Goal: Task Accomplishment & Management: Manage account settings

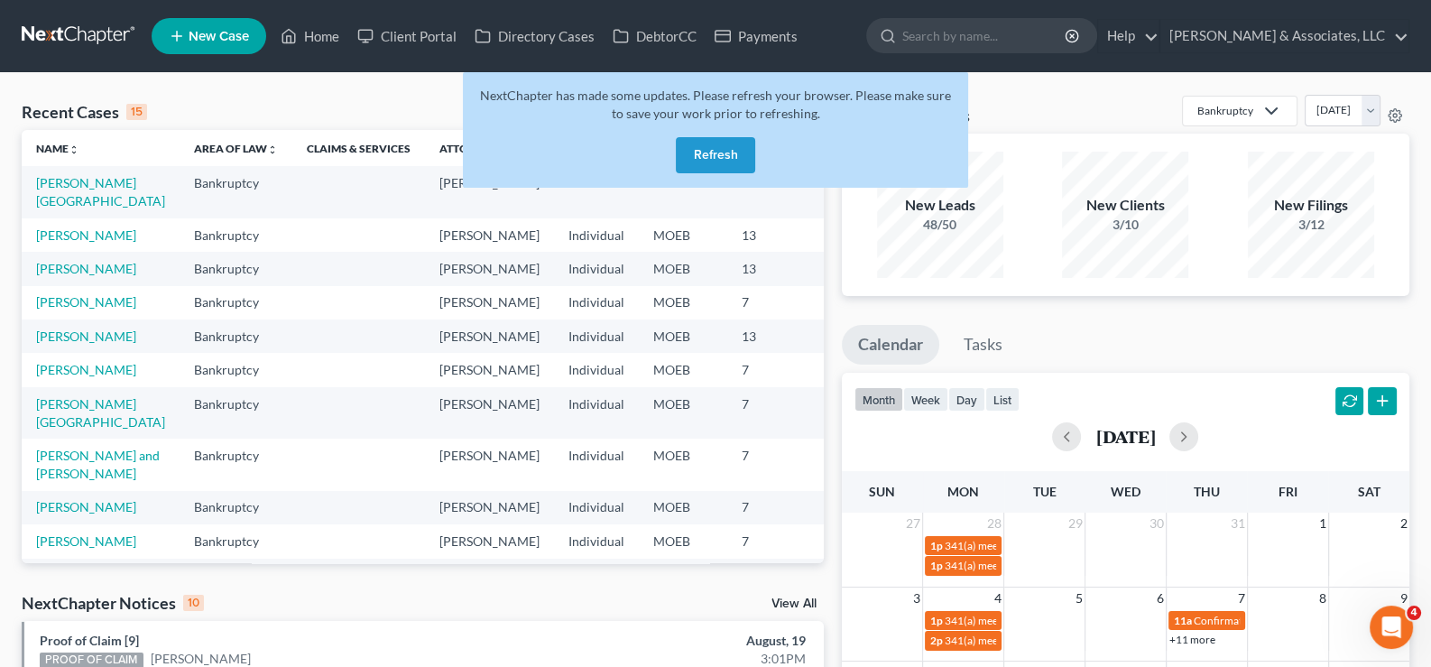
click at [709, 153] on button "Refresh" at bounding box center [715, 155] width 79 height 36
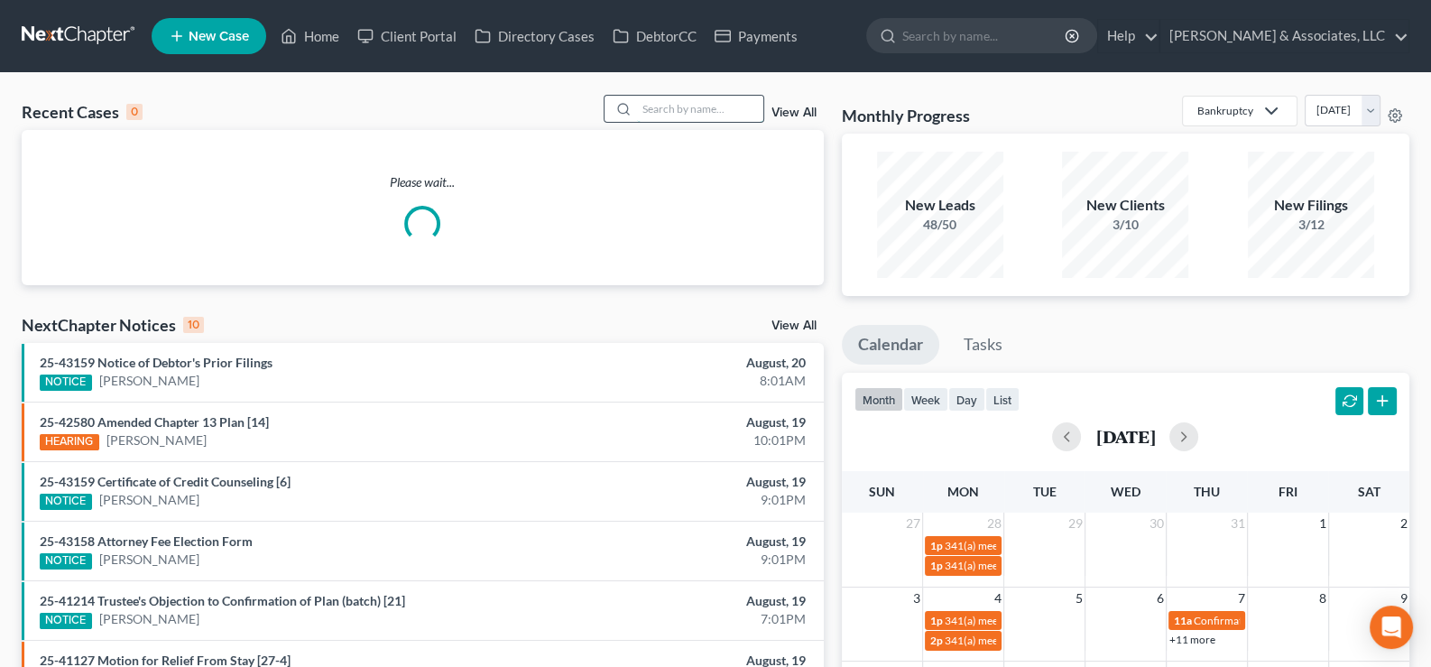
drag, startPoint x: 670, startPoint y: 98, endPoint x: 680, endPoint y: 98, distance: 9.9
click at [670, 98] on input "search" at bounding box center [700, 109] width 126 height 26
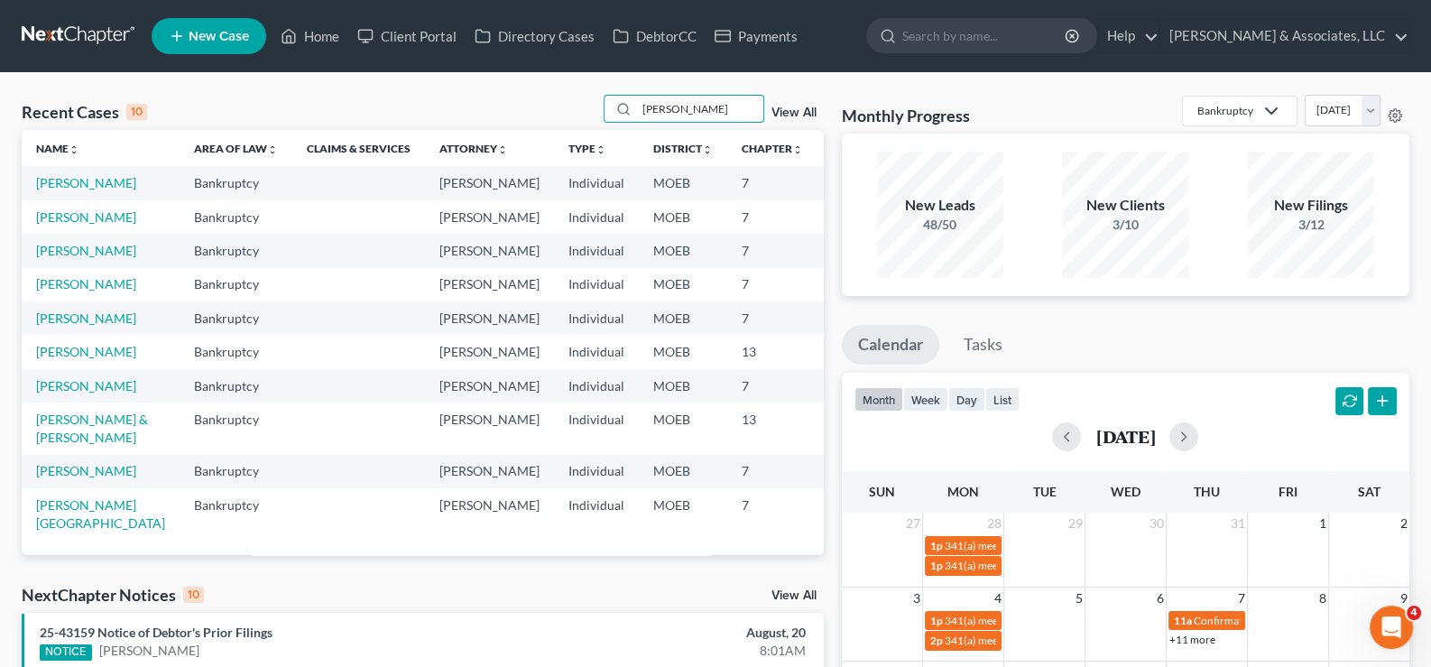
scroll to position [153, 0]
type input "[PERSON_NAME]"
click at [46, 411] on link "[PERSON_NAME] & [PERSON_NAME]" at bounding box center [92, 427] width 112 height 33
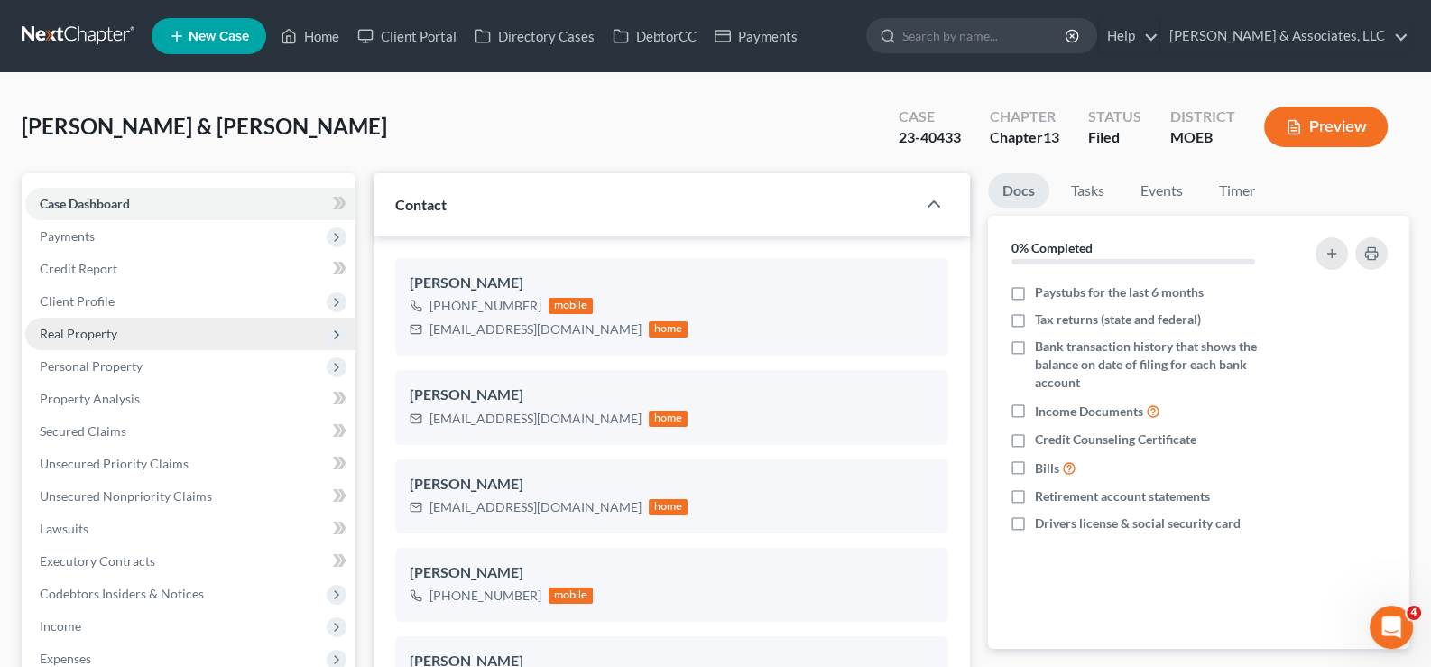
scroll to position [748, 0]
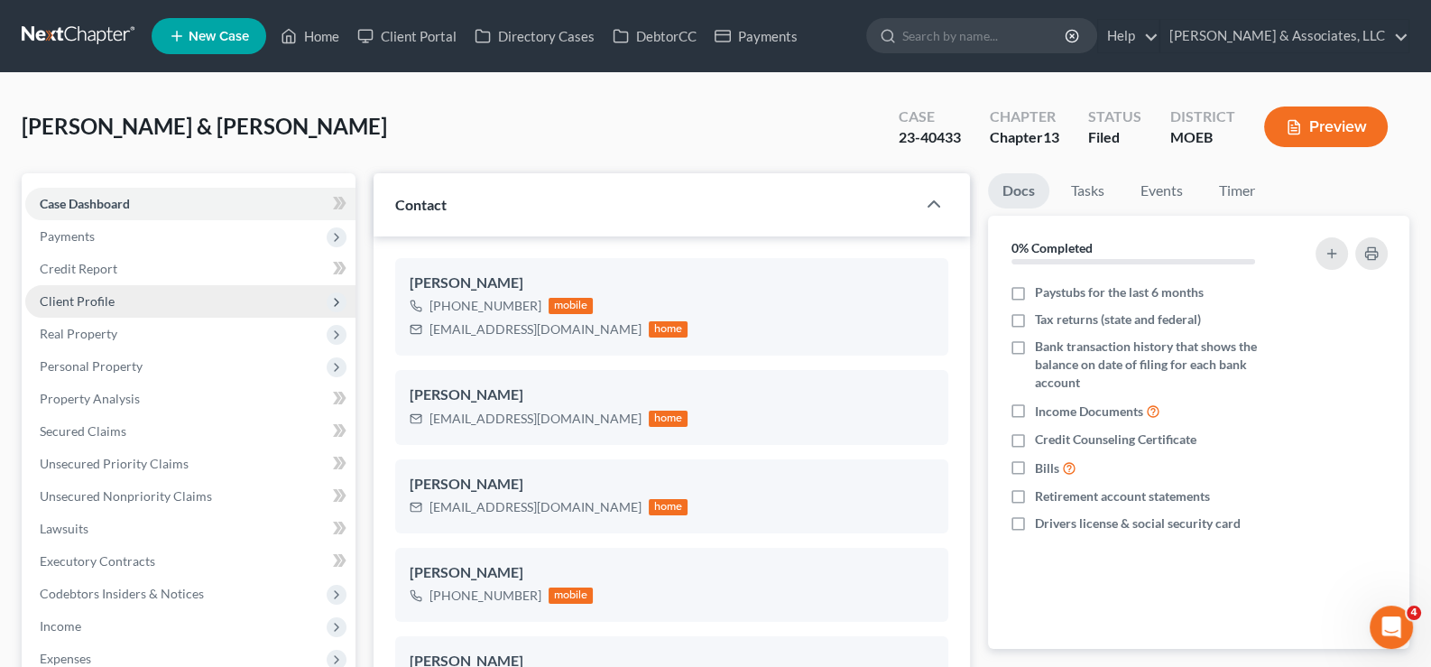
click at [76, 298] on span "Client Profile" at bounding box center [77, 300] width 75 height 15
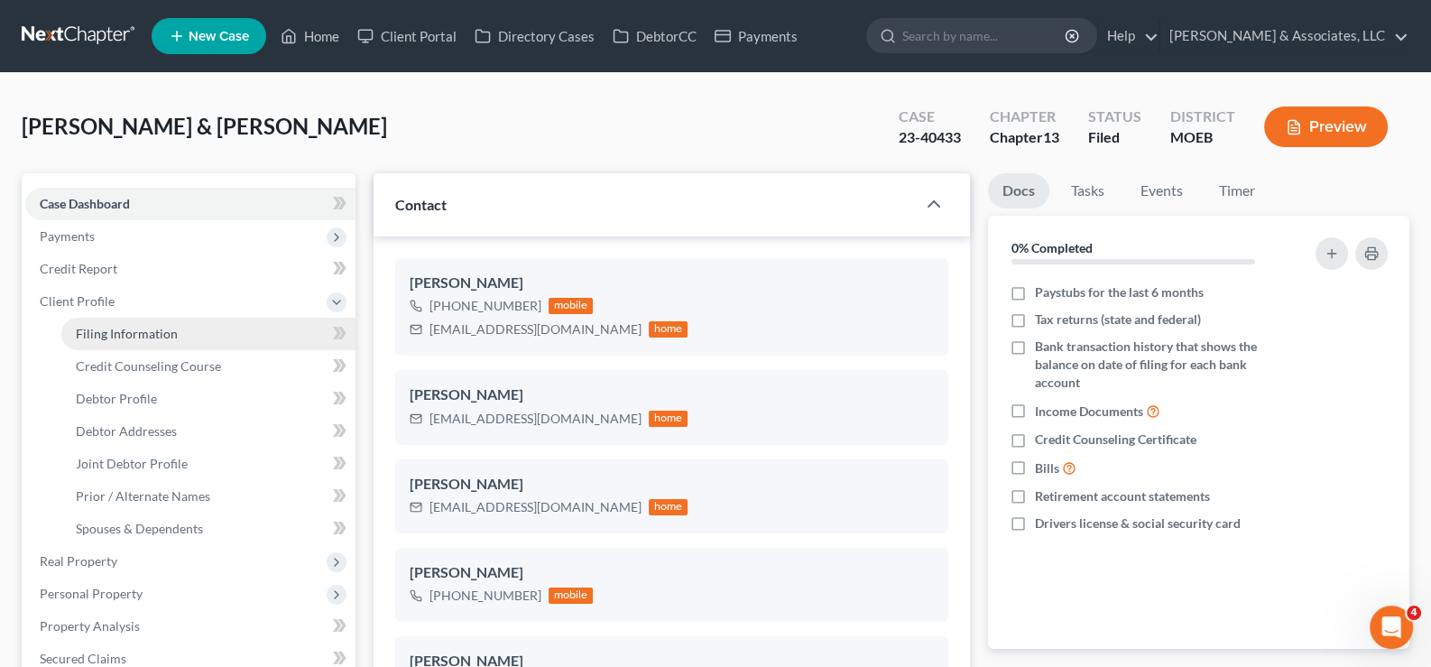
click at [130, 333] on span "Filing Information" at bounding box center [127, 333] width 102 height 15
select select "1"
select select "3"
select select "26"
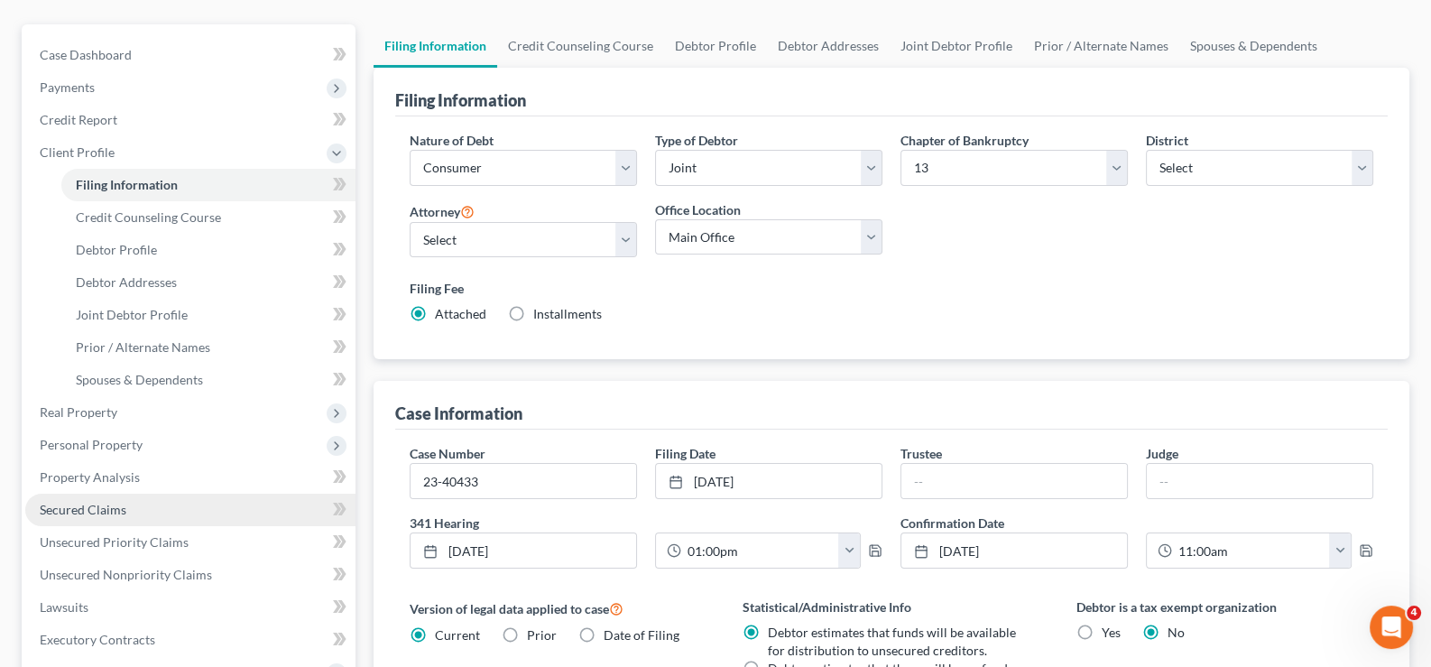
scroll to position [180, 0]
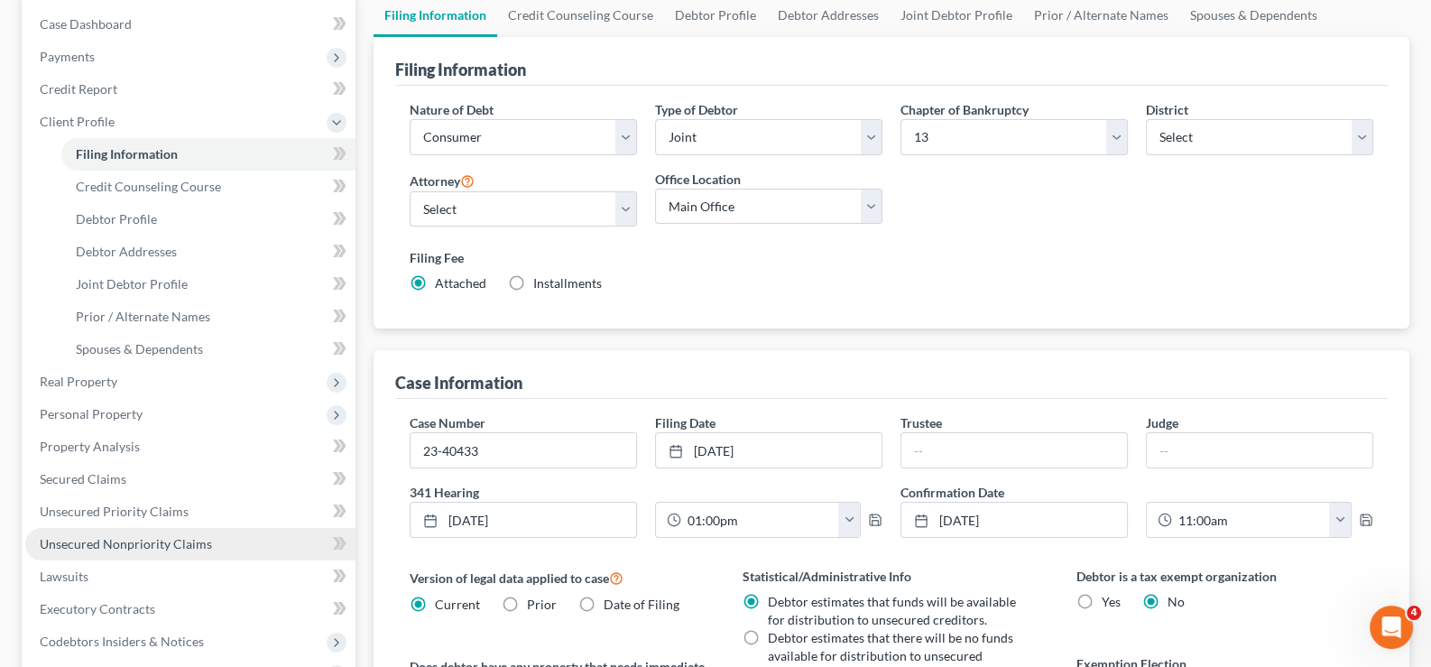
click at [63, 547] on span "Unsecured Nonpriority Claims" at bounding box center [126, 543] width 172 height 15
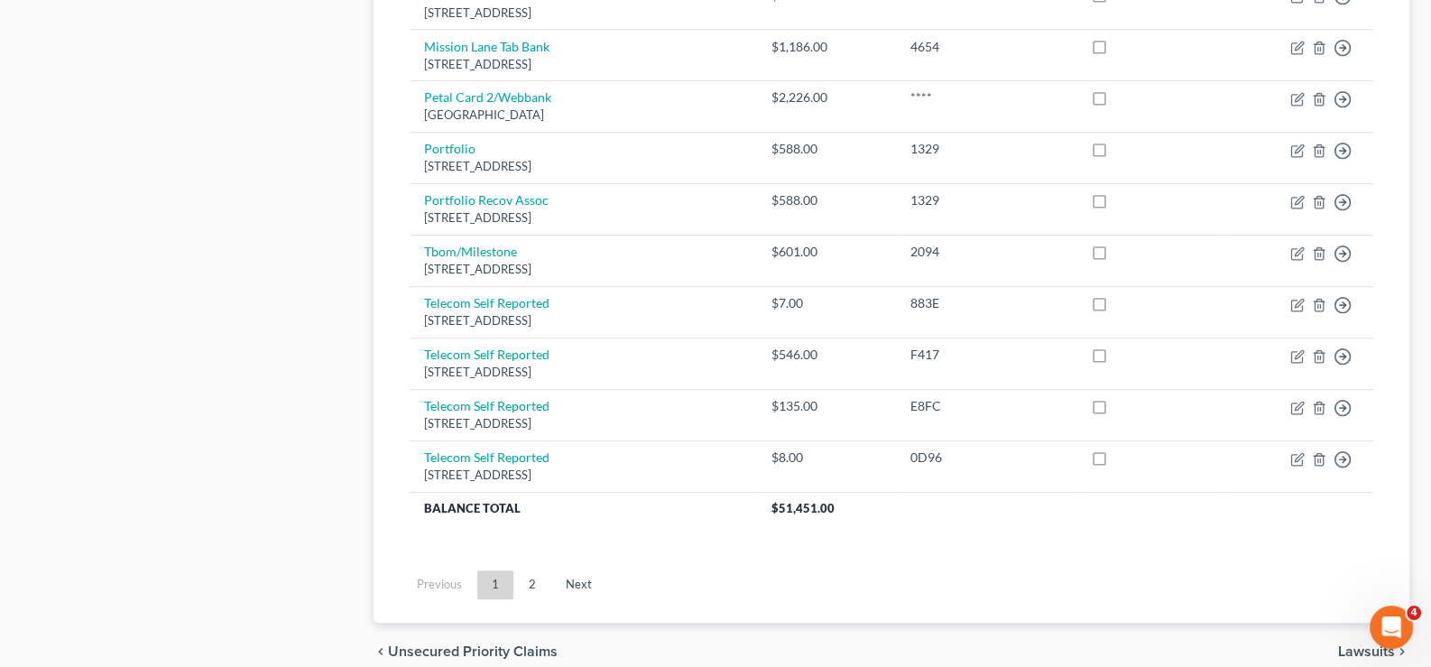
scroll to position [1354, 0]
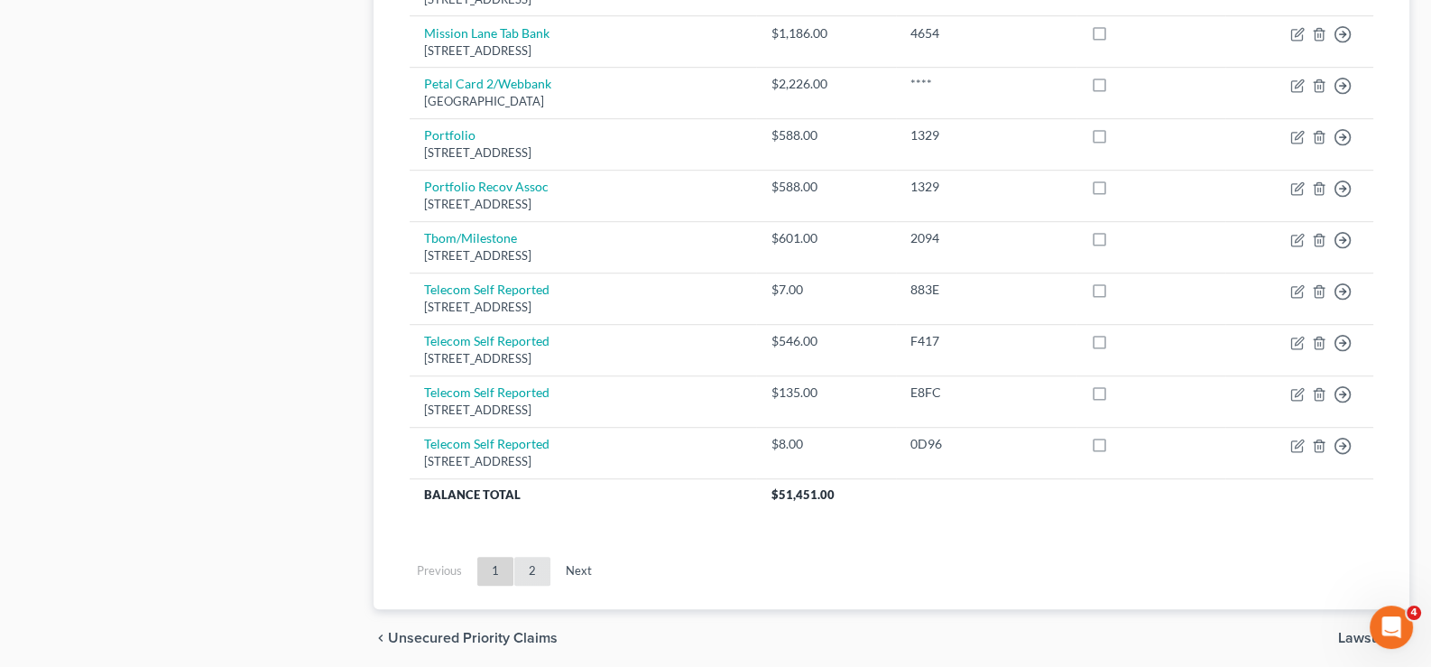
click at [529, 571] on link "2" at bounding box center [532, 571] width 36 height 29
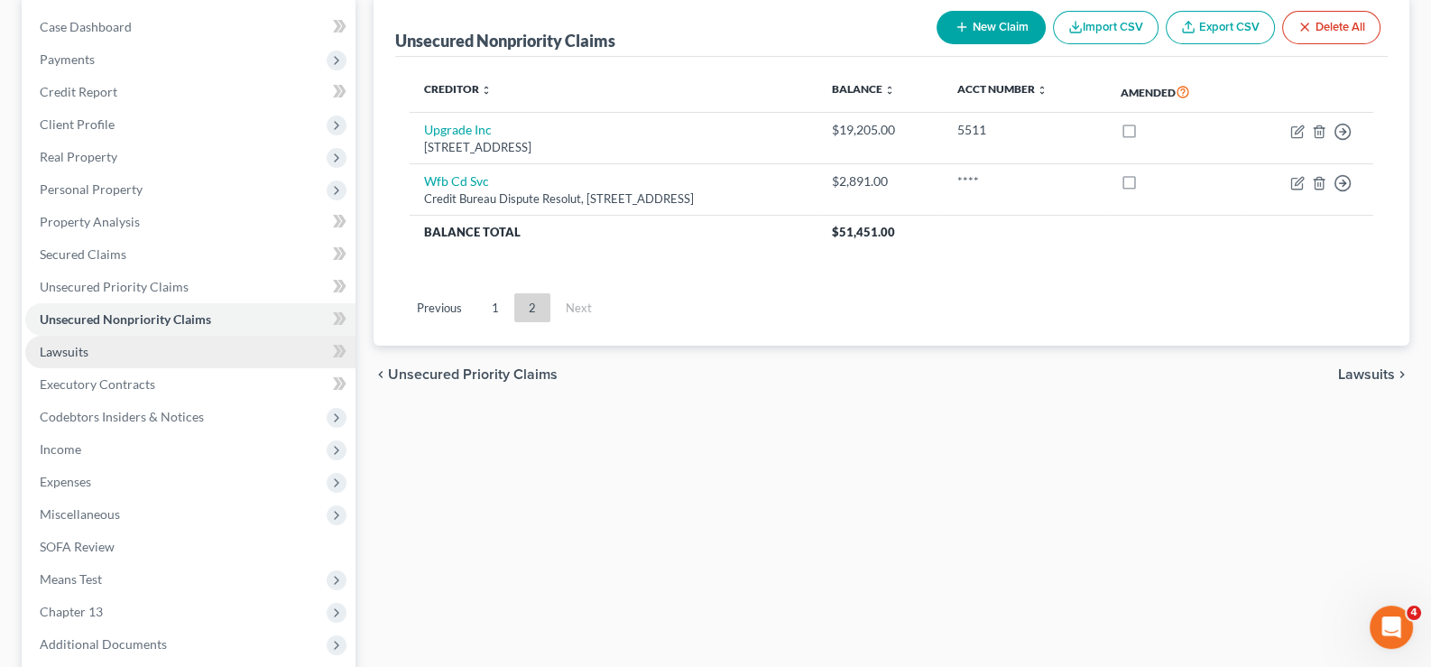
scroll to position [180, 0]
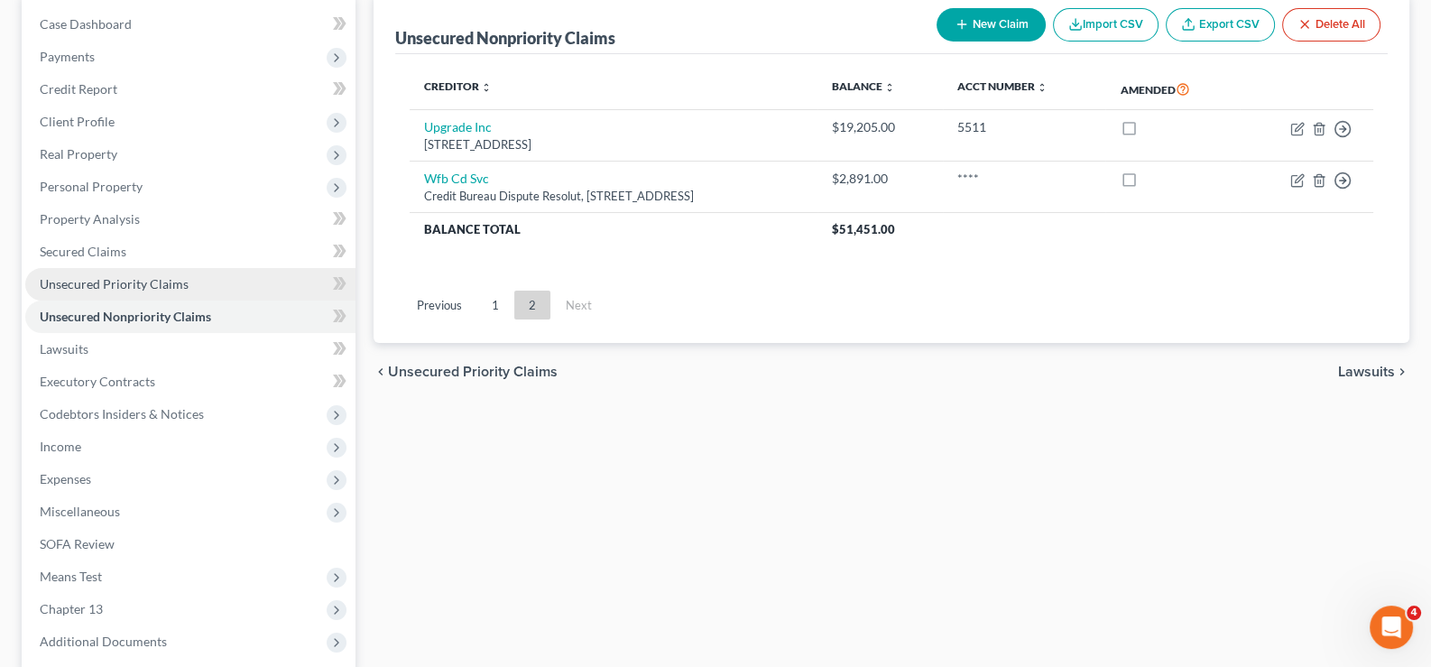
click at [113, 280] on span "Unsecured Priority Claims" at bounding box center [114, 283] width 149 height 15
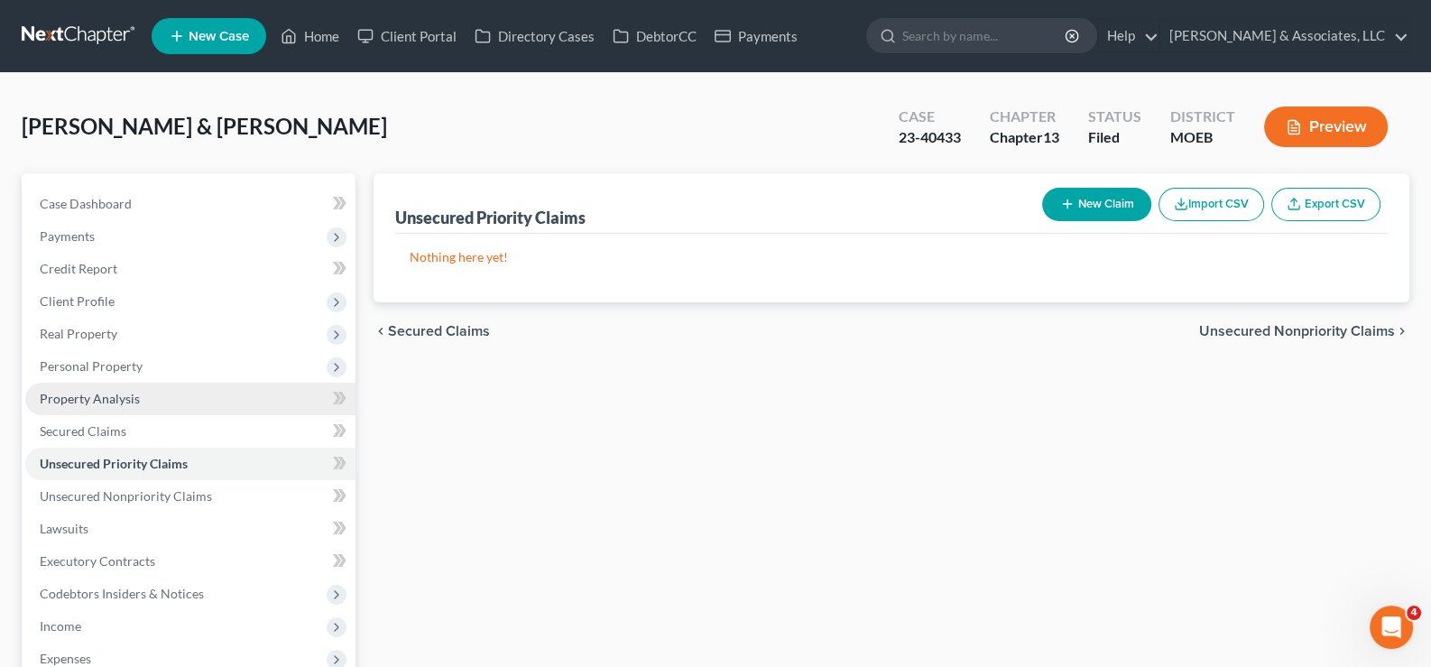
click at [82, 399] on span "Property Analysis" at bounding box center [90, 398] width 100 height 15
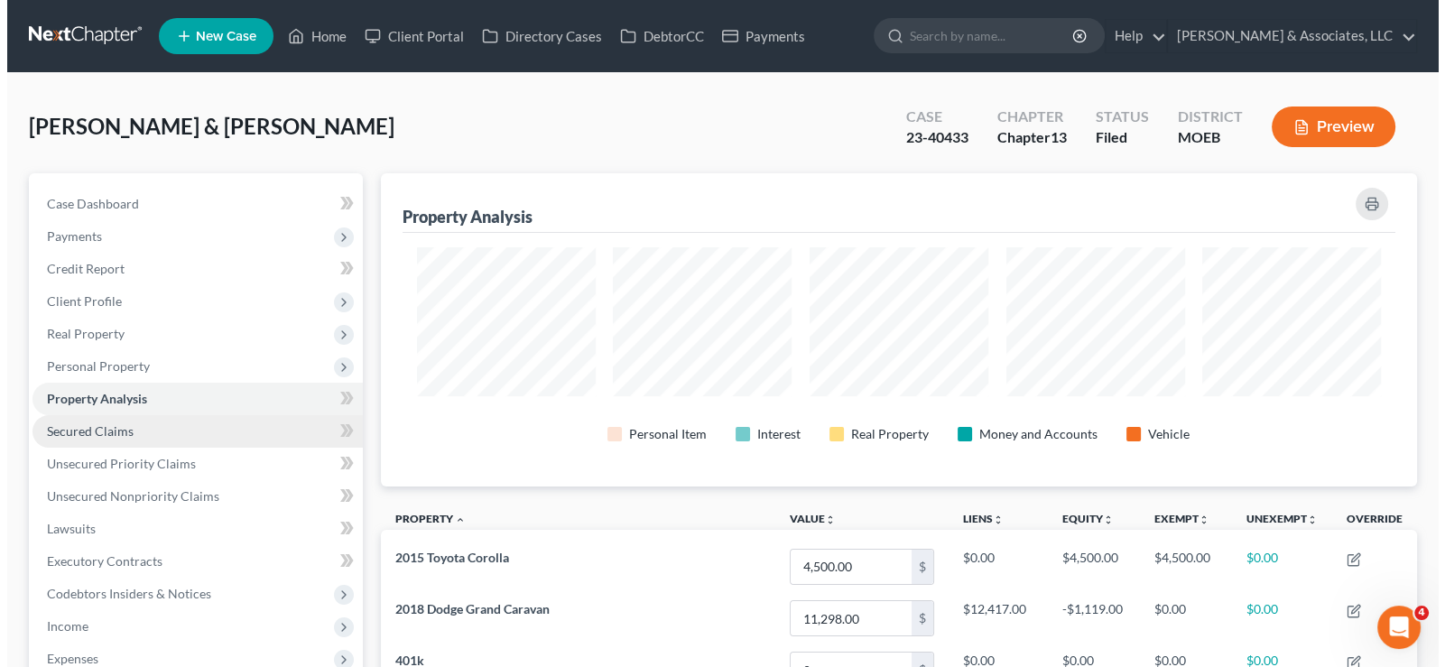
scroll to position [312, 1036]
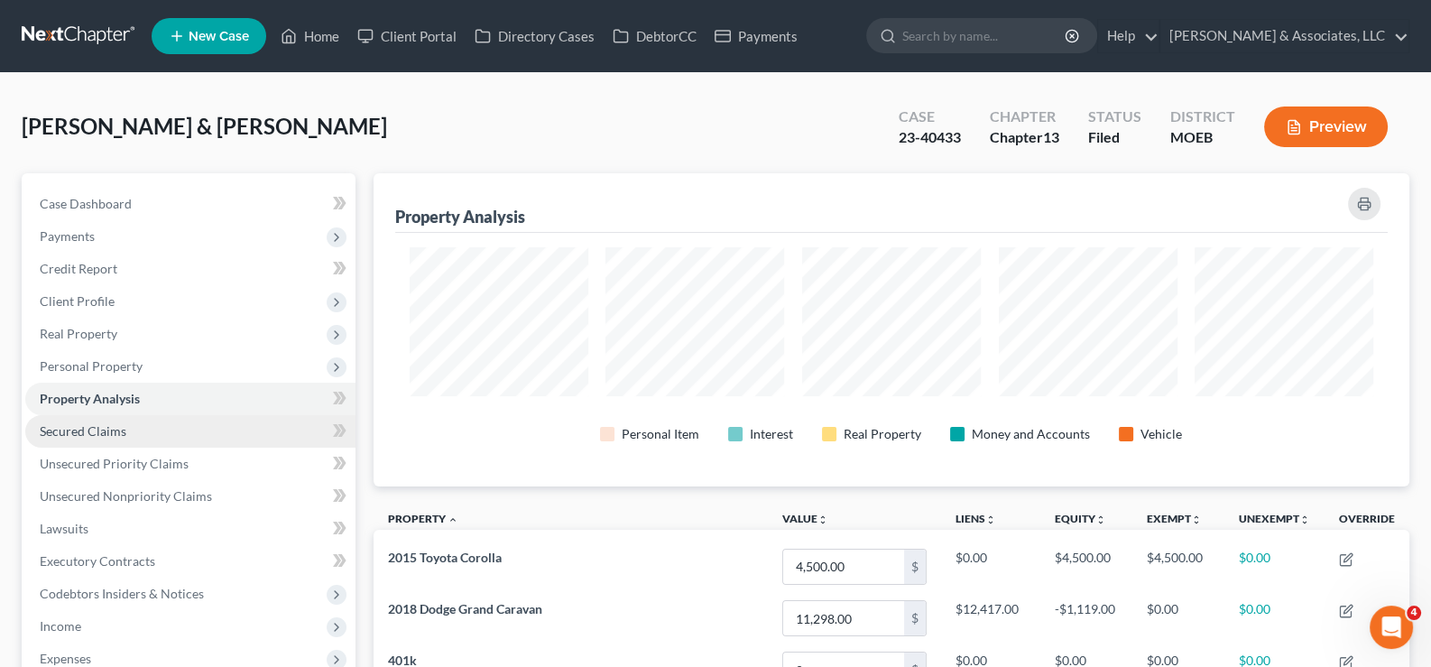
click at [76, 433] on span "Secured Claims" at bounding box center [83, 430] width 87 height 15
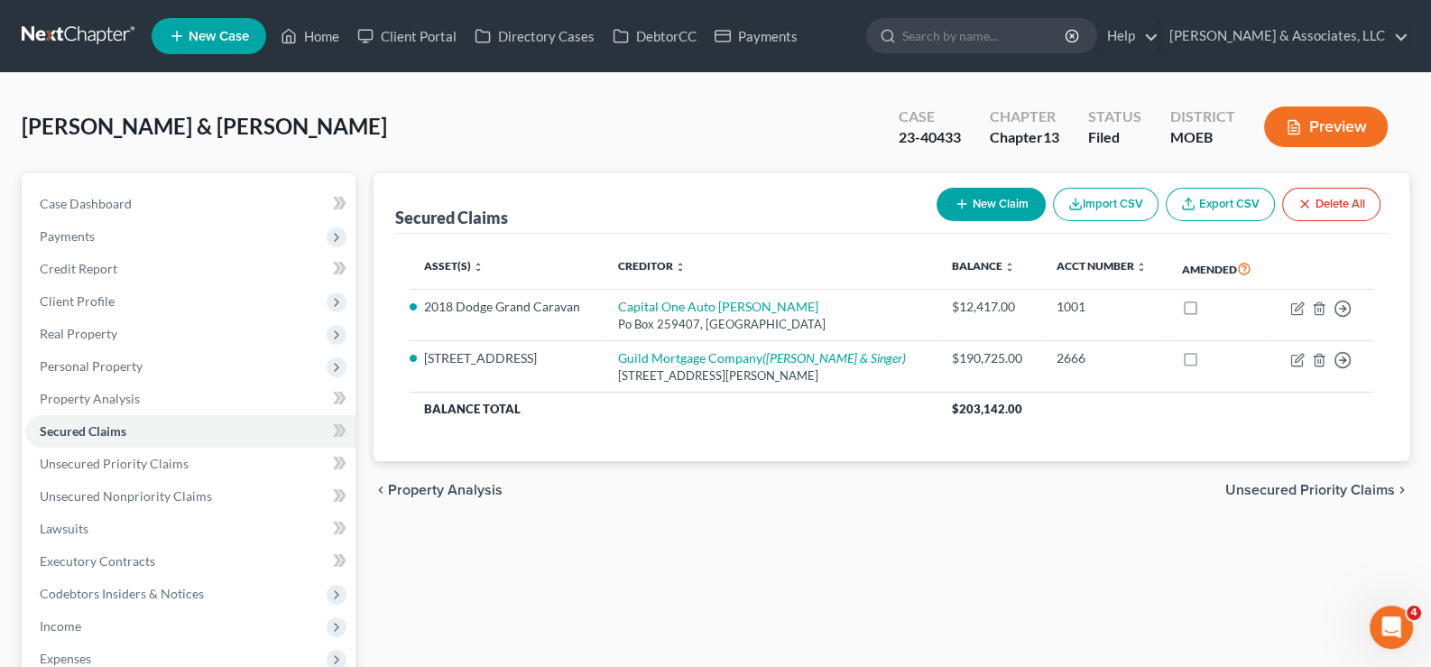
click at [716, 544] on div "Secured Claims New Claim Import CSV Export CSV Delete All Asset(s) expand_more …" at bounding box center [892, 564] width 1055 height 782
click at [219, 43] on span "New Case" at bounding box center [219, 37] width 60 height 14
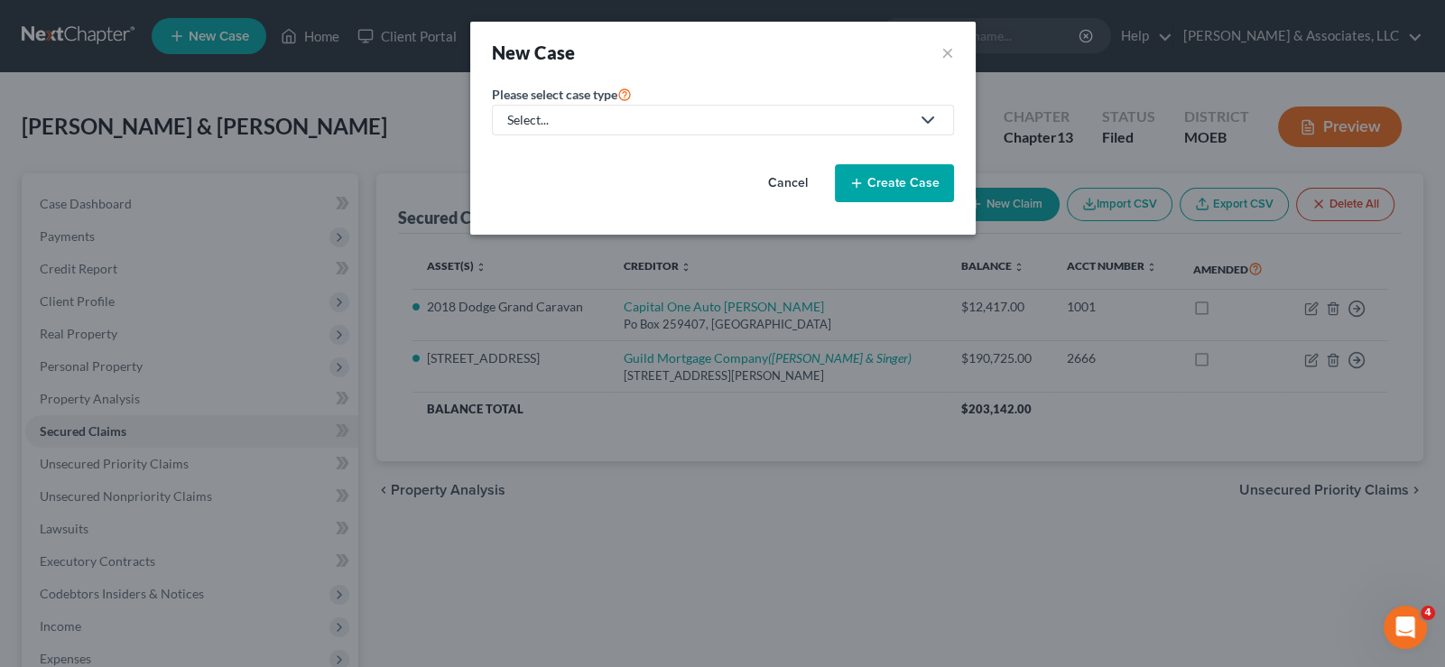
click at [595, 124] on div "Select..." at bounding box center [708, 120] width 402 height 18
click at [568, 196] on div "Non-criminal Traffic Violation" at bounding box center [586, 202] width 154 height 16
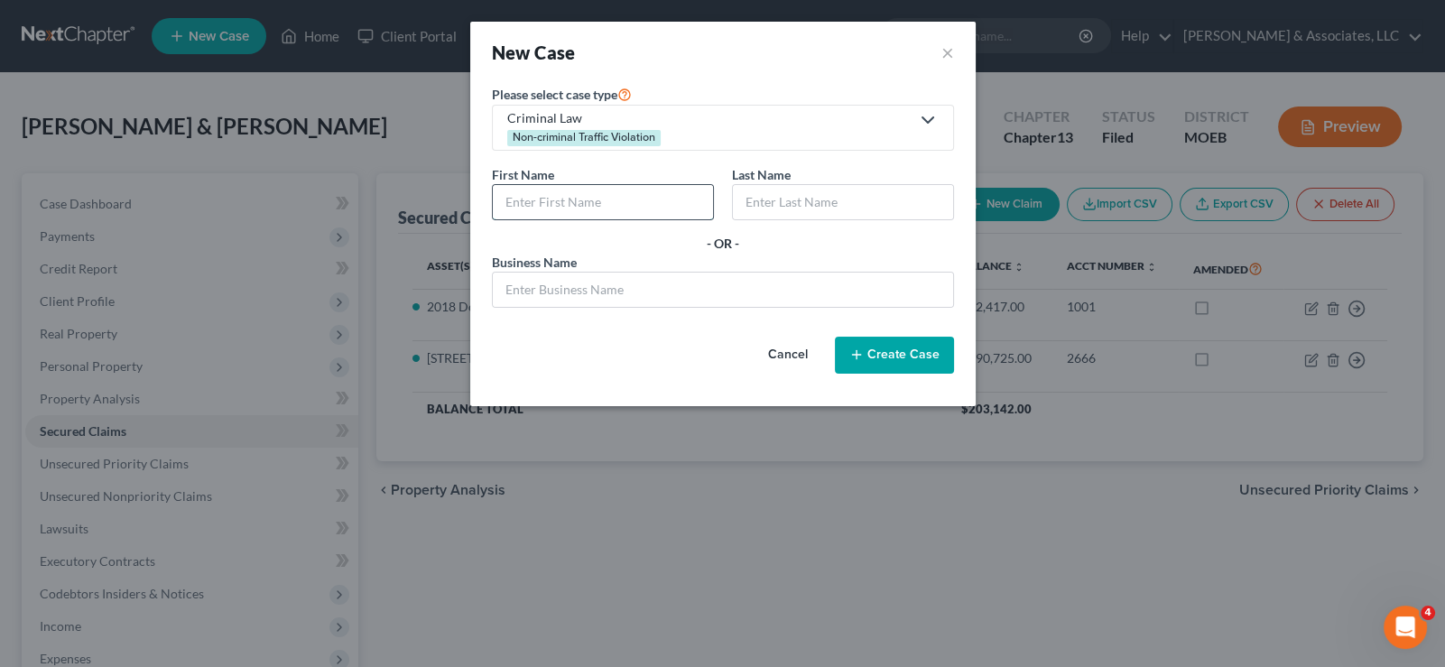
click at [585, 204] on input "text" at bounding box center [603, 202] width 220 height 34
type input "Jadyn"
type input "[PERSON_NAME]"
click at [877, 346] on button "Create Case" at bounding box center [894, 356] width 119 height 38
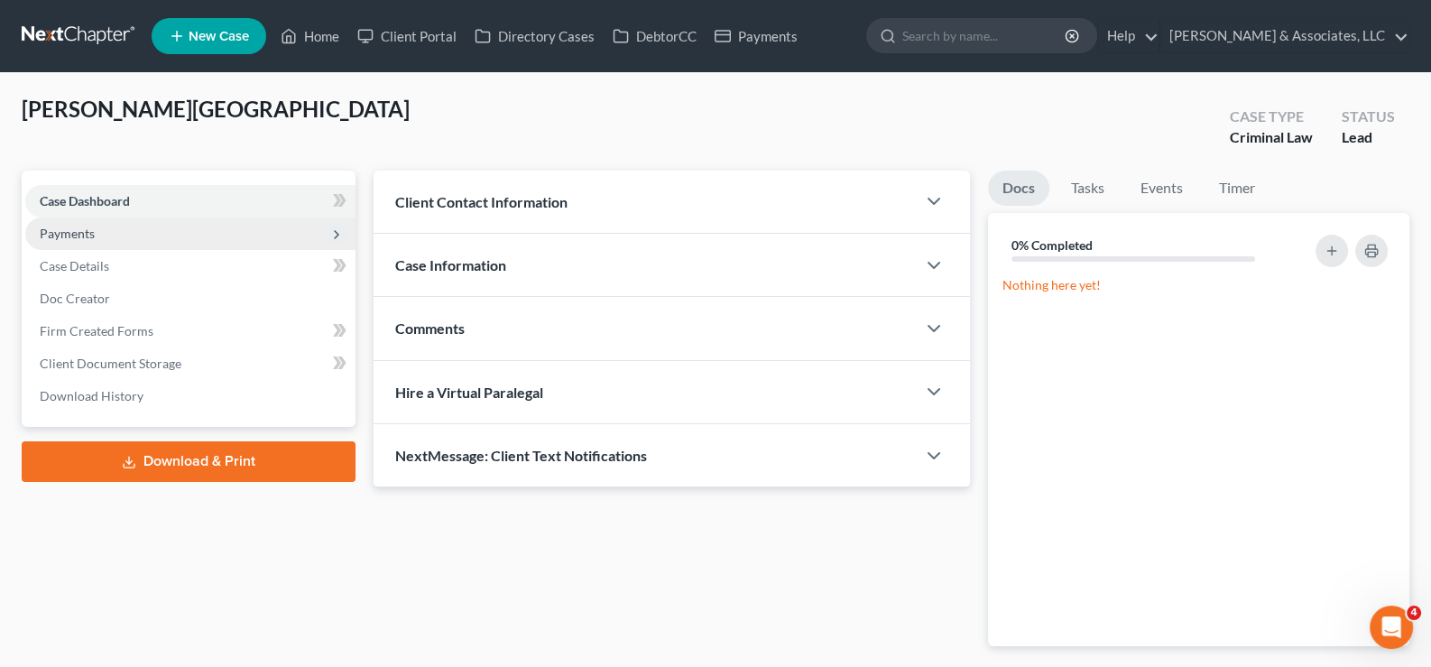
click at [66, 233] on span "Payments" at bounding box center [67, 233] width 55 height 15
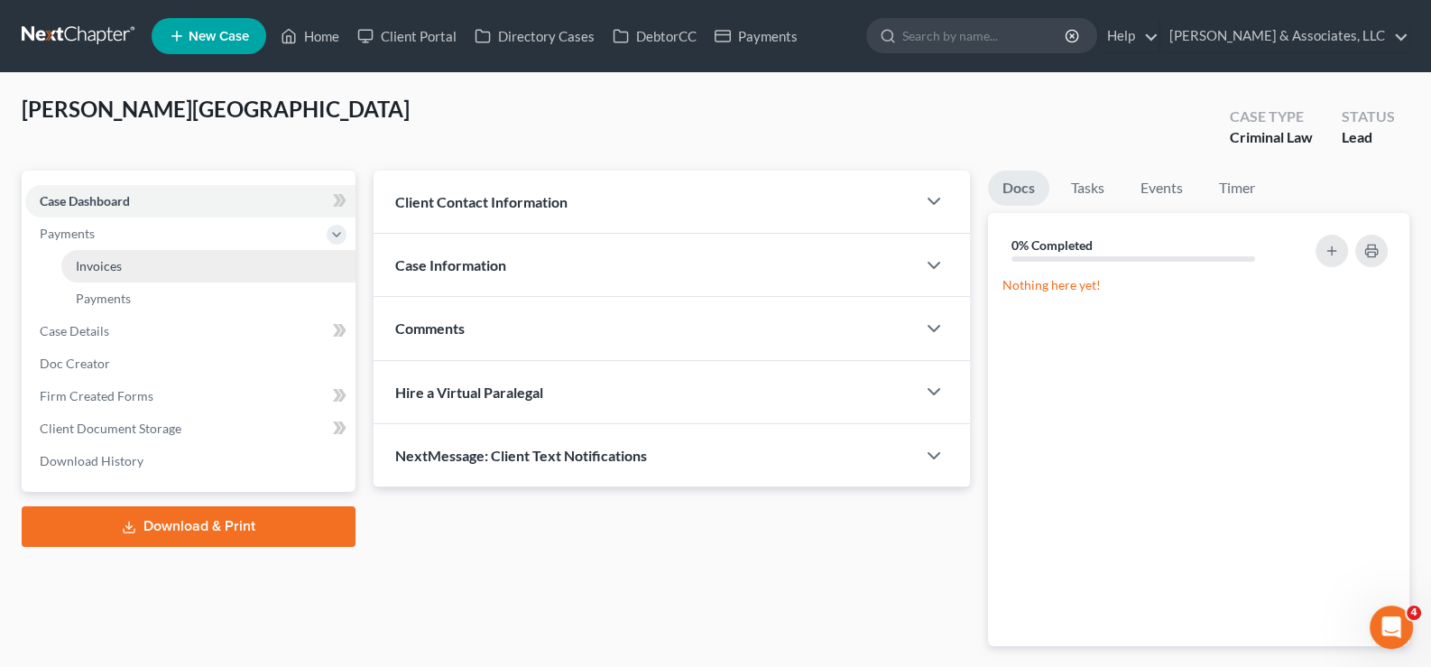
click at [94, 259] on span "Invoices" at bounding box center [99, 265] width 46 height 15
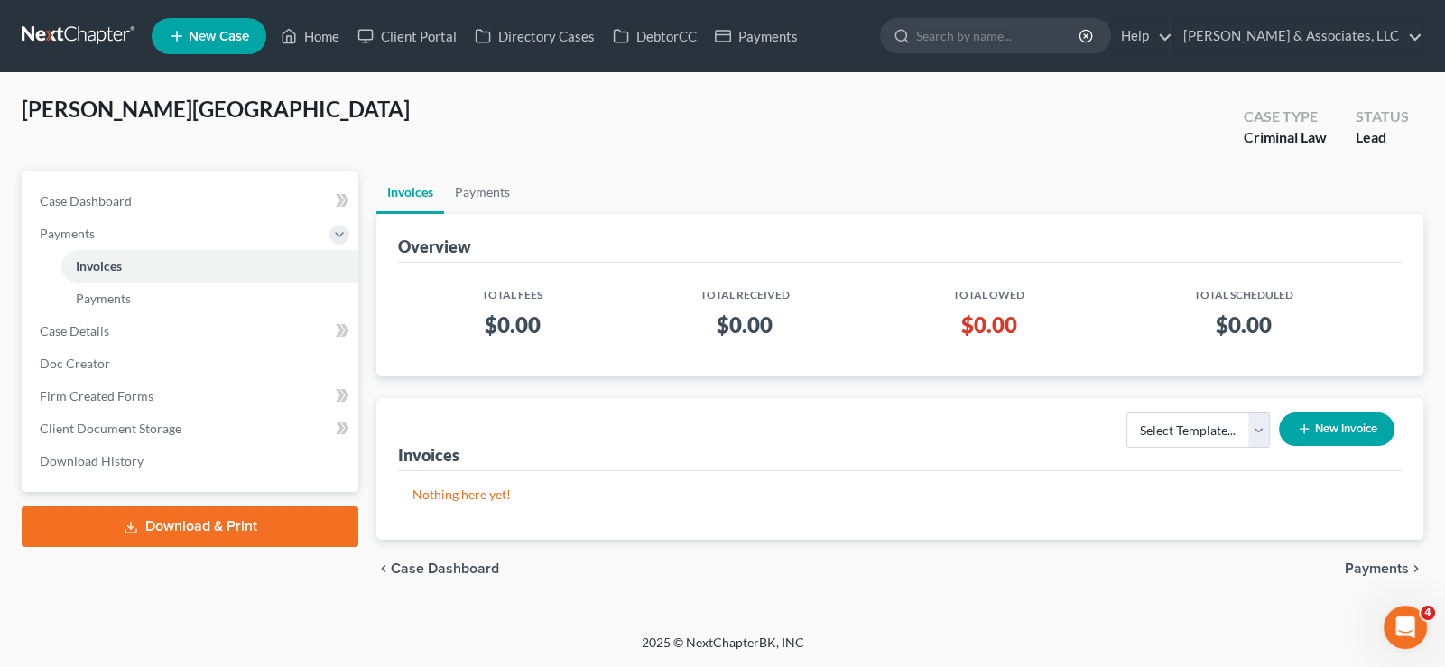
click at [1344, 430] on button "New Invoice" at bounding box center [1337, 428] width 116 height 33
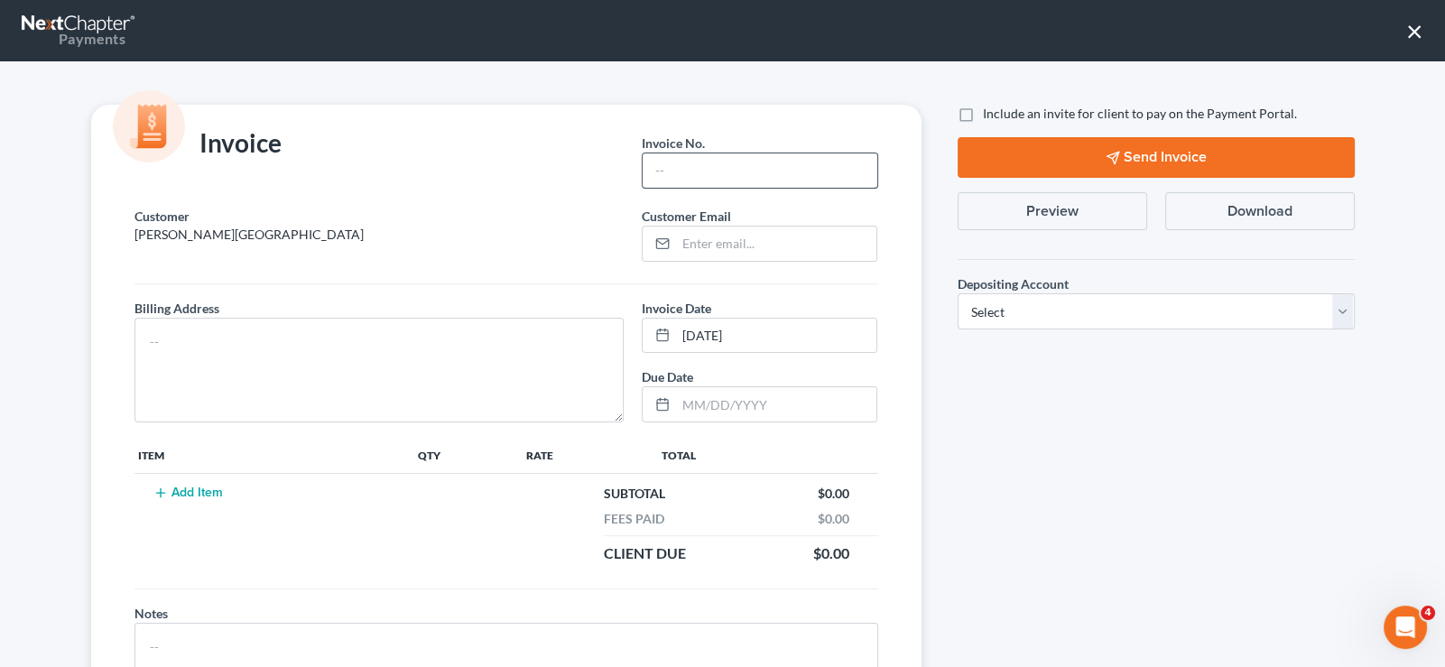
drag, startPoint x: 742, startPoint y: 174, endPoint x: 726, endPoint y: 180, distance: 16.3
click at [742, 174] on input "text" at bounding box center [759, 170] width 234 height 34
type input "310"
click at [732, 237] on input "email" at bounding box center [776, 243] width 200 height 34
paste input "[EMAIL_ADDRESS][DOMAIN_NAME]"
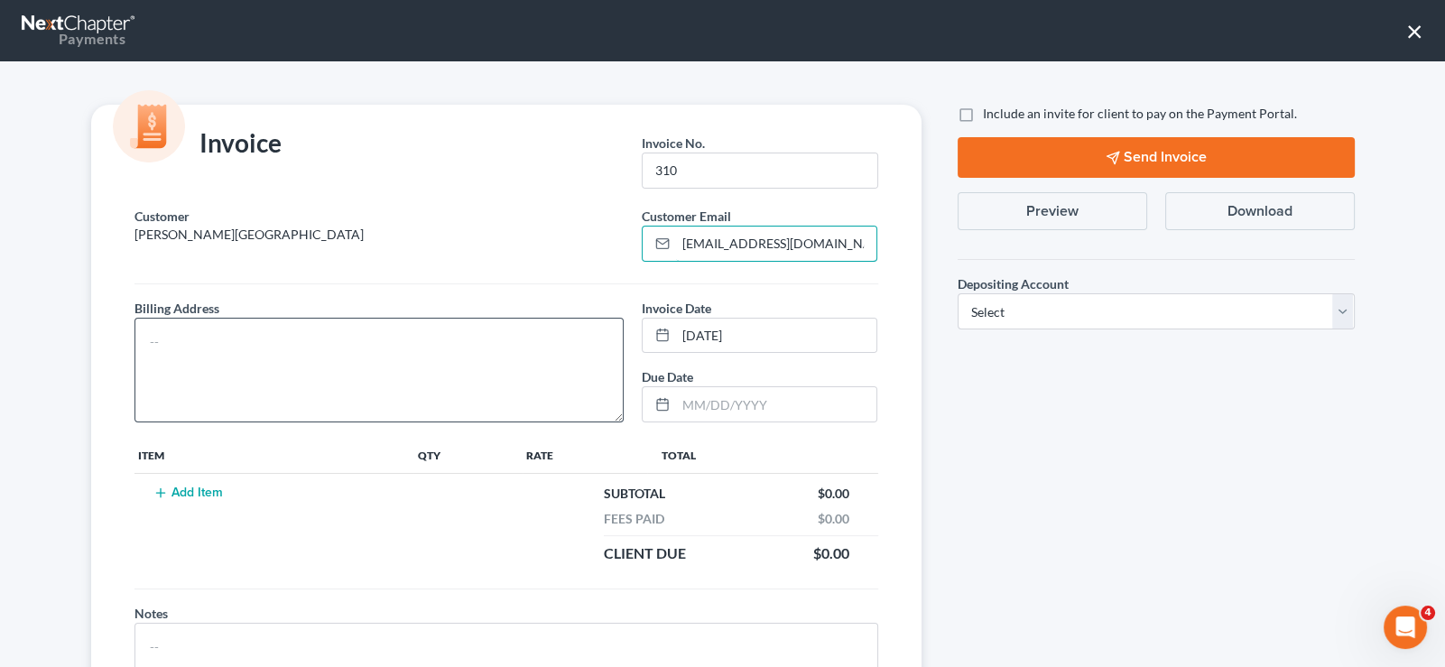
type input "[EMAIL_ADDRESS][DOMAIN_NAME]"
click at [428, 353] on textarea at bounding box center [379, 370] width 490 height 105
type textarea "na"
click at [162, 489] on button "Add Item" at bounding box center [188, 492] width 79 height 14
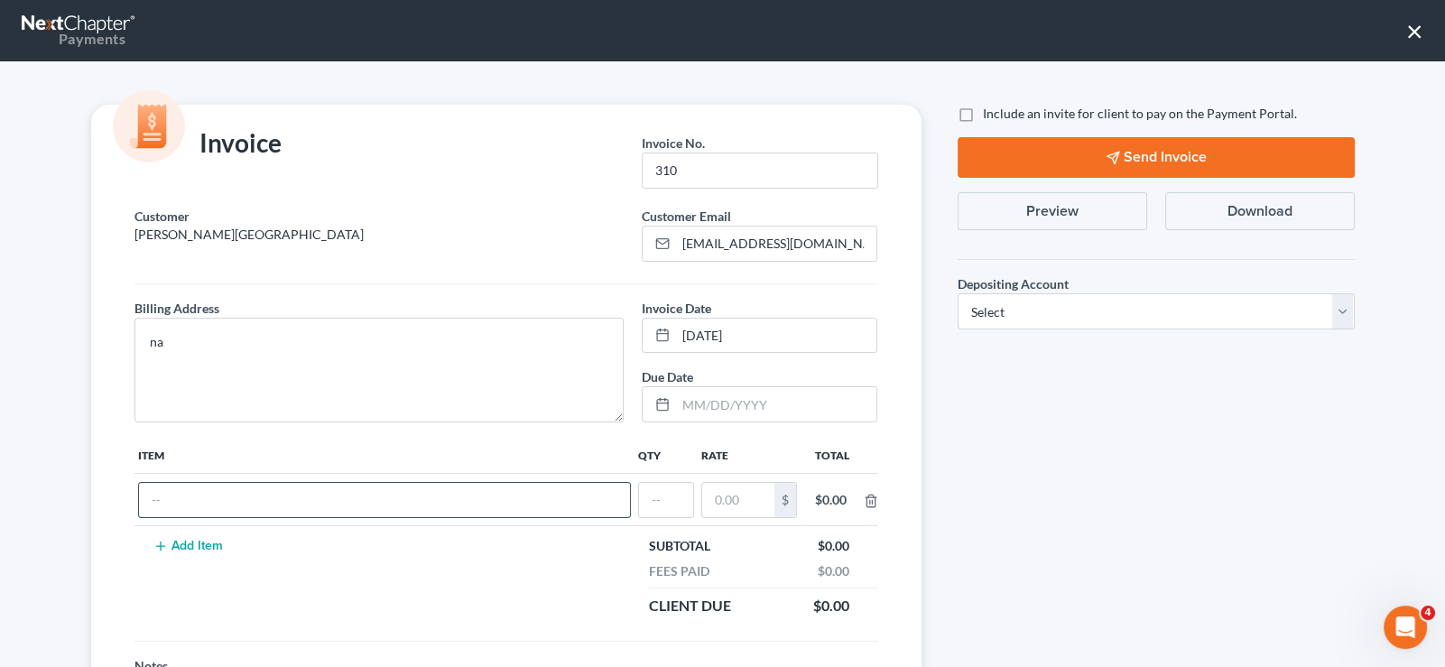
click at [300, 507] on input "text" at bounding box center [384, 500] width 491 height 34
type input "Traffic ticket"
type input "1"
type input "200"
click at [983, 113] on label "Include an invite for client to pay on the Payment Portal." at bounding box center [1140, 114] width 314 height 18
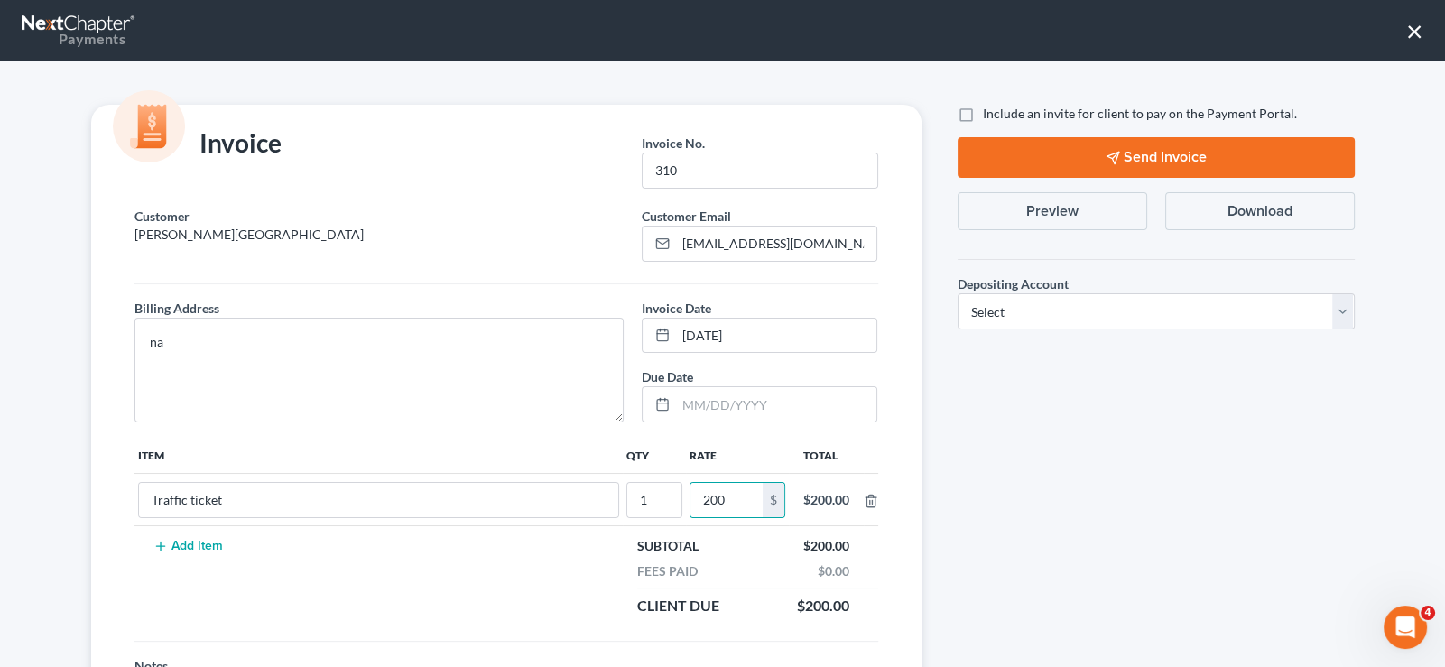
click at [990, 113] on input "Include an invite for client to pay on the Payment Portal." at bounding box center [996, 111] width 12 height 12
checkbox input "true"
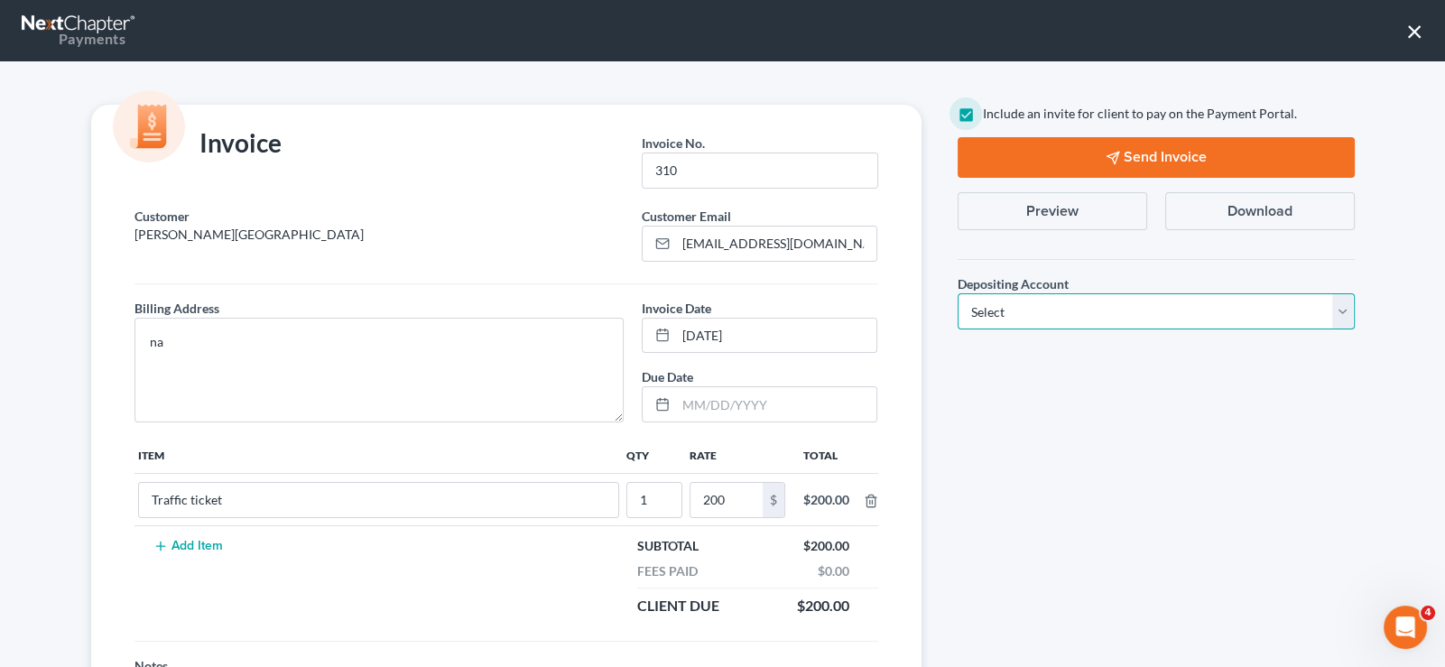
click at [1011, 310] on select "Select Operation Trust" at bounding box center [1155, 311] width 397 height 36
select select "0"
click at [957, 293] on select "Select Operation Trust" at bounding box center [1155, 311] width 397 height 36
click at [1154, 156] on button "Send Invoice" at bounding box center [1155, 157] width 397 height 41
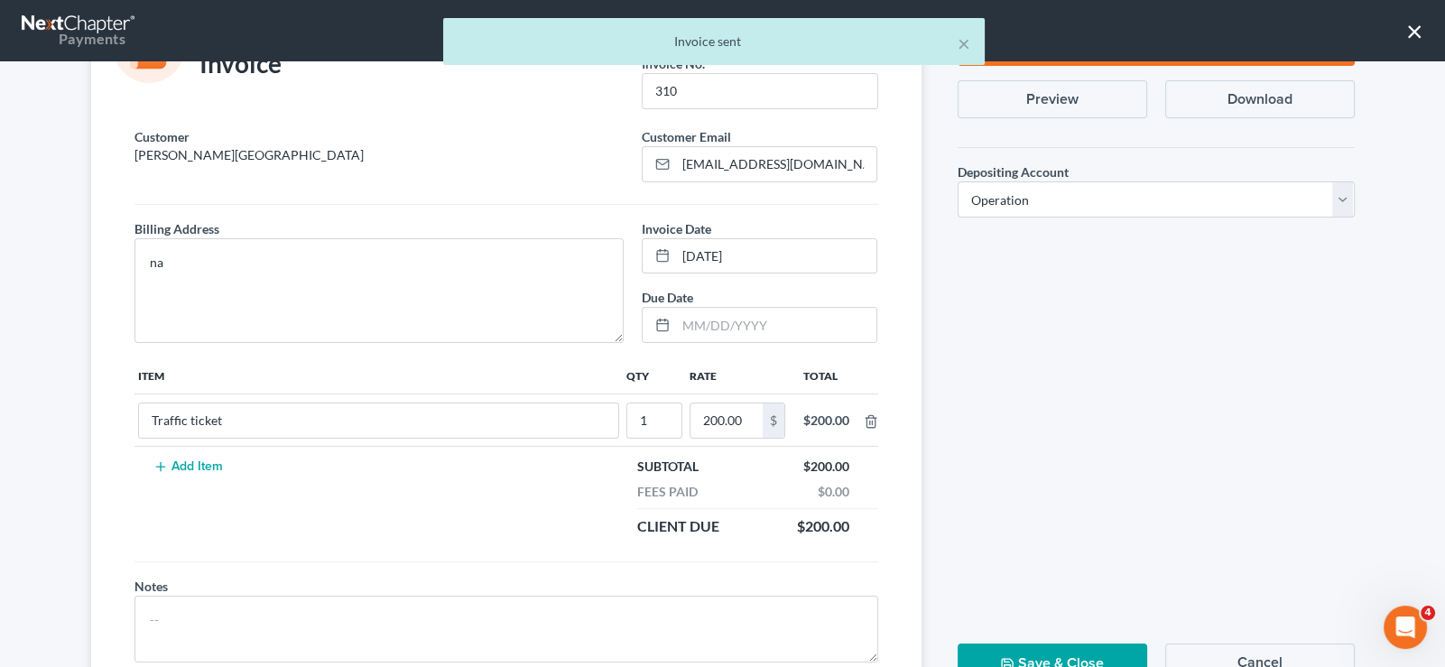
scroll to position [151, 0]
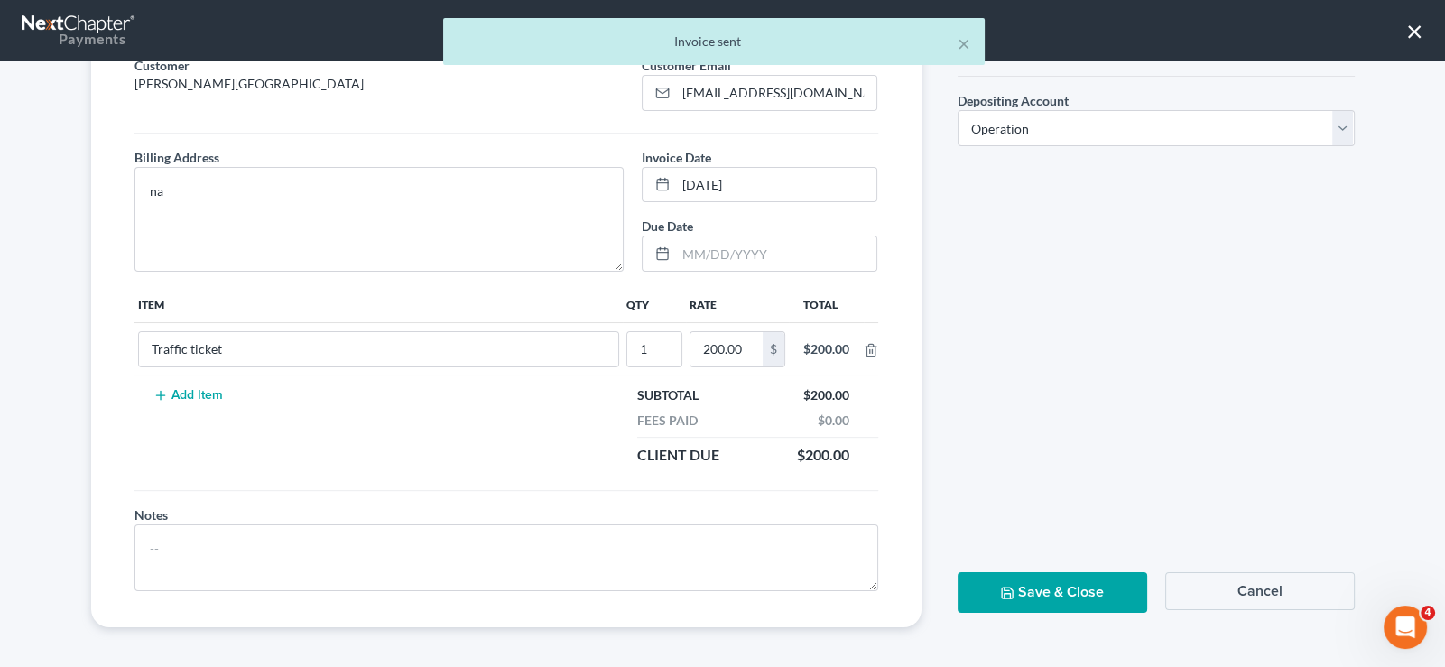
click at [1044, 590] on button "Save & Close" at bounding box center [1051, 592] width 189 height 41
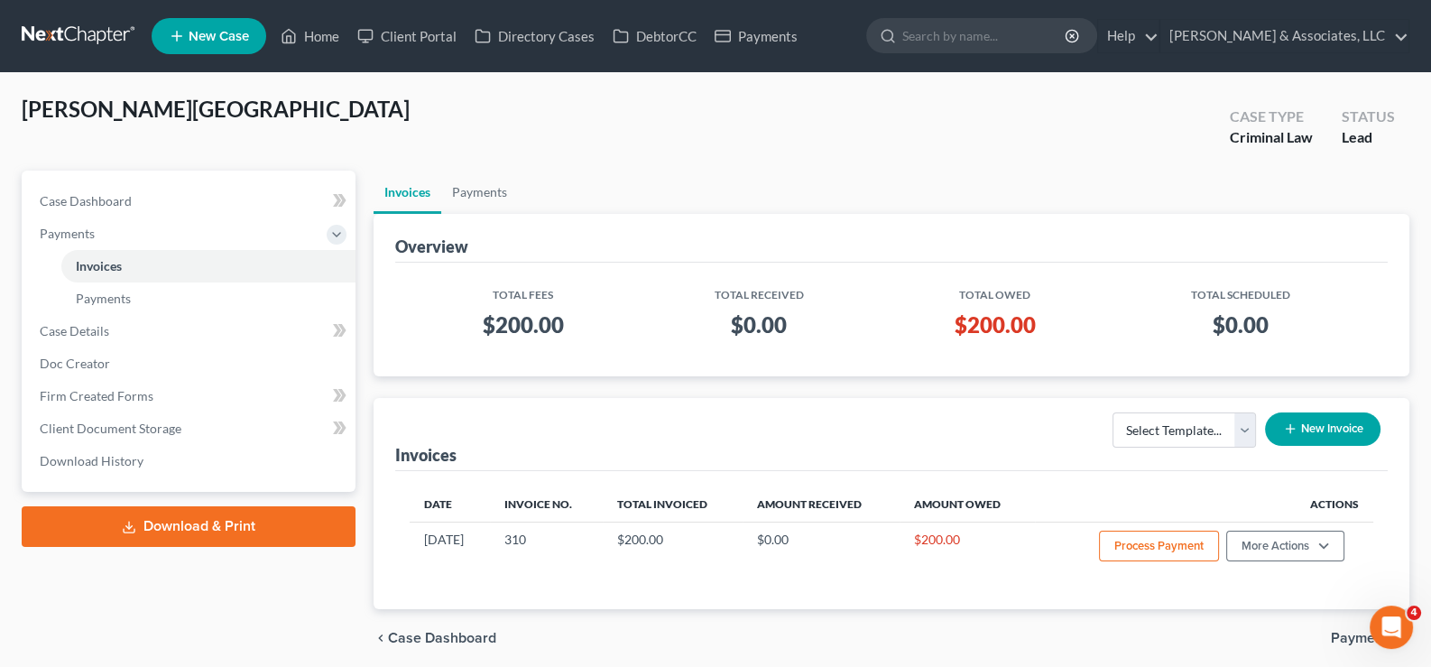
click at [208, 26] on link "New Case" at bounding box center [209, 36] width 115 height 36
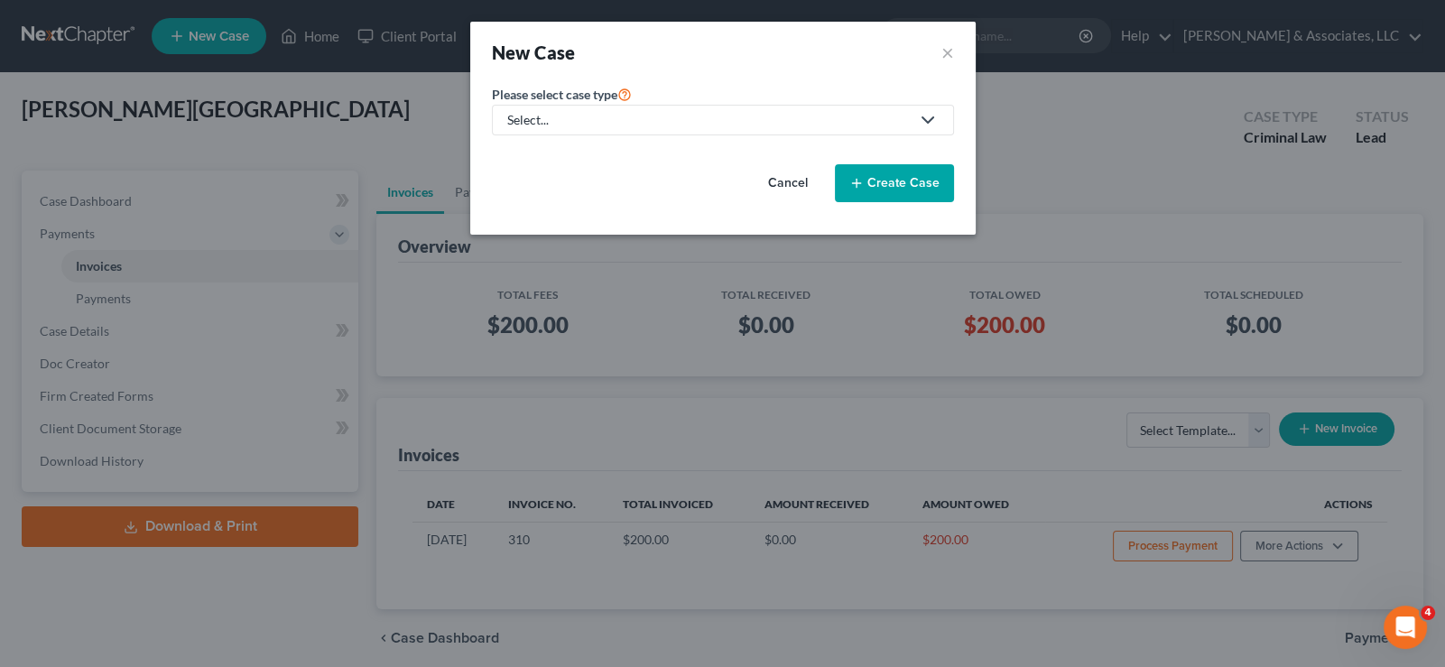
click at [581, 119] on div "Select..." at bounding box center [708, 120] width 402 height 18
click at [582, 185] on div "Criminal Law" at bounding box center [588, 182] width 158 height 18
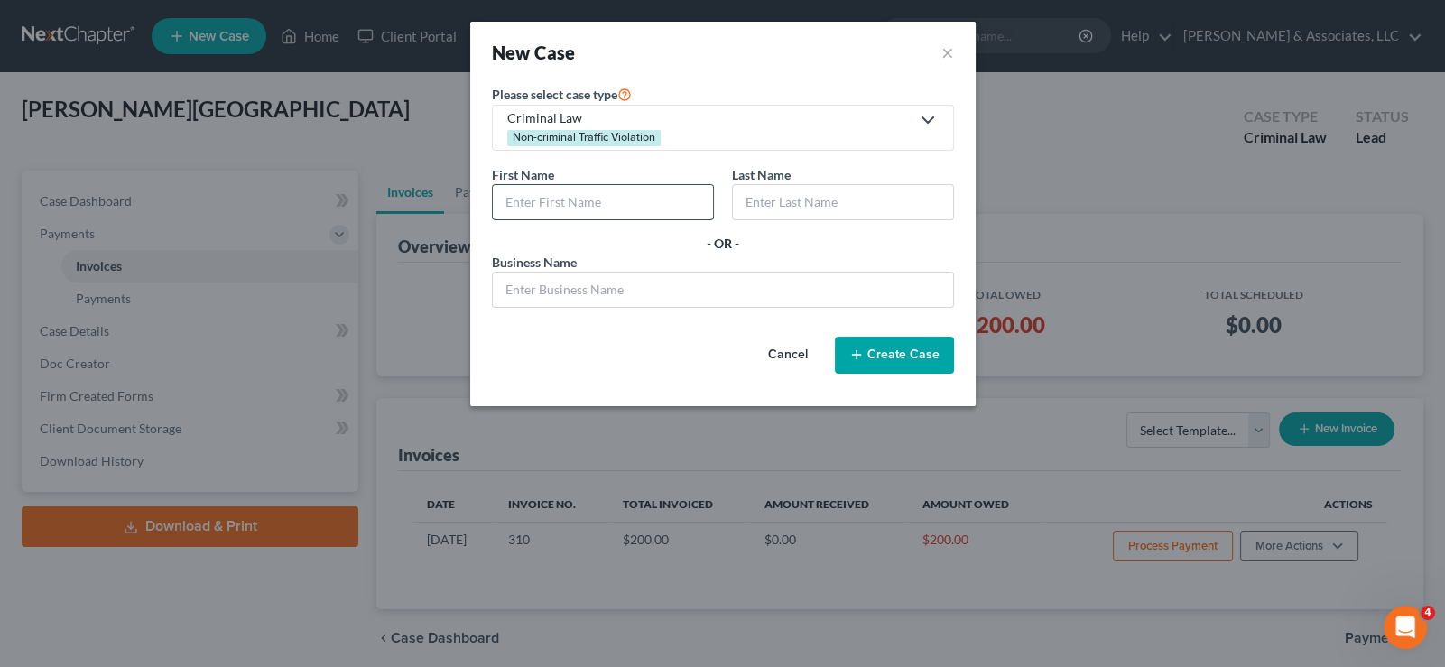
click at [587, 207] on input "text" at bounding box center [603, 202] width 220 height 34
type input "[PERSON_NAME]"
click at [911, 360] on button "Create Case" at bounding box center [894, 356] width 119 height 38
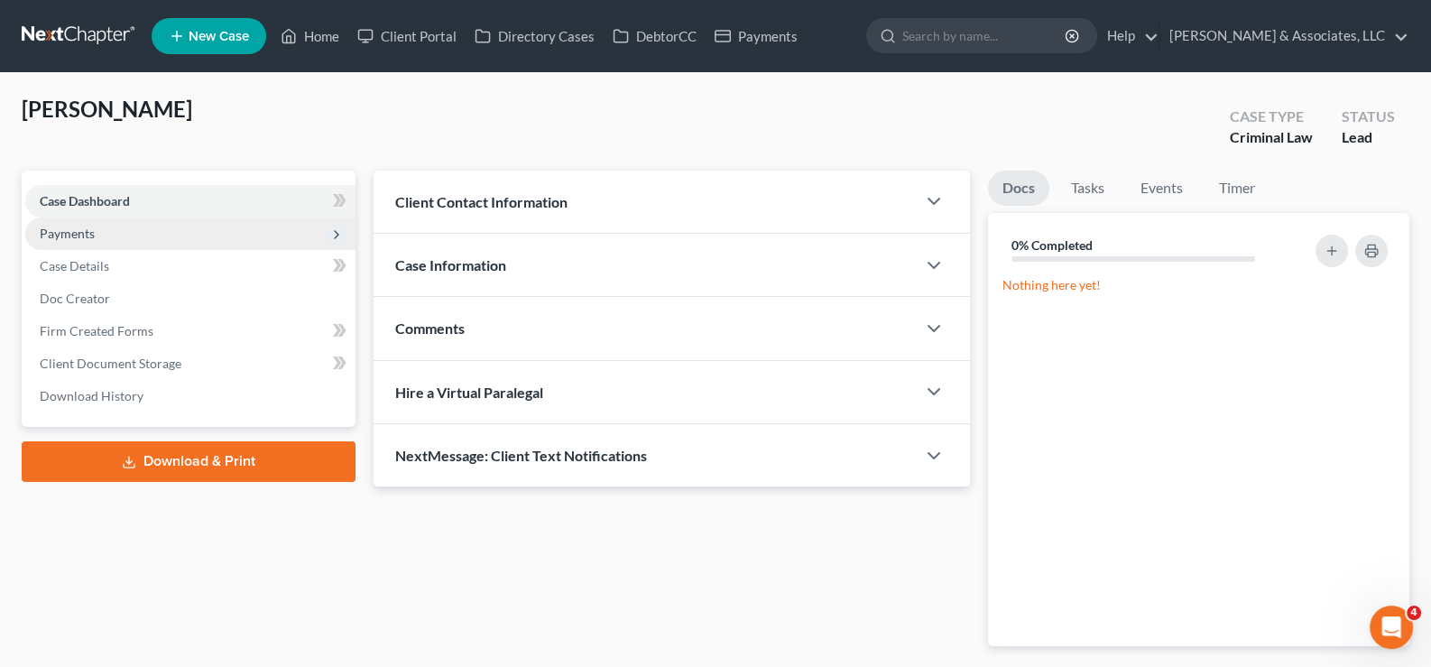
click at [72, 226] on span "Payments" at bounding box center [67, 233] width 55 height 15
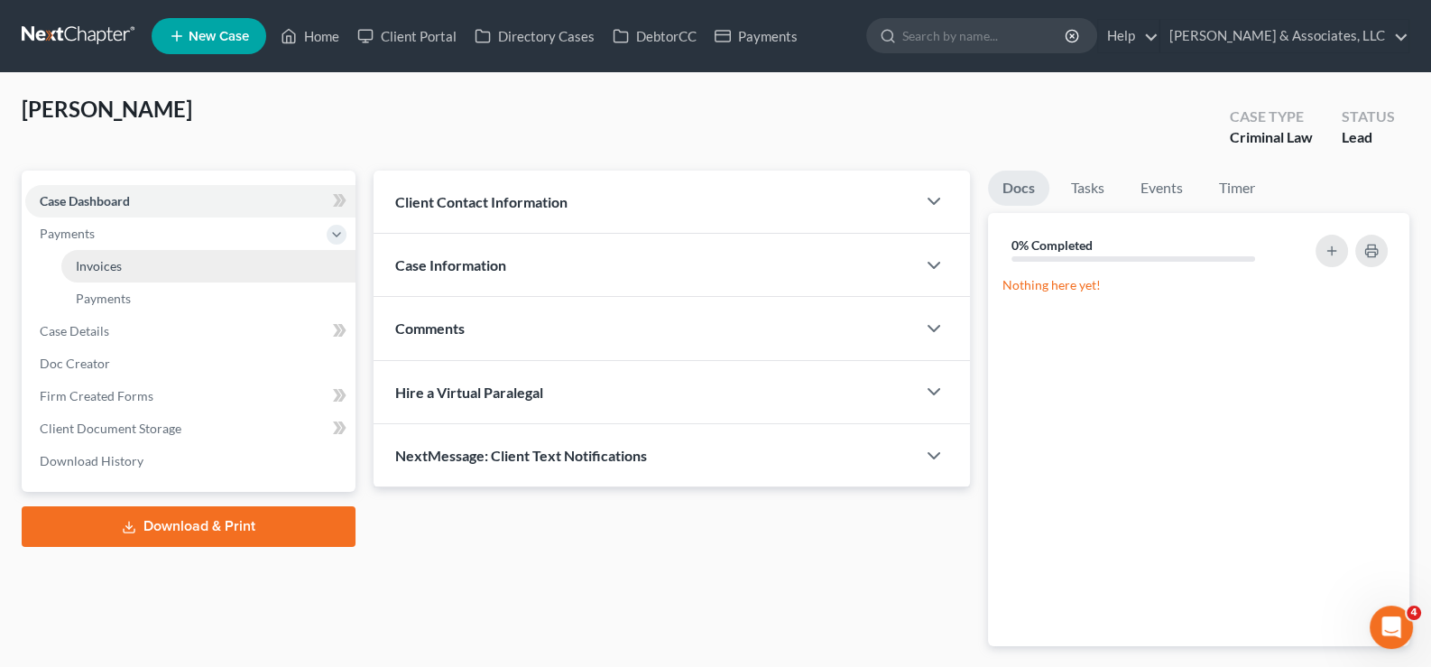
click at [111, 265] on span "Invoices" at bounding box center [99, 265] width 46 height 15
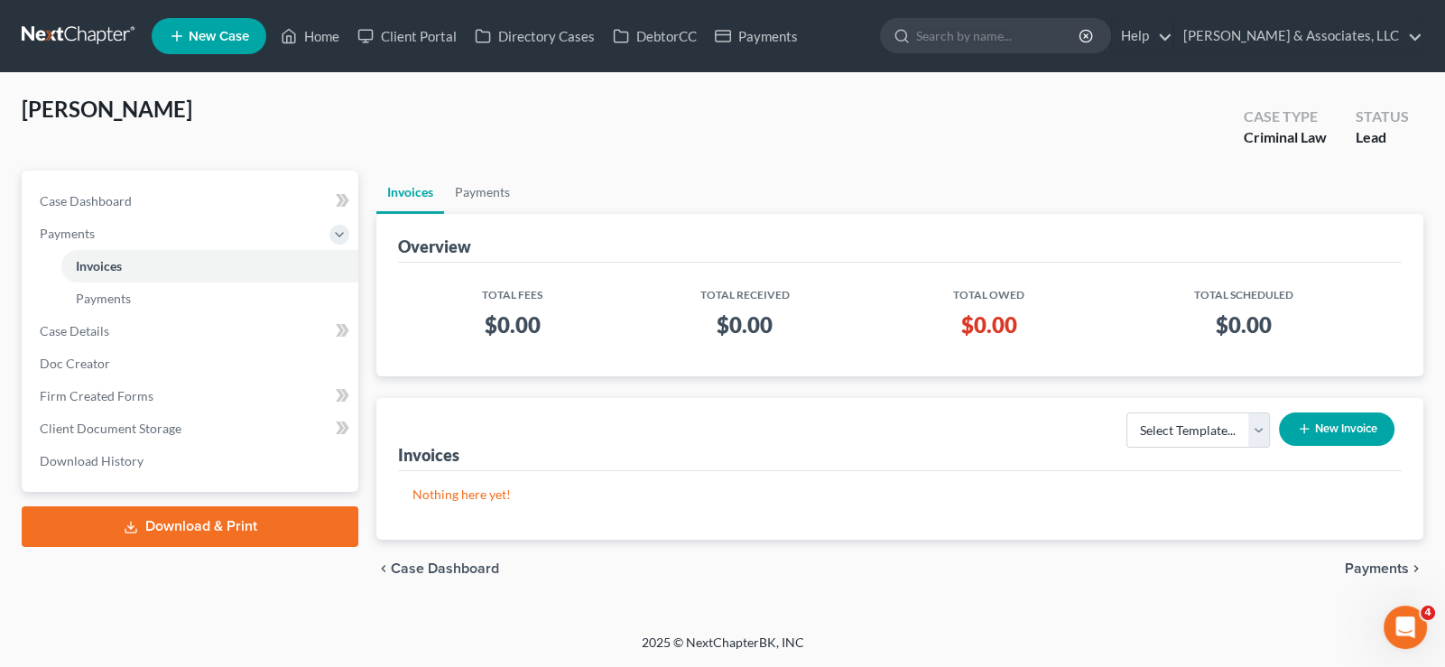
click at [1339, 420] on button "New Invoice" at bounding box center [1337, 428] width 116 height 33
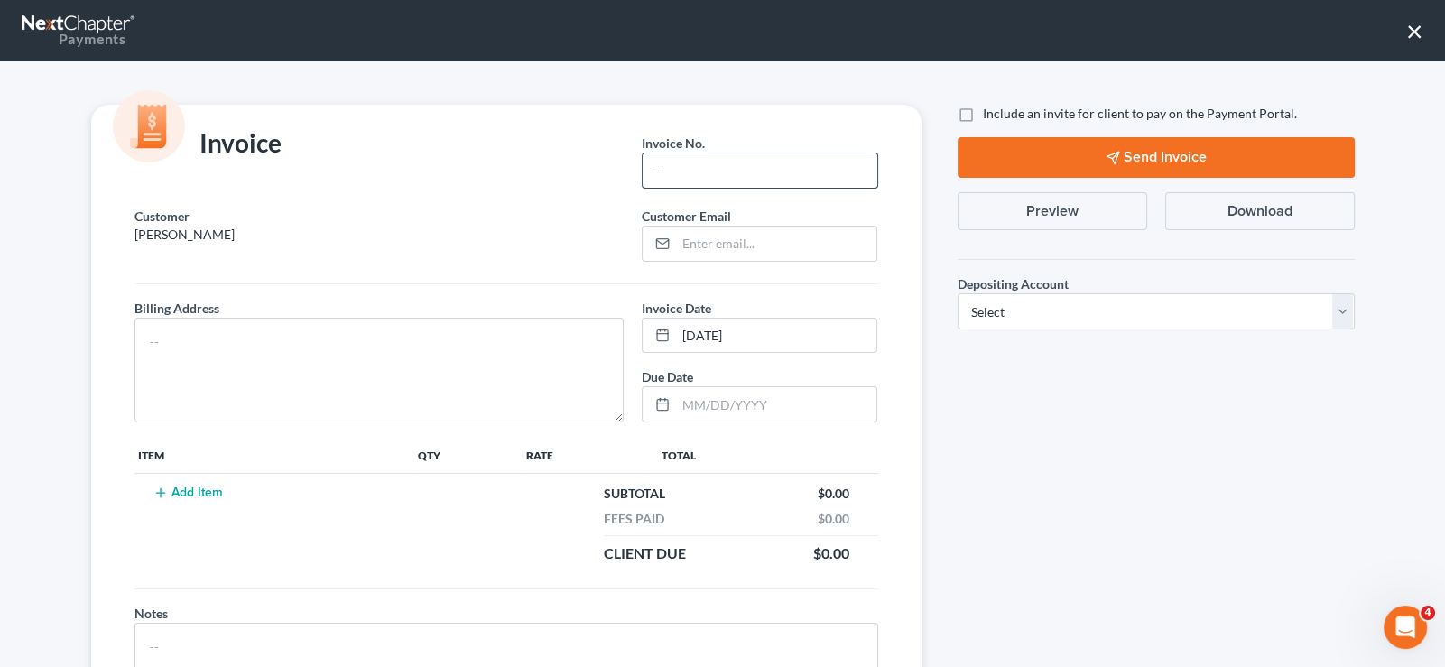
click at [730, 159] on input "text" at bounding box center [759, 170] width 234 height 34
type input "130"
click at [692, 252] on input "email" at bounding box center [776, 243] width 200 height 34
paste input "[EMAIL_ADDRESS][DOMAIN_NAME]"
type input "[EMAIL_ADDRESS][DOMAIN_NAME]"
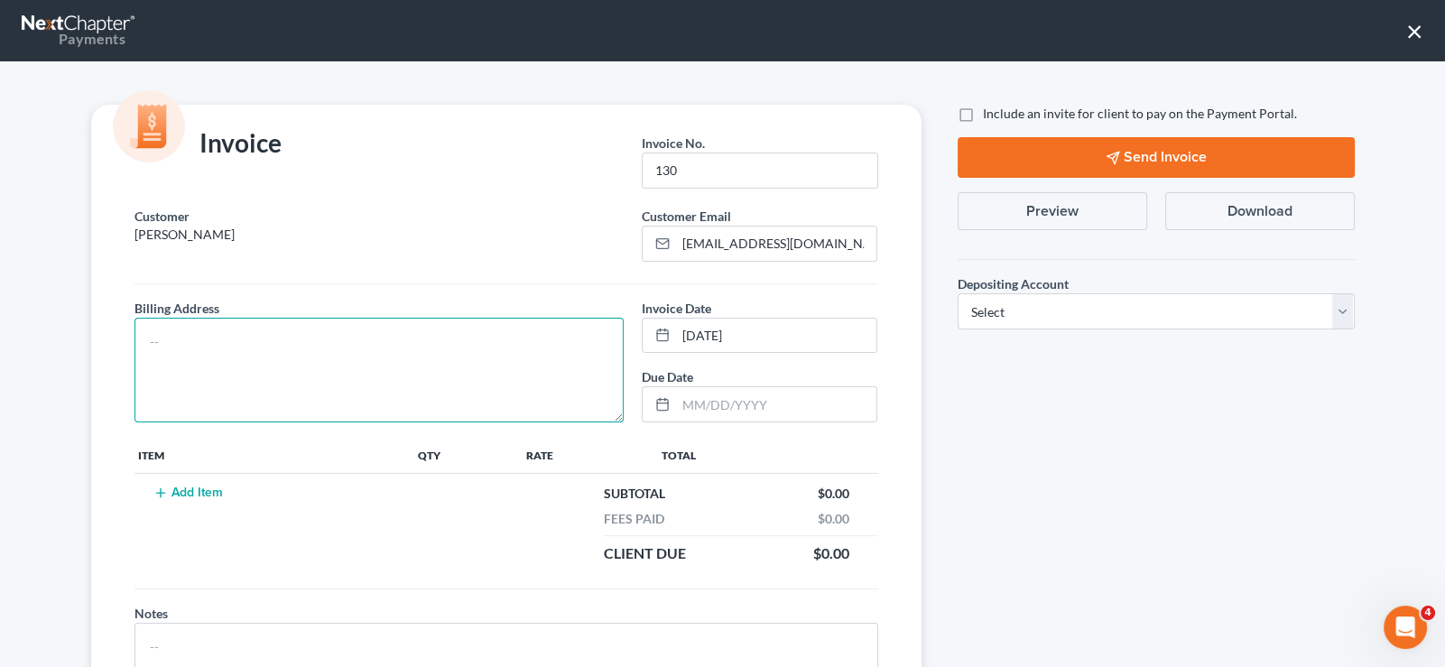
click at [431, 333] on textarea at bounding box center [379, 370] width 490 height 105
type textarea "na"
click at [166, 487] on button "Add Item" at bounding box center [188, 492] width 79 height 14
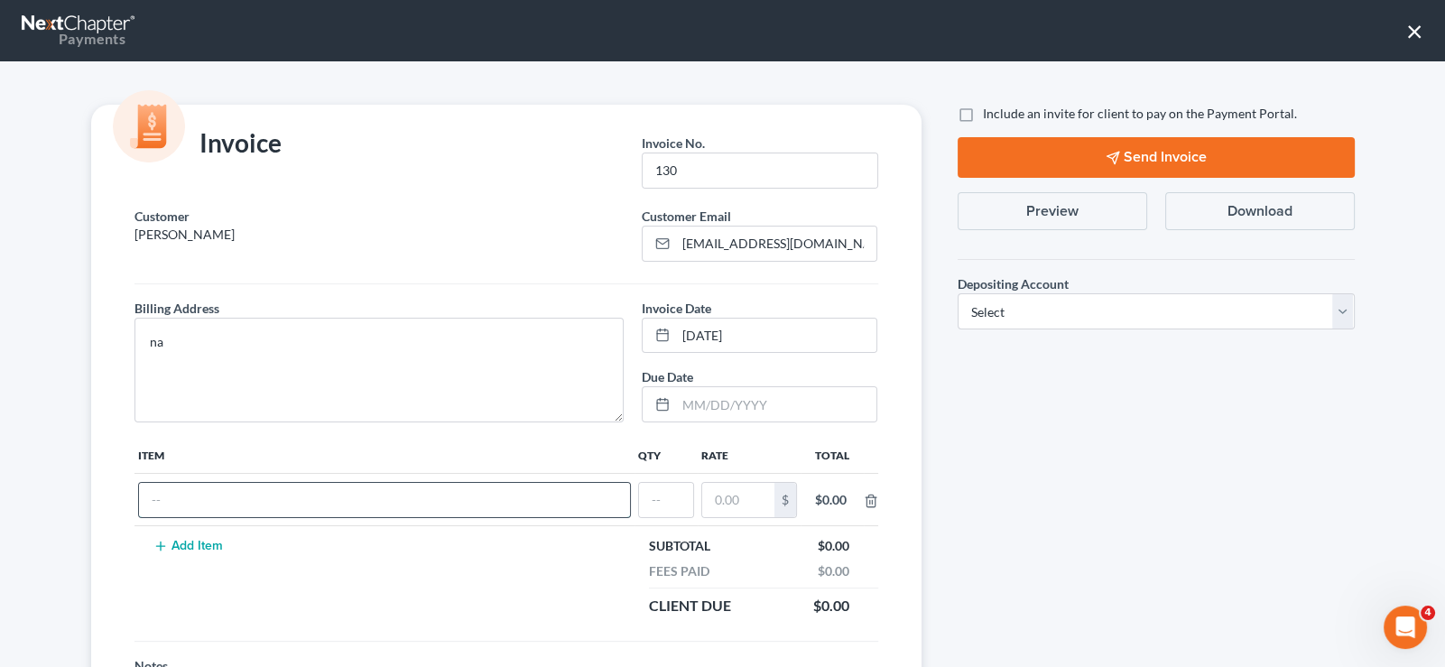
drag, startPoint x: 166, startPoint y: 487, endPoint x: 181, endPoint y: 491, distance: 15.8
click at [181, 491] on input "text" at bounding box center [384, 500] width 491 height 34
type input "Traffic ticket"
type input "1"
type input "200"
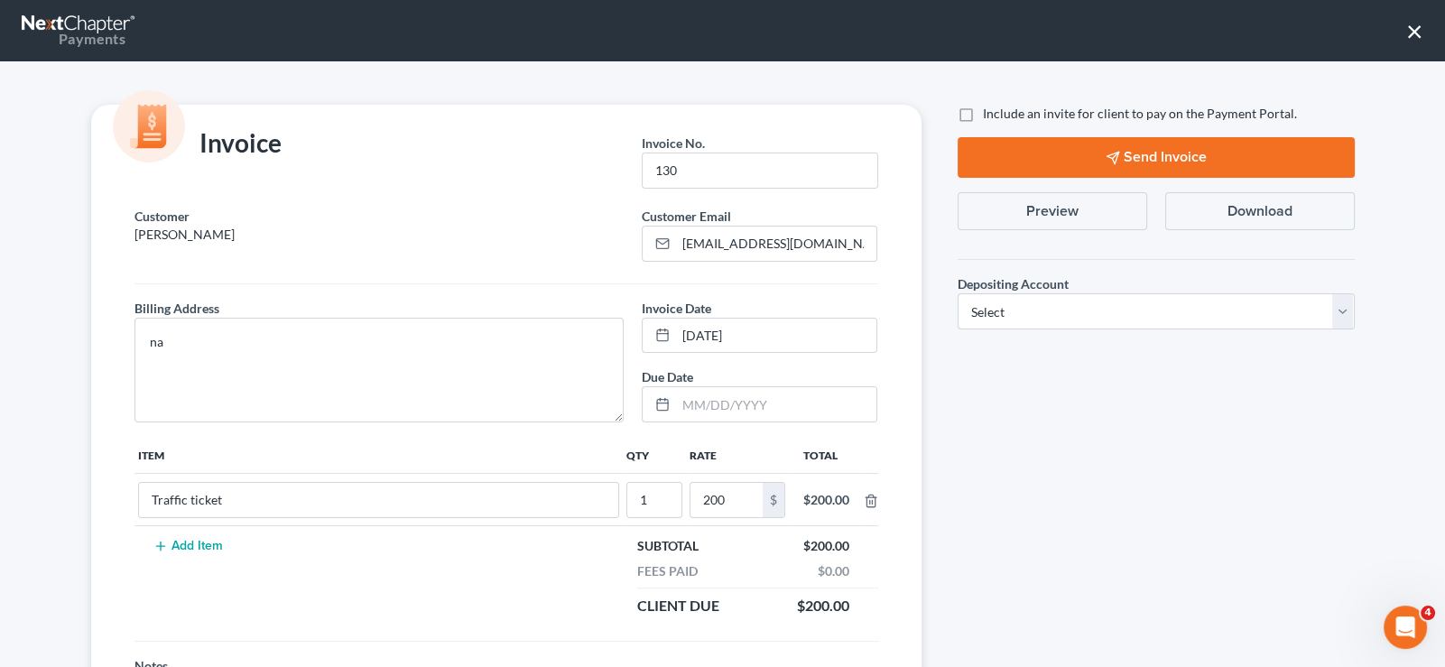
click at [104, 405] on div "Customer [PERSON_NAME] Email * [EMAIL_ADDRESS][DOMAIN_NAME] Billing Address * n…" at bounding box center [506, 492] width 830 height 571
click at [983, 116] on label "Include an invite for client to pay on the Payment Portal." at bounding box center [1140, 114] width 314 height 18
click at [990, 116] on input "Include an invite for client to pay on the Payment Portal." at bounding box center [996, 111] width 12 height 12
checkbox input "true"
click at [1003, 301] on select "Select Operation Trust" at bounding box center [1155, 311] width 397 height 36
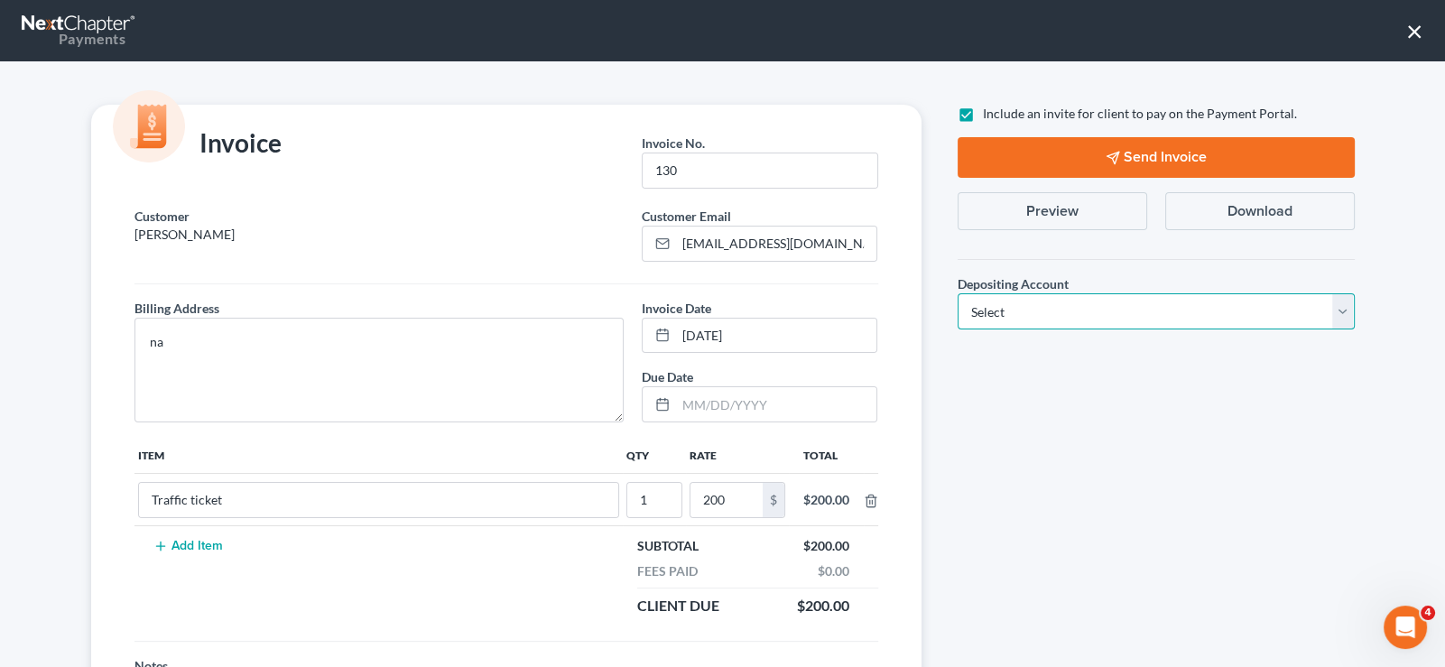
select select "0"
click at [957, 293] on select "Select Operation Trust" at bounding box center [1155, 311] width 397 height 36
click at [1039, 153] on button "Send Invoice" at bounding box center [1155, 157] width 397 height 41
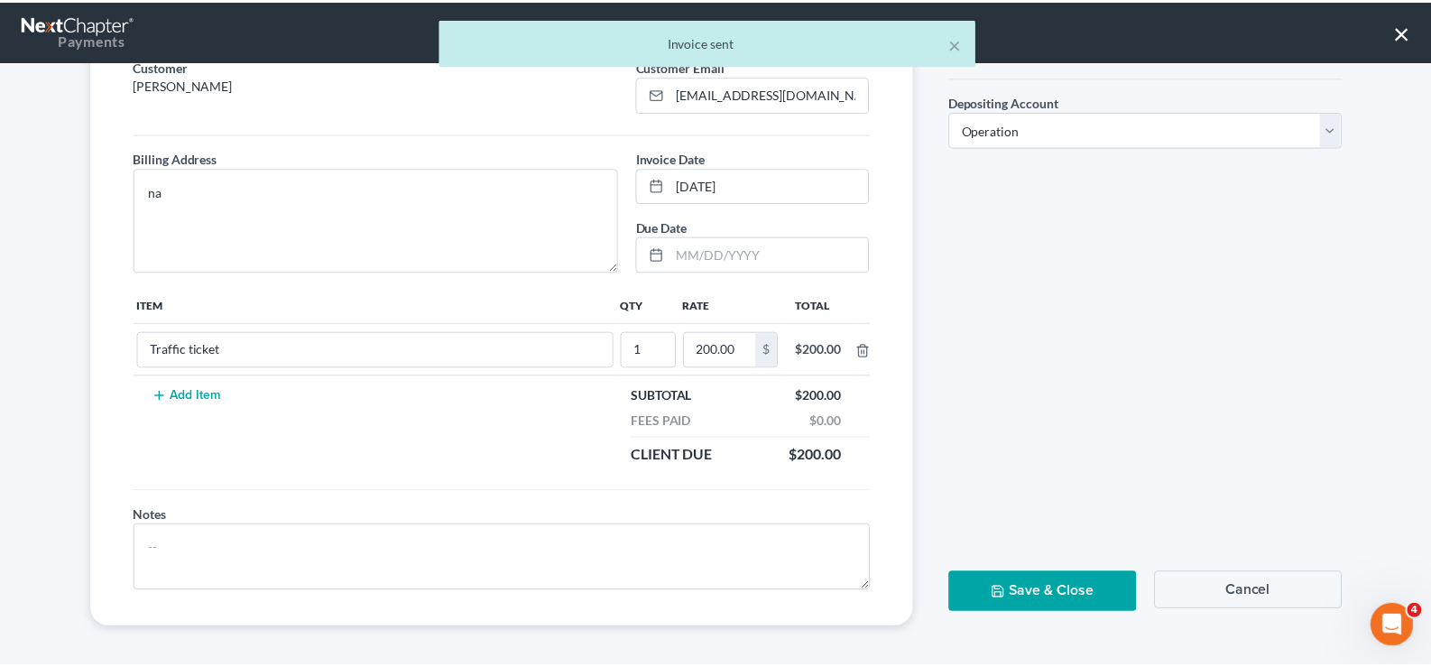
scroll to position [151, 0]
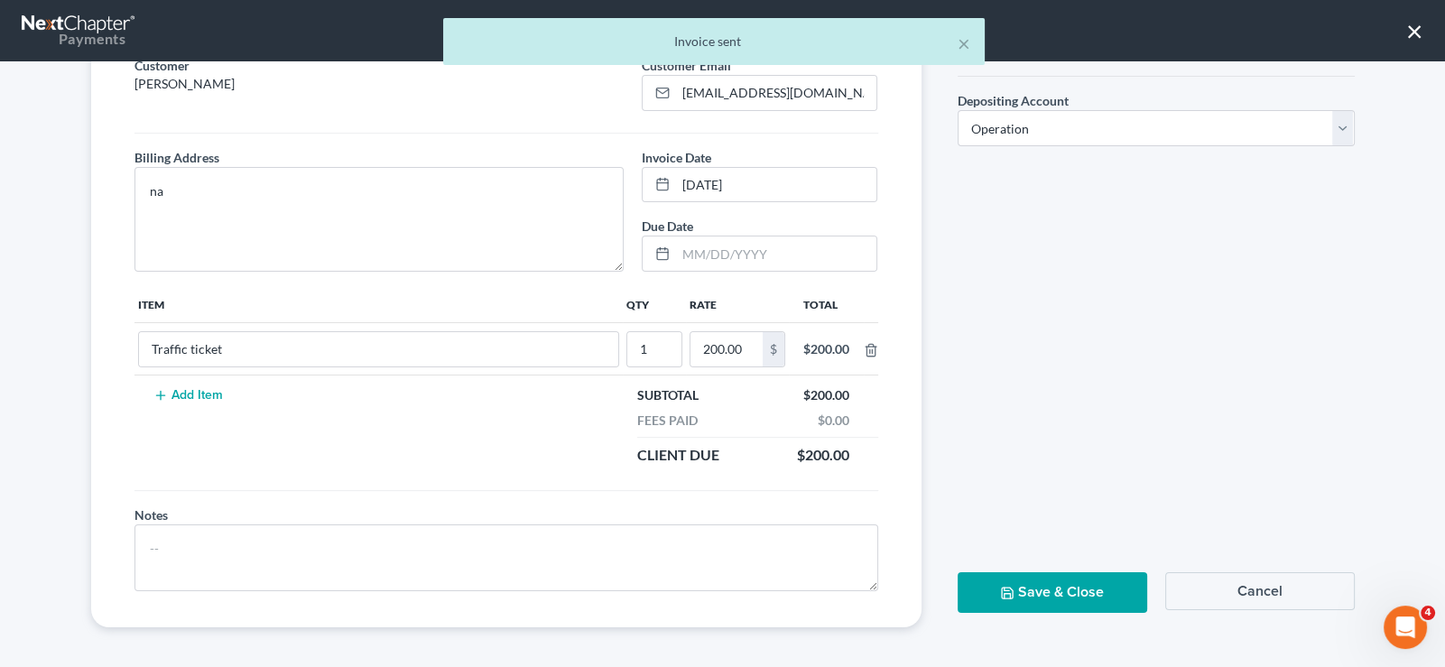
click at [1026, 596] on button "Save & Close" at bounding box center [1051, 592] width 189 height 41
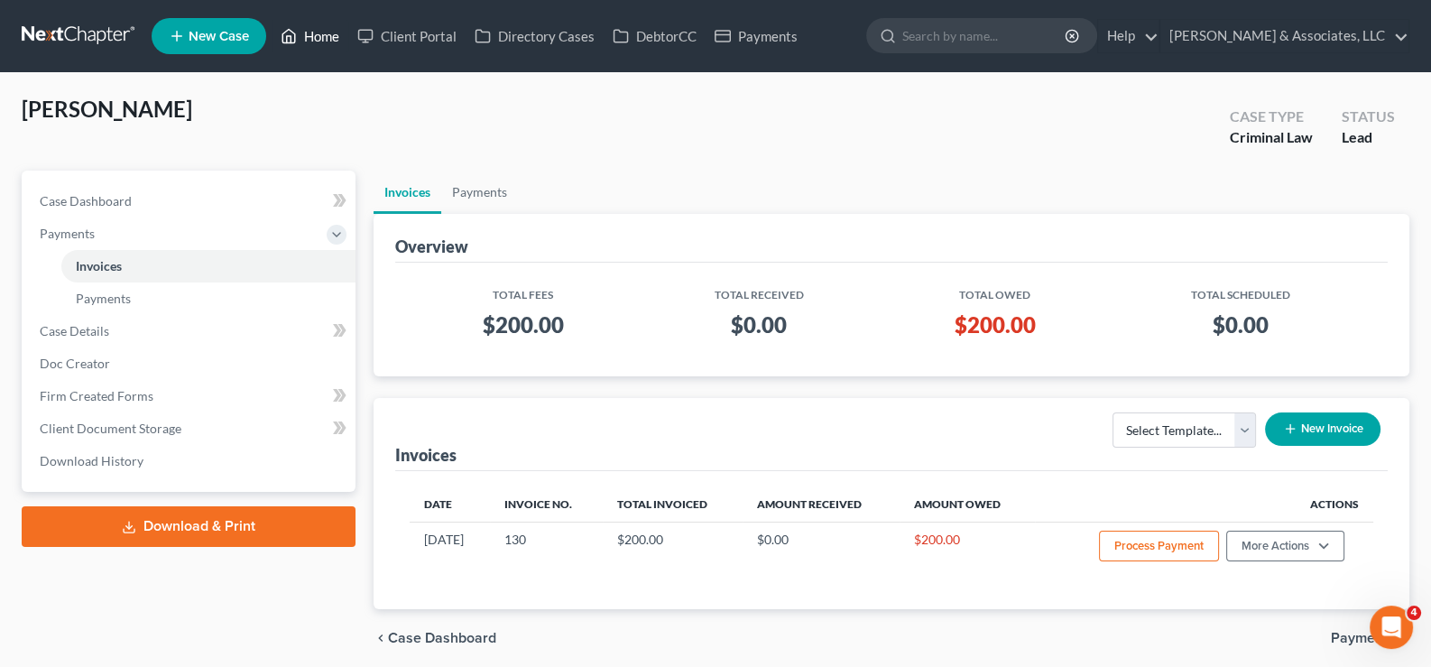
click at [323, 39] on link "Home" at bounding box center [310, 36] width 77 height 32
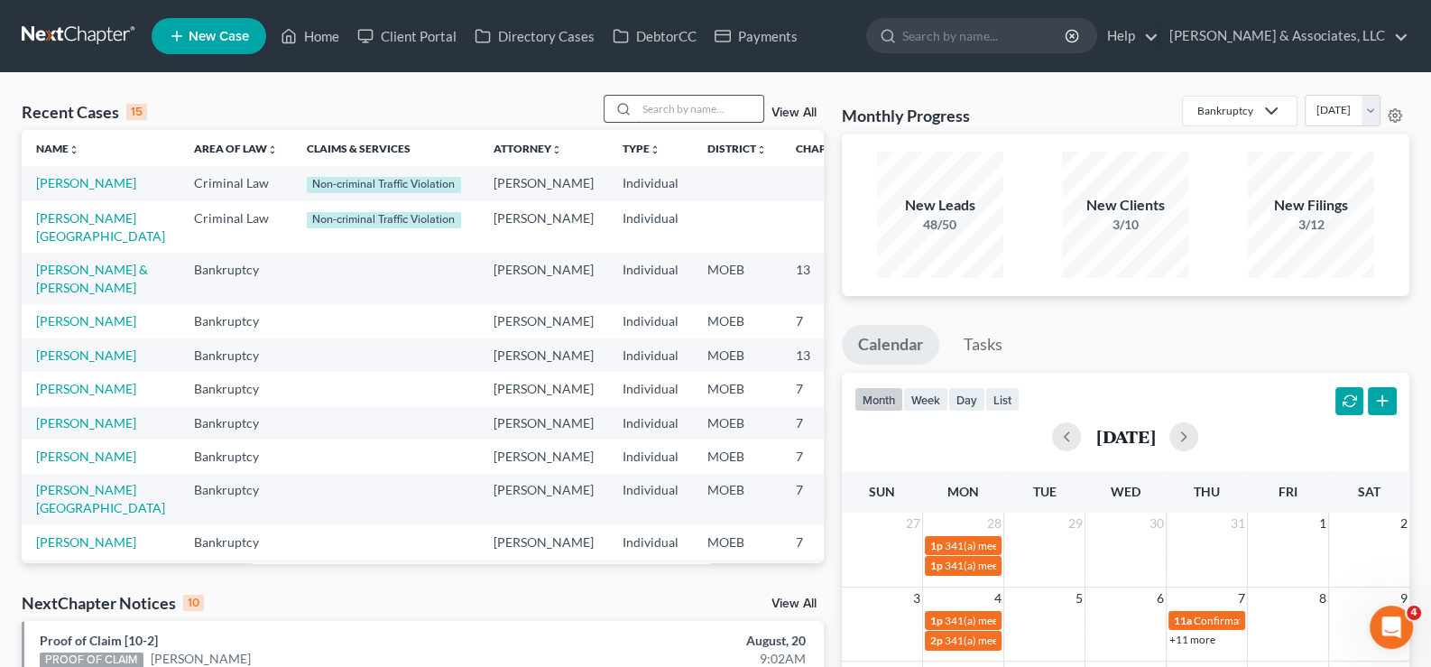
click at [694, 103] on input "search" at bounding box center [700, 109] width 126 height 26
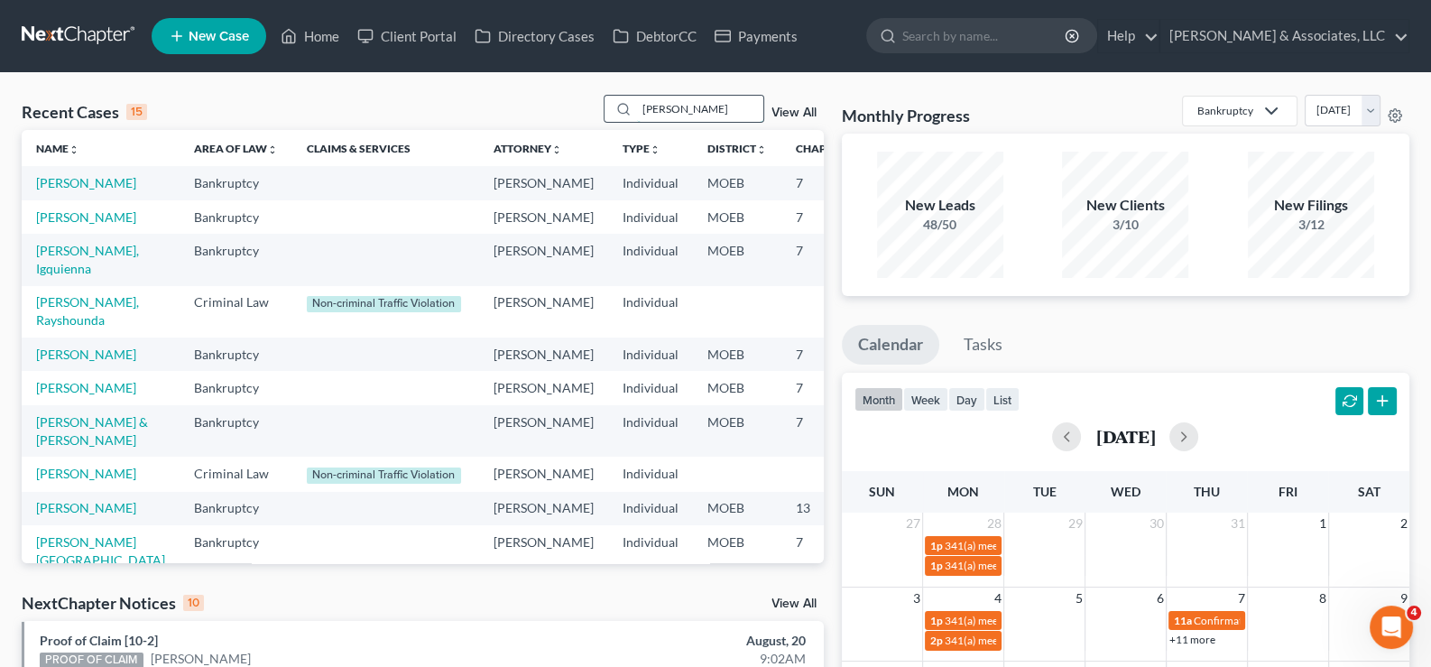
drag, startPoint x: 704, startPoint y: 104, endPoint x: 612, endPoint y: 115, distance: 92.7
click at [612, 115] on div "[PERSON_NAME]" at bounding box center [684, 109] width 161 height 28
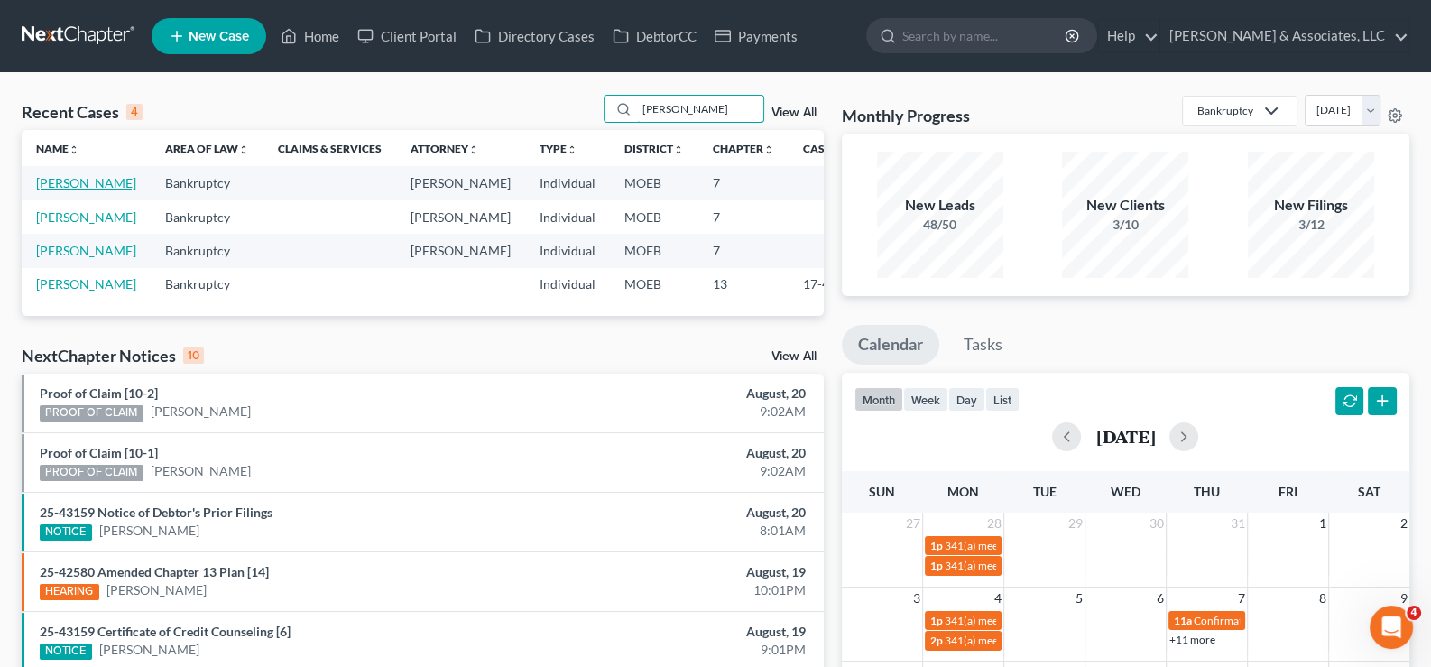
type input "[PERSON_NAME]"
click at [60, 190] on link "[PERSON_NAME]" at bounding box center [86, 182] width 100 height 15
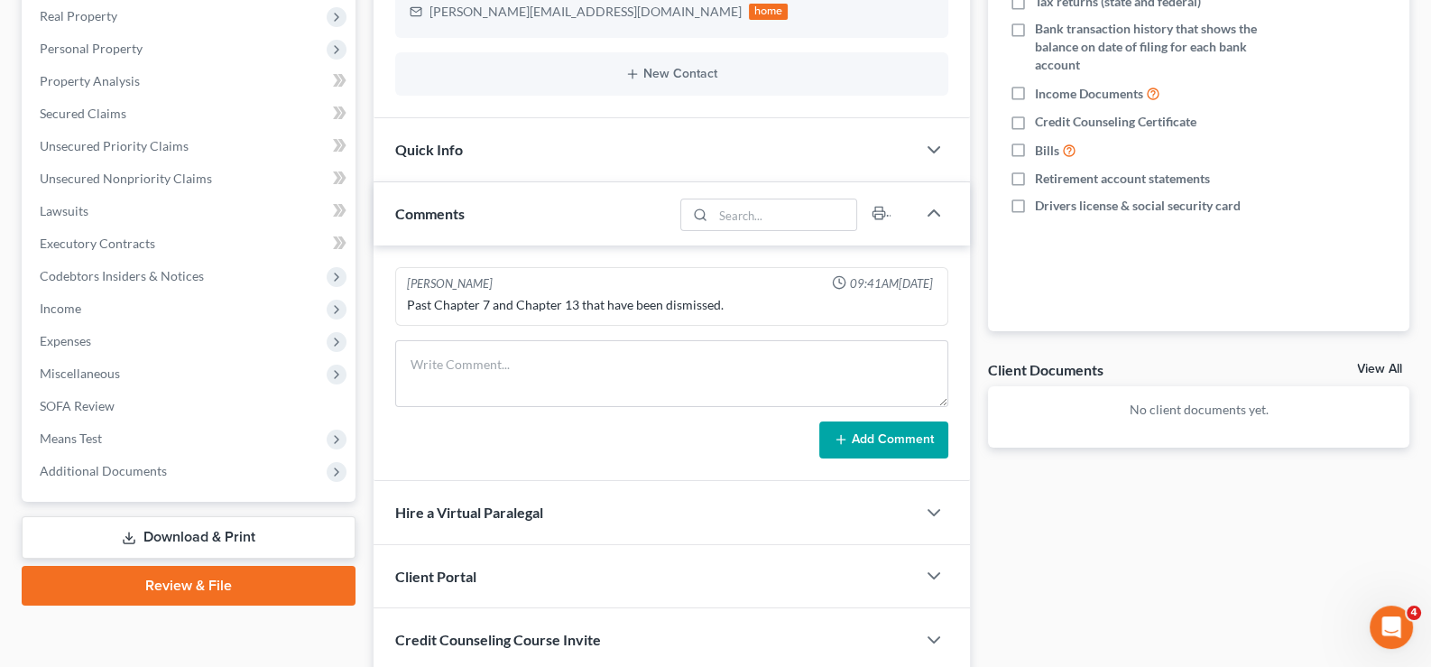
scroll to position [450, 0]
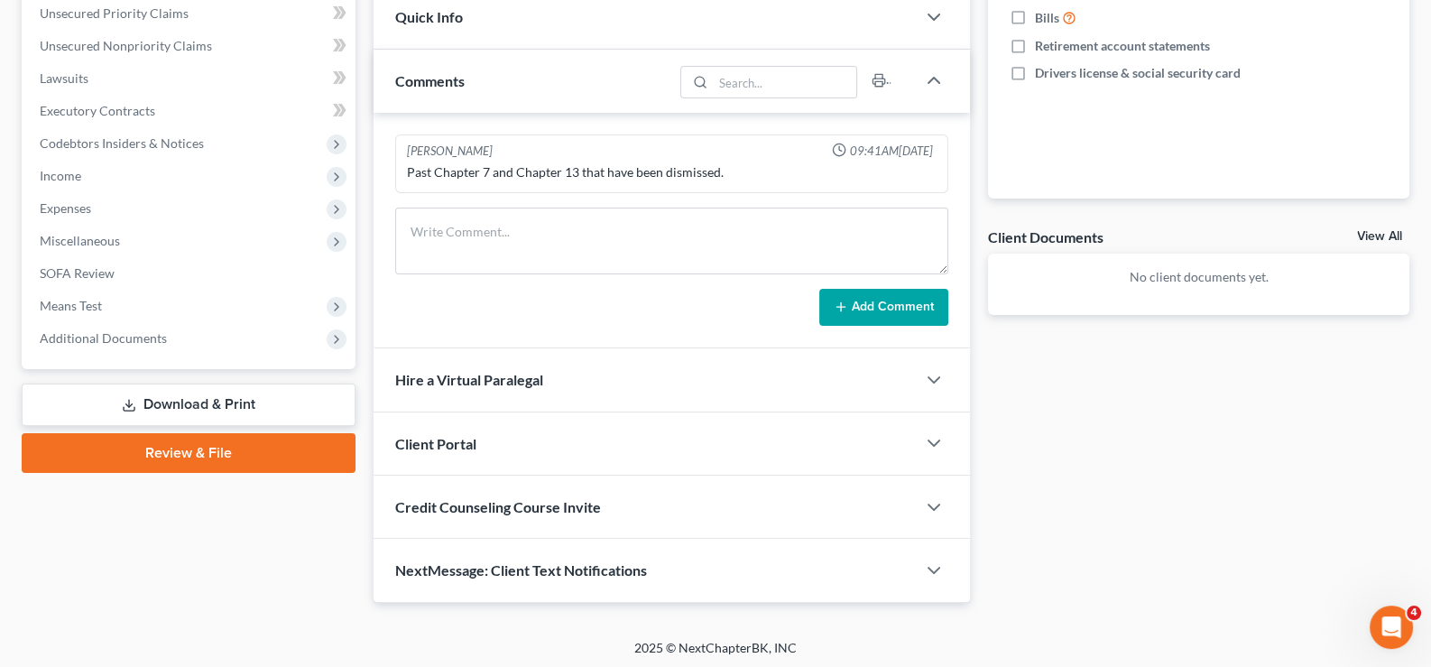
click at [452, 438] on span "Client Portal" at bounding box center [435, 443] width 81 height 17
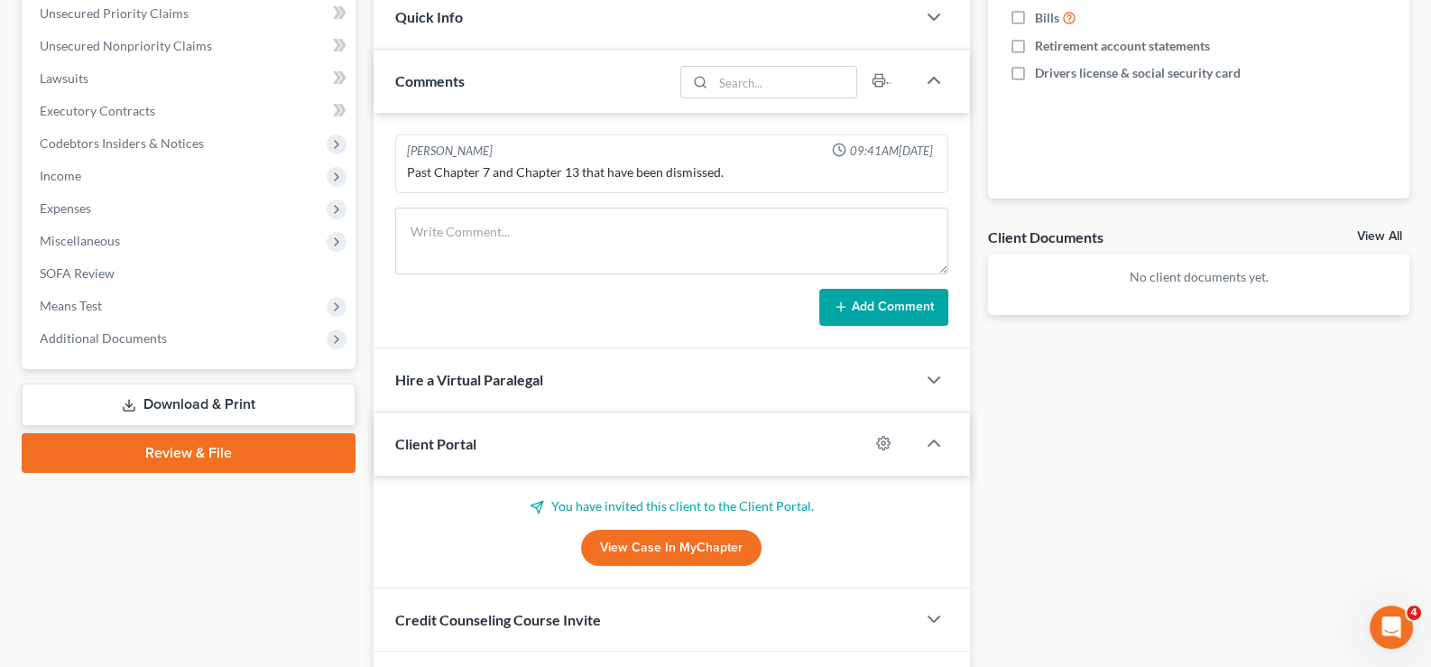
click at [677, 549] on link "View Case in MyChapter" at bounding box center [671, 548] width 180 height 36
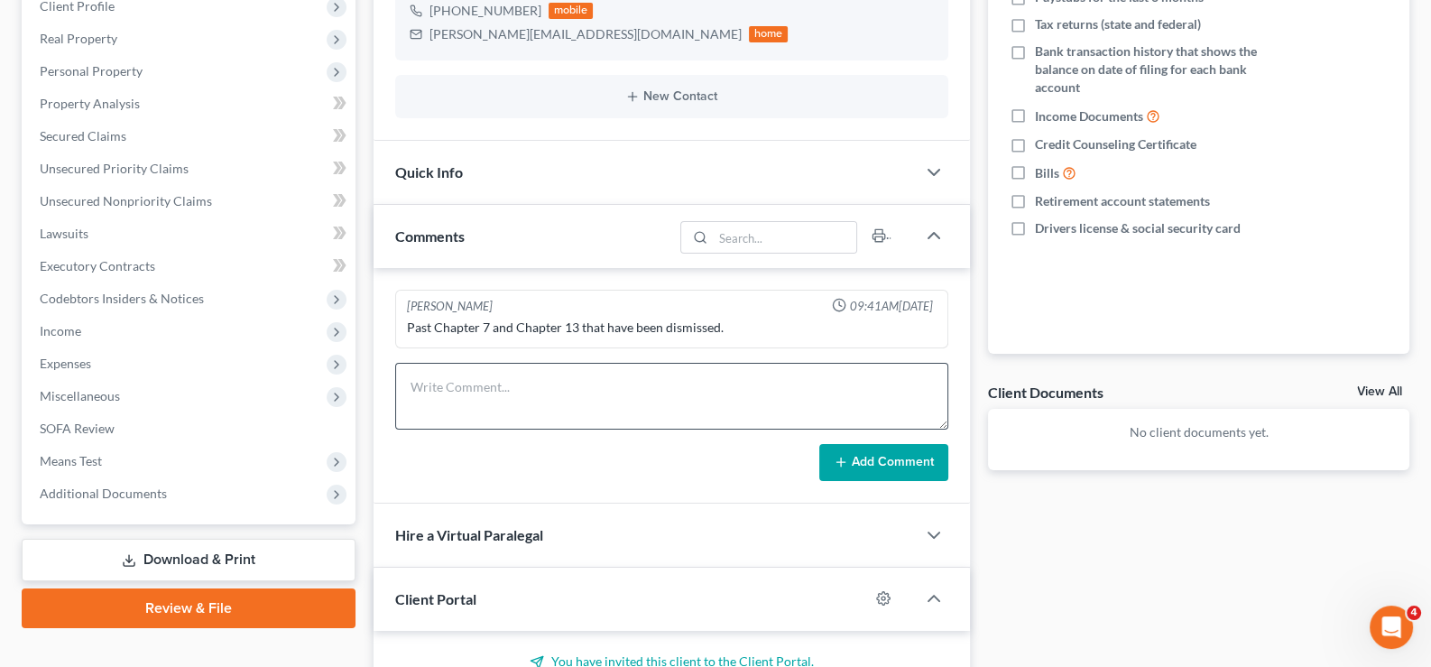
scroll to position [0, 0]
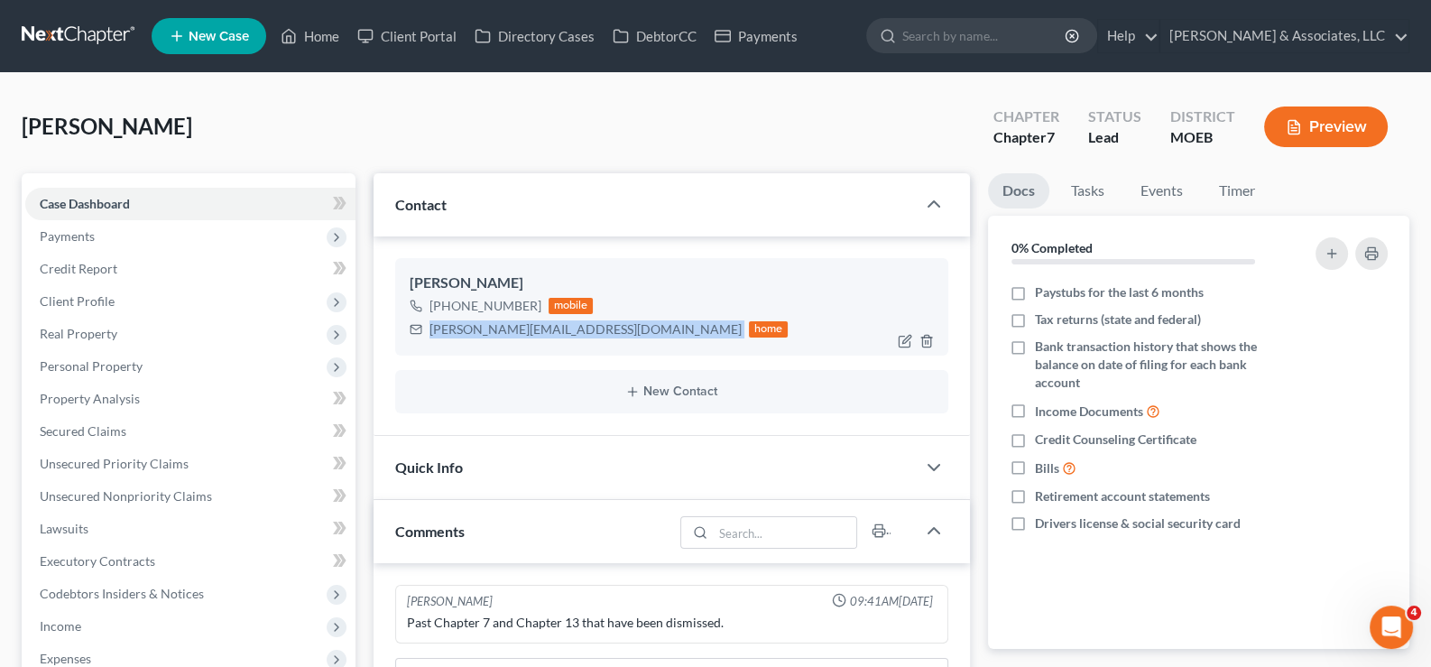
drag, startPoint x: 430, startPoint y: 330, endPoint x: 587, endPoint y: 333, distance: 157.9
click at [587, 333] on div "[PERSON_NAME][EMAIL_ADDRESS][DOMAIN_NAME] home" at bounding box center [599, 329] width 379 height 23
copy div "[PERSON_NAME][EMAIL_ADDRESS][DOMAIN_NAME]"
click at [302, 32] on link "Home" at bounding box center [310, 36] width 77 height 32
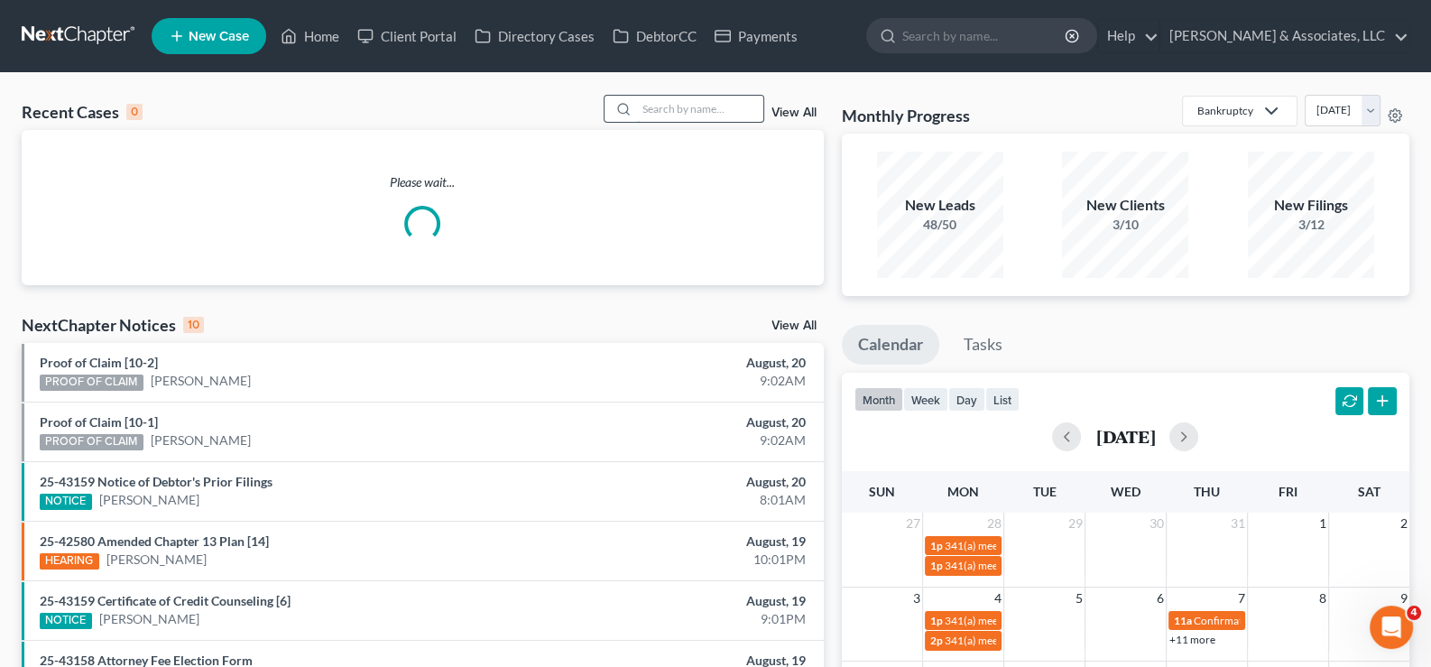
click at [717, 113] on input "search" at bounding box center [700, 109] width 126 height 26
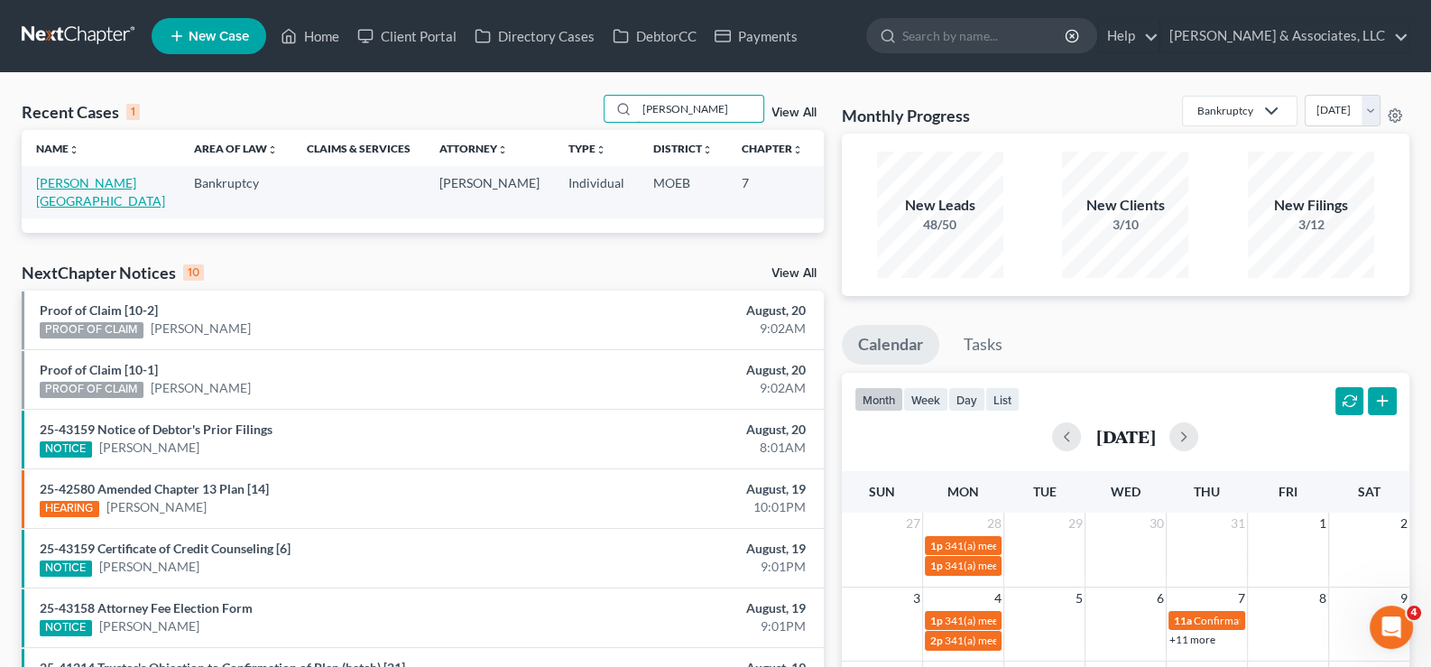
type input "[PERSON_NAME]"
click at [56, 202] on link "[PERSON_NAME][GEOGRAPHIC_DATA]" at bounding box center [100, 191] width 129 height 33
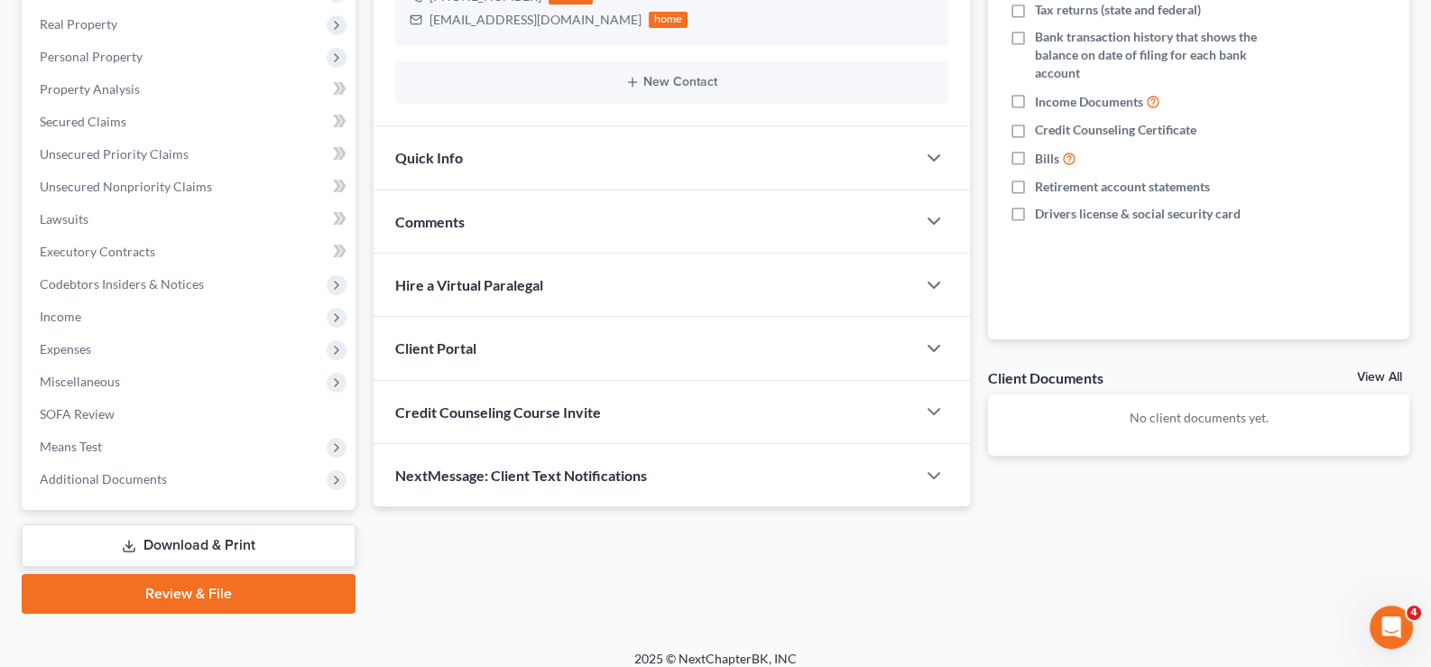
scroll to position [323, 0]
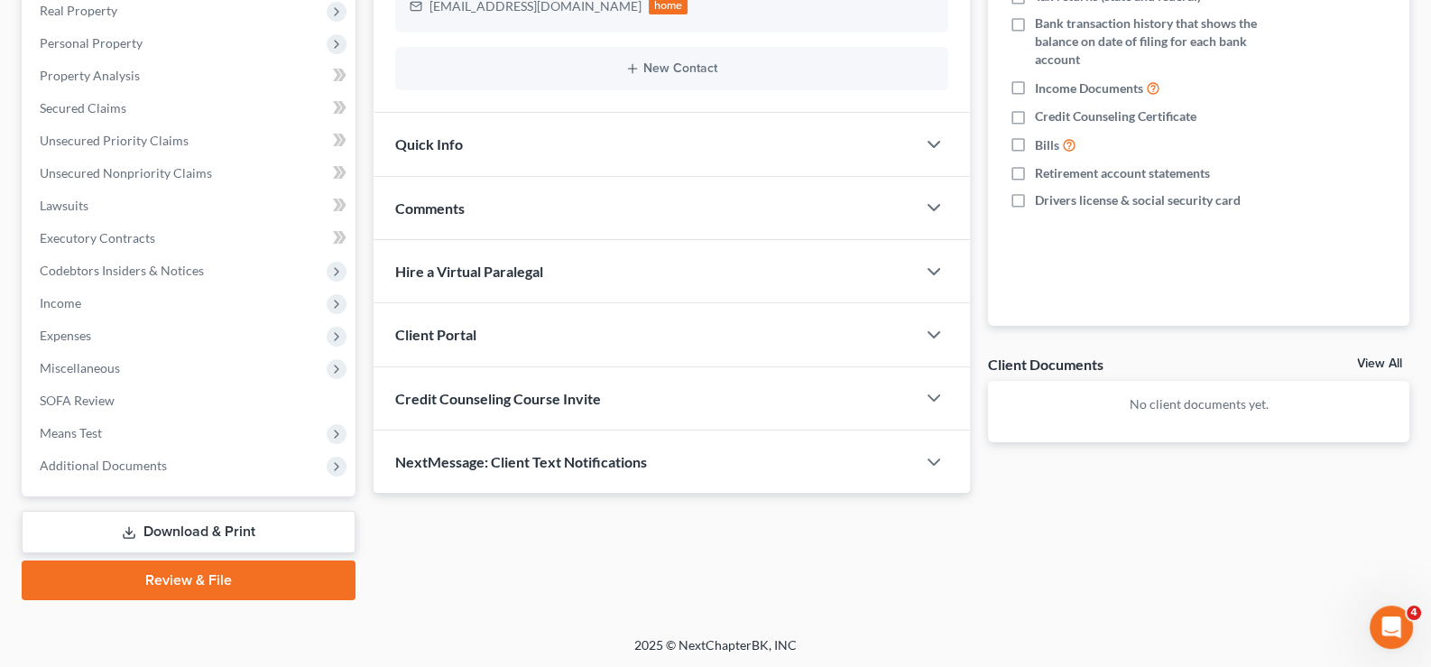
click at [433, 338] on span "Client Portal" at bounding box center [435, 334] width 81 height 17
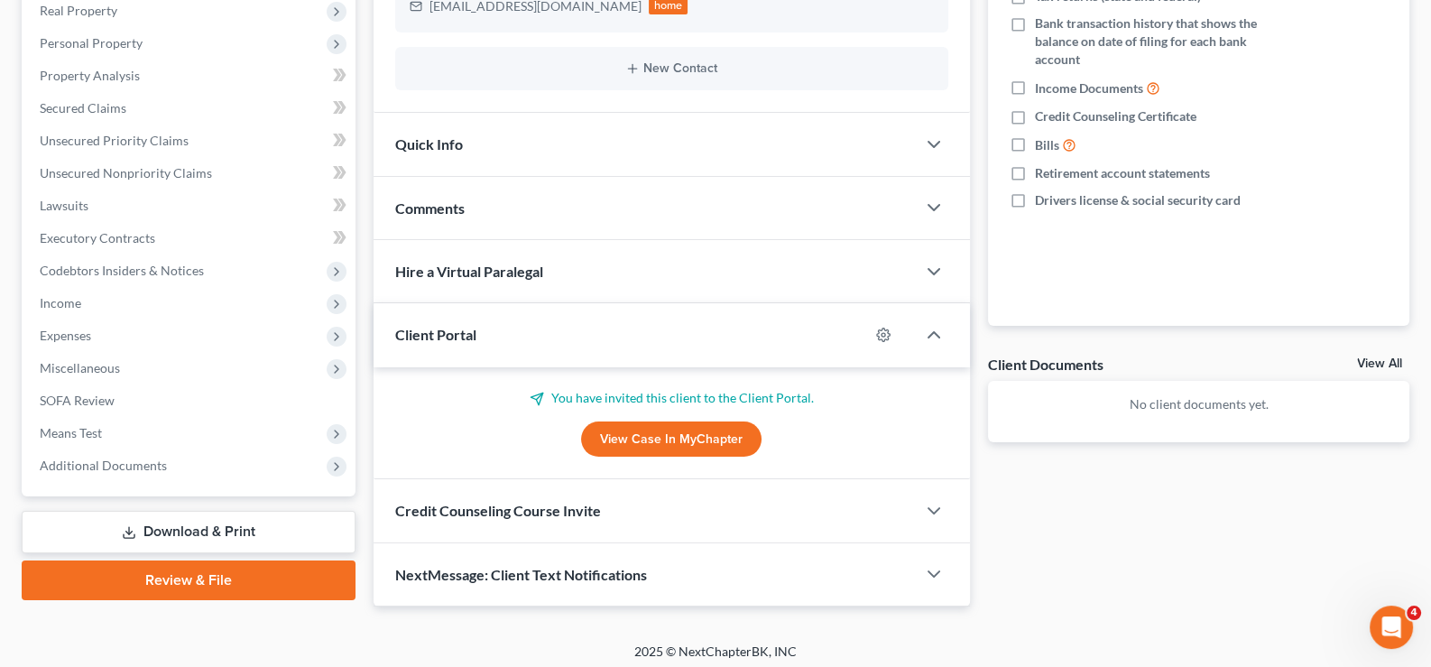
click at [433, 338] on span "Client Portal" at bounding box center [435, 334] width 81 height 17
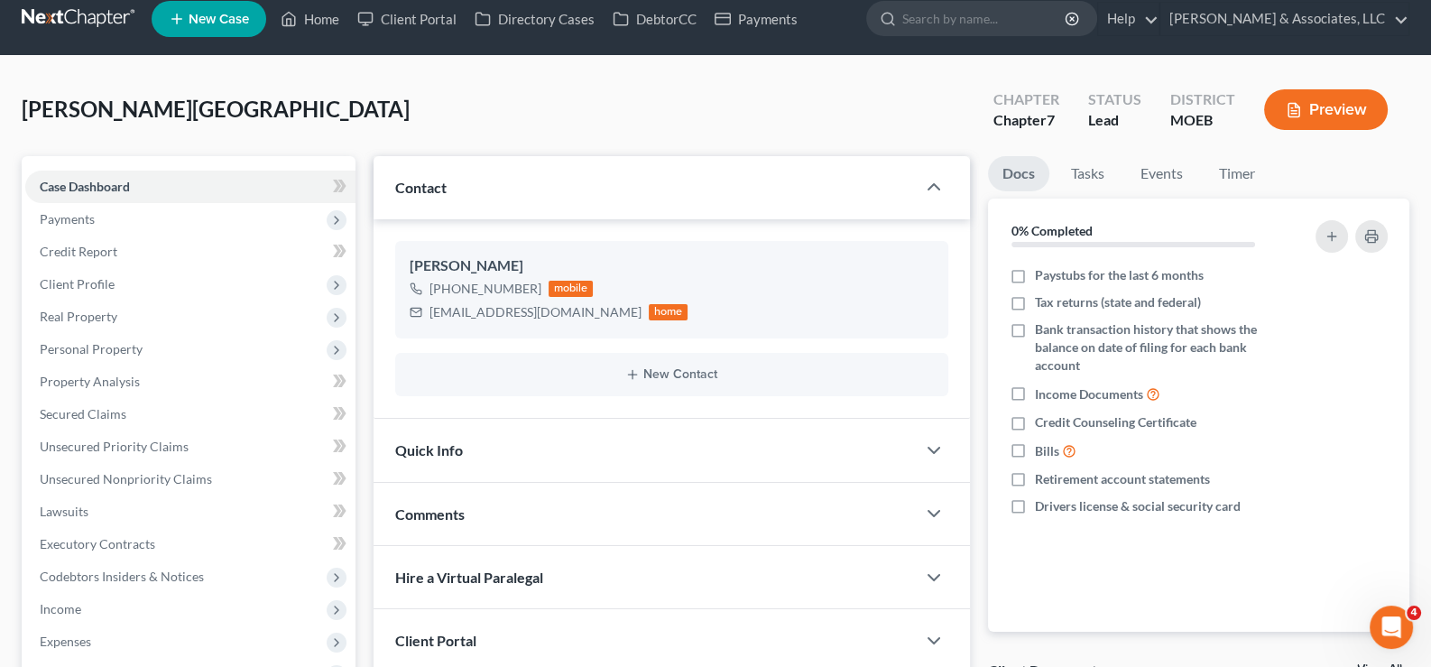
scroll to position [0, 0]
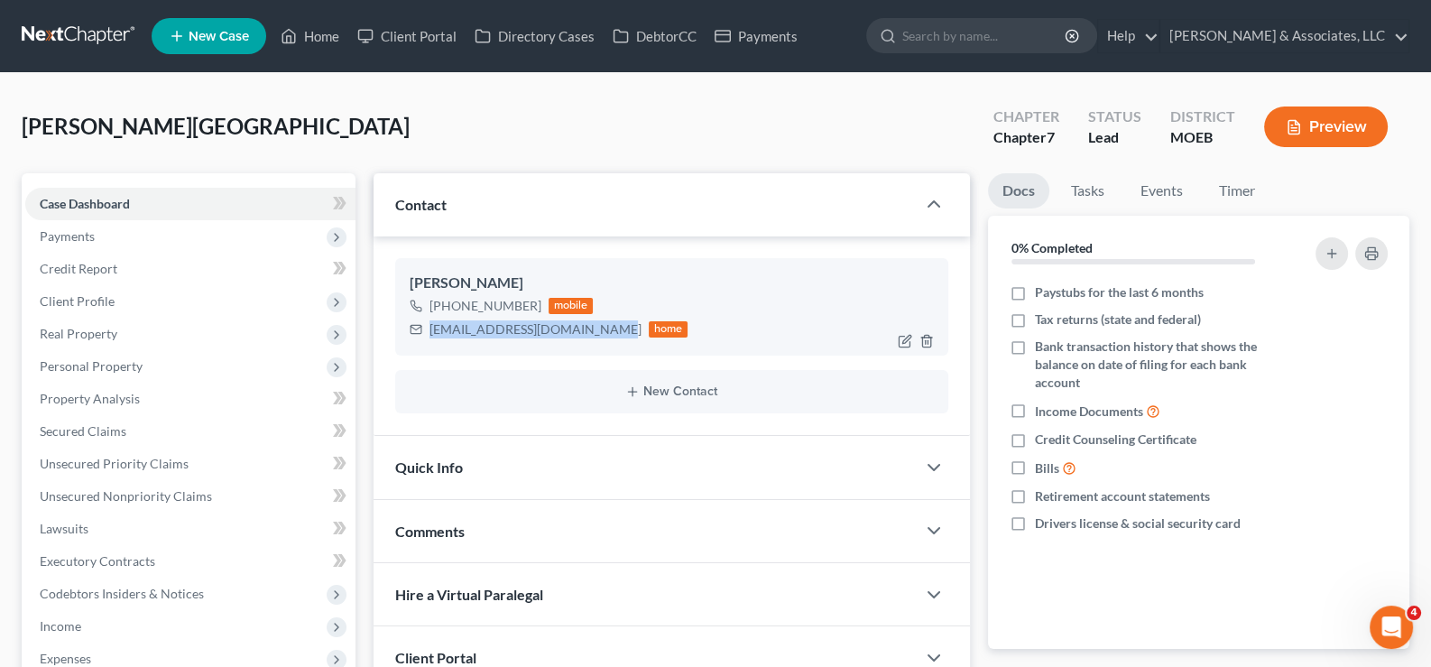
drag, startPoint x: 430, startPoint y: 324, endPoint x: 596, endPoint y: 327, distance: 166.1
click at [596, 327] on div "[EMAIL_ADDRESS][DOMAIN_NAME]" at bounding box center [536, 329] width 212 height 18
copy div "[EMAIL_ADDRESS][DOMAIN_NAME]"
click at [320, 26] on link "Home" at bounding box center [310, 36] width 77 height 32
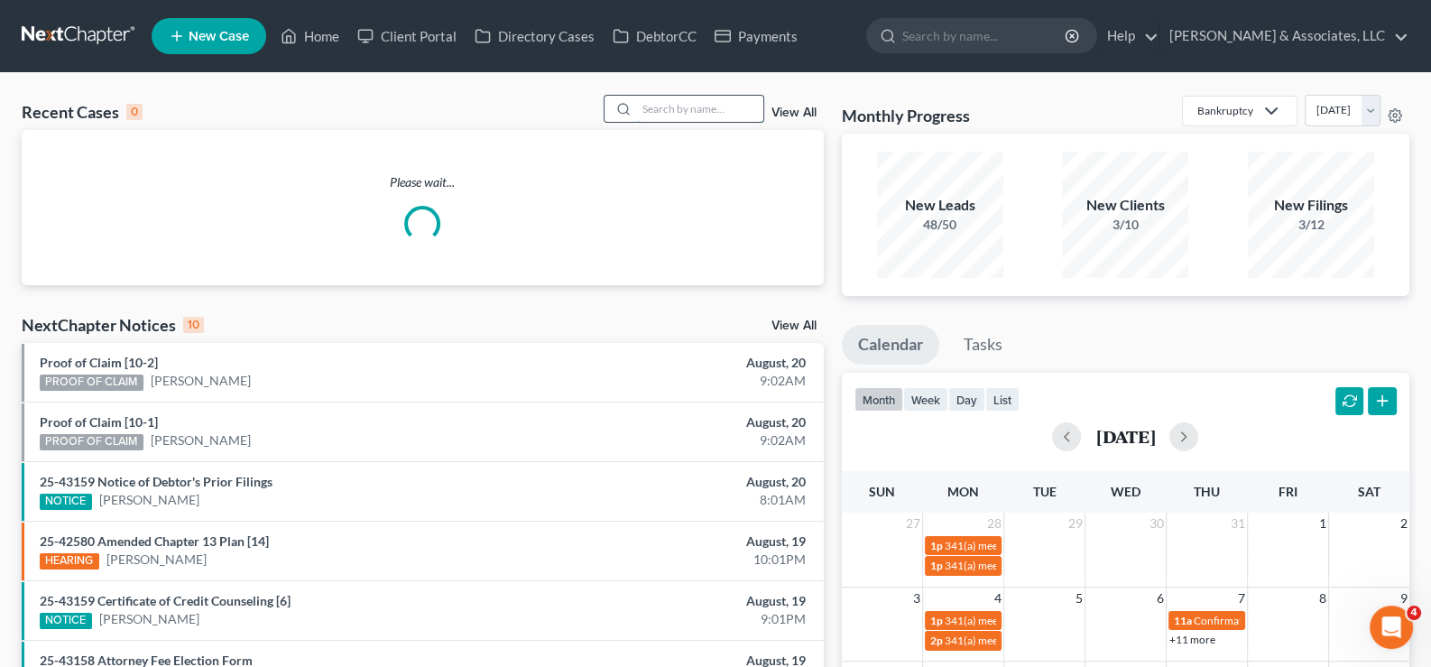
click at [663, 112] on input "search" at bounding box center [700, 109] width 126 height 26
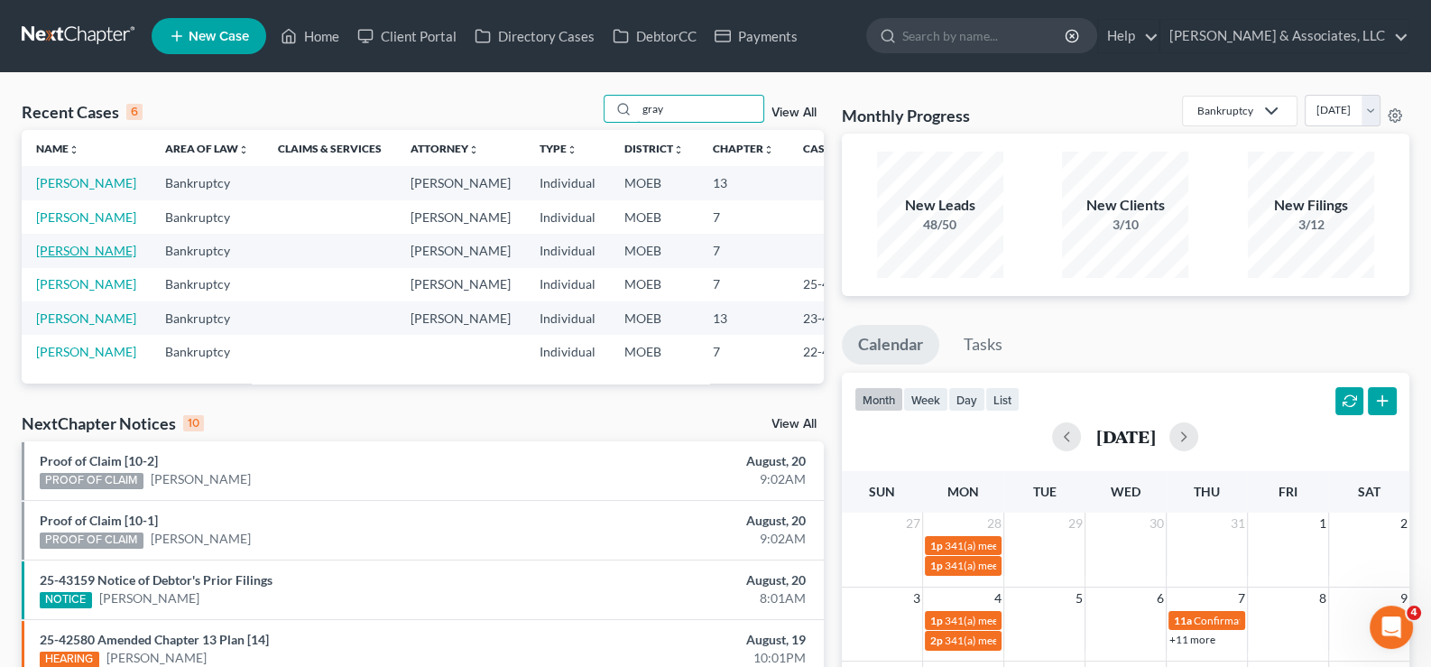
type input "gray"
click at [71, 258] on link "[PERSON_NAME]" at bounding box center [86, 250] width 100 height 15
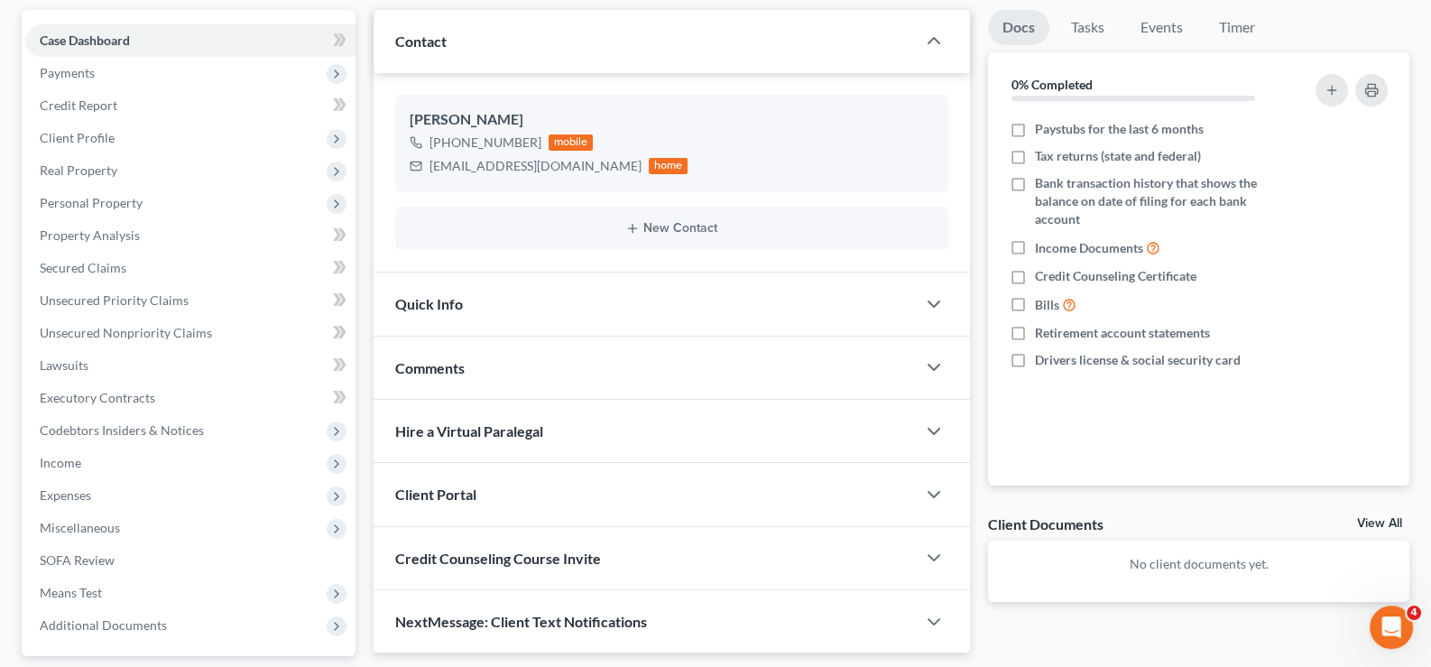
scroll to position [323, 0]
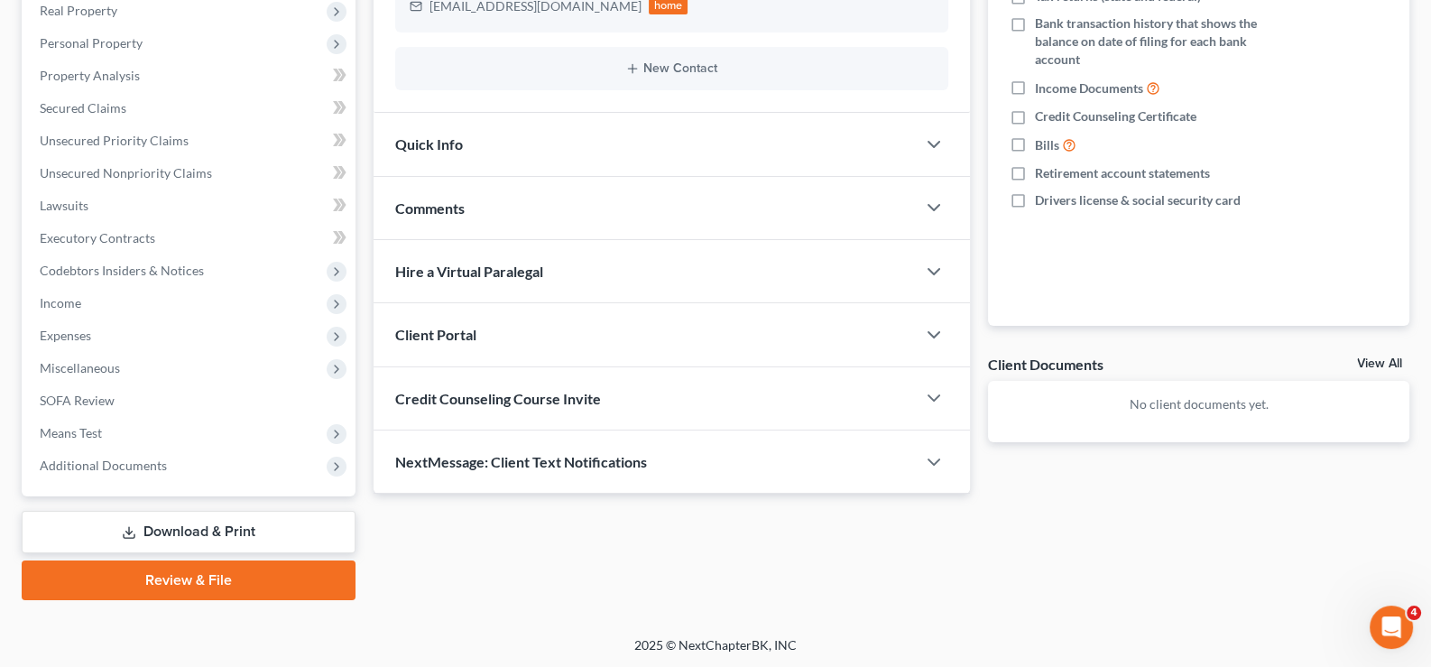
click at [510, 346] on div "Client Portal" at bounding box center [645, 334] width 543 height 62
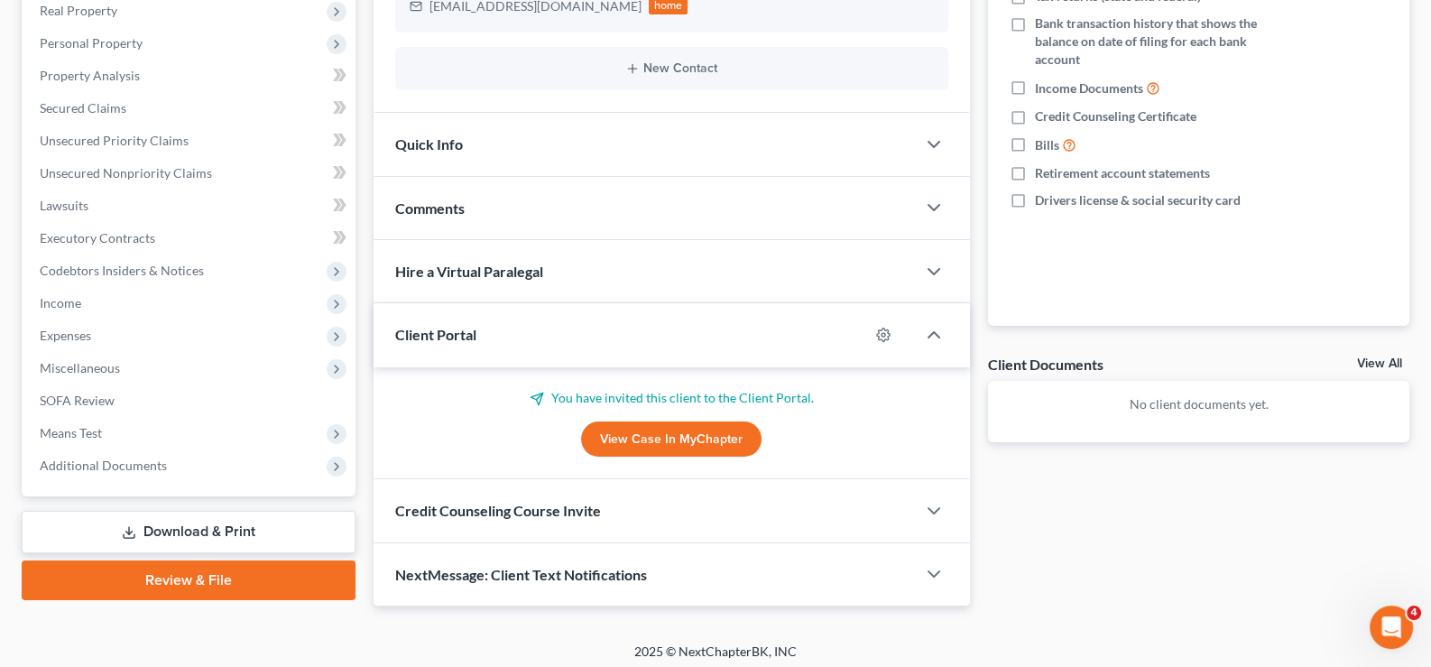
click at [510, 346] on div "Client Portal" at bounding box center [622, 334] width 496 height 62
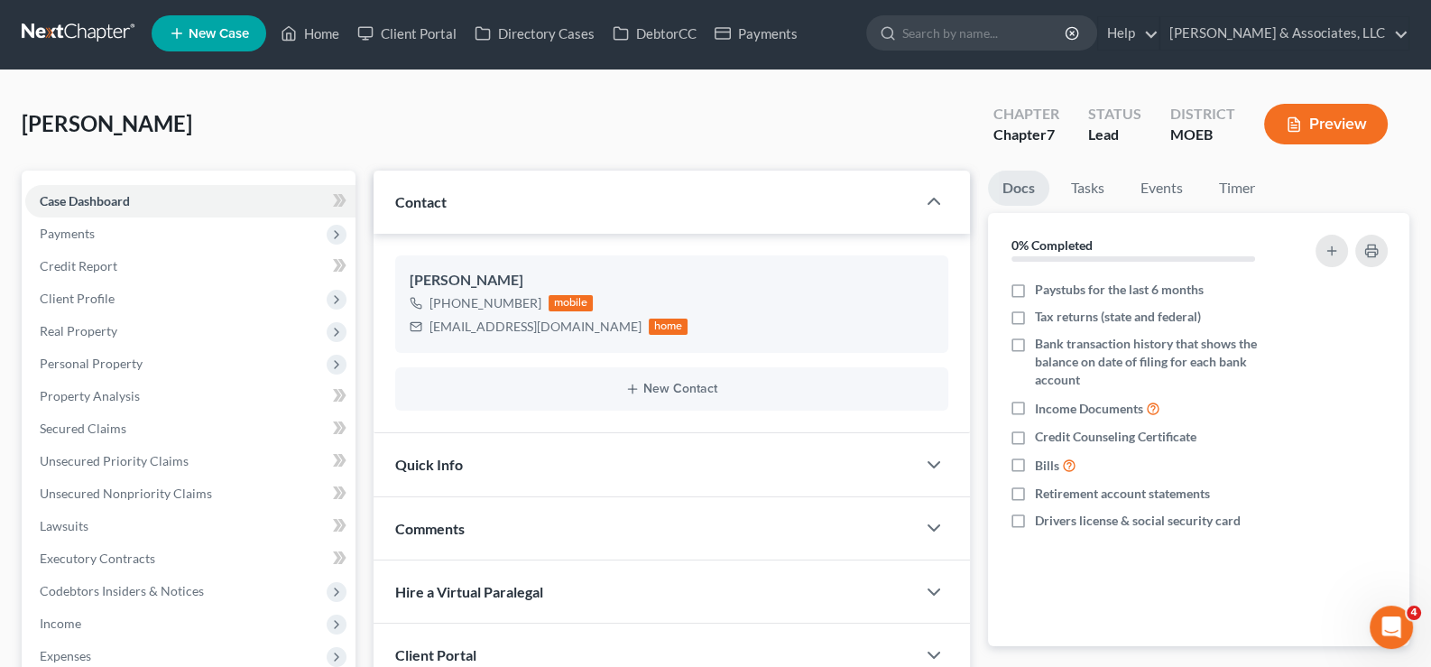
scroll to position [0, 0]
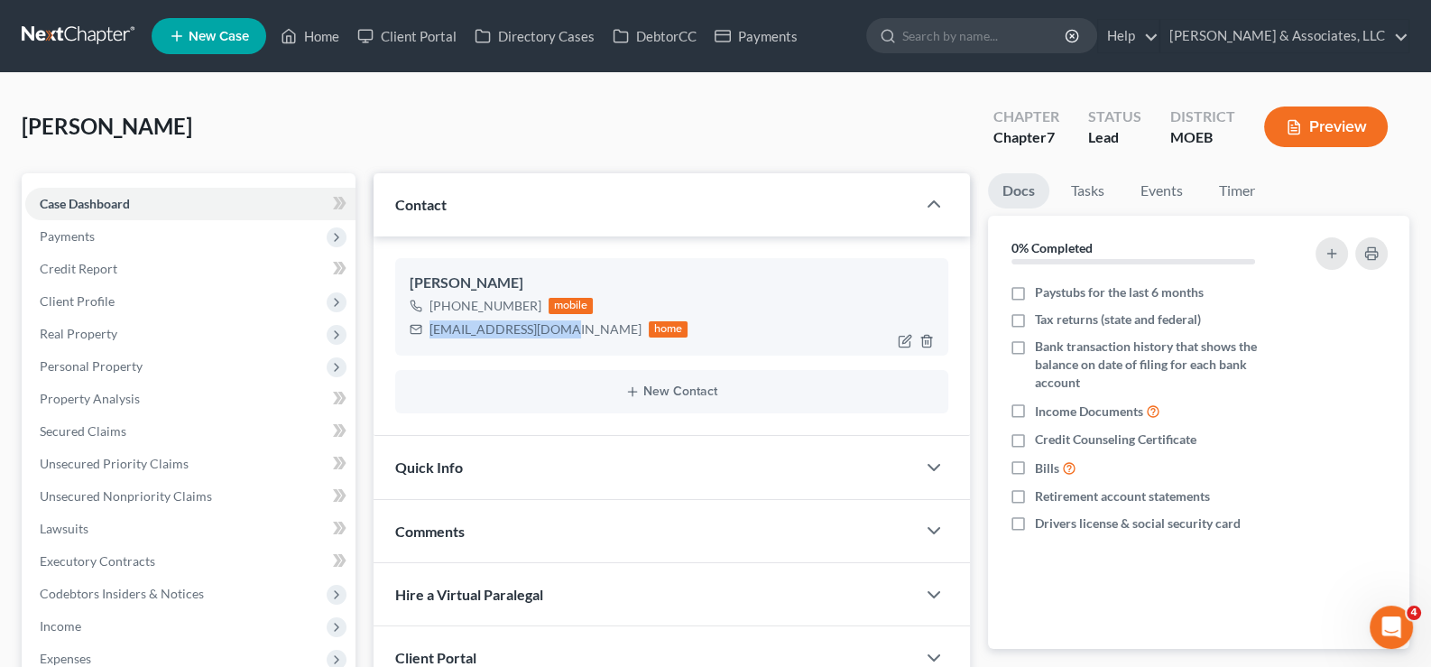
drag, startPoint x: 567, startPoint y: 328, endPoint x: 430, endPoint y: 332, distance: 136.3
click at [430, 332] on div "[EMAIL_ADDRESS][DOMAIN_NAME] home" at bounding box center [549, 329] width 279 height 23
copy div "[EMAIL_ADDRESS][DOMAIN_NAME]"
drag, startPoint x: 318, startPoint y: 41, endPoint x: 368, endPoint y: 85, distance: 67.1
click at [318, 41] on link "Home" at bounding box center [310, 36] width 77 height 32
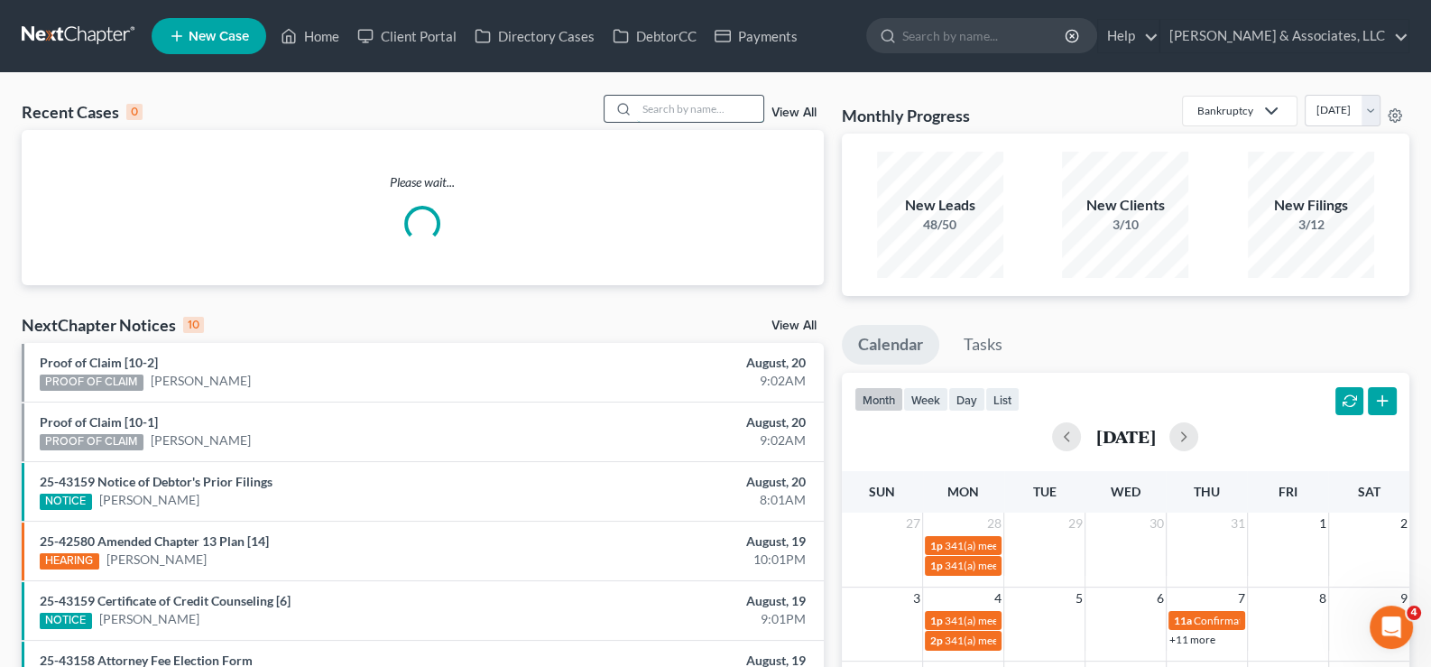
click at [654, 105] on input "search" at bounding box center [700, 109] width 126 height 26
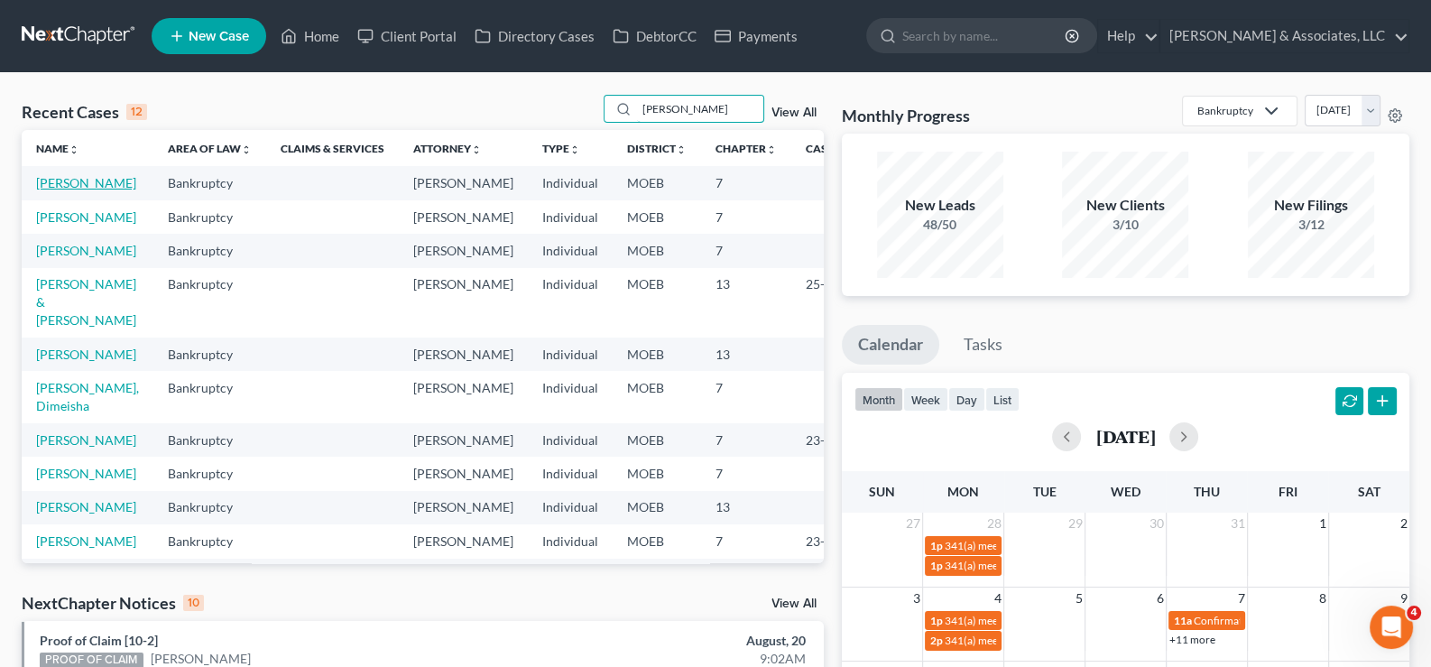
type input "[PERSON_NAME]"
click at [47, 190] on link "[PERSON_NAME]" at bounding box center [86, 182] width 100 height 15
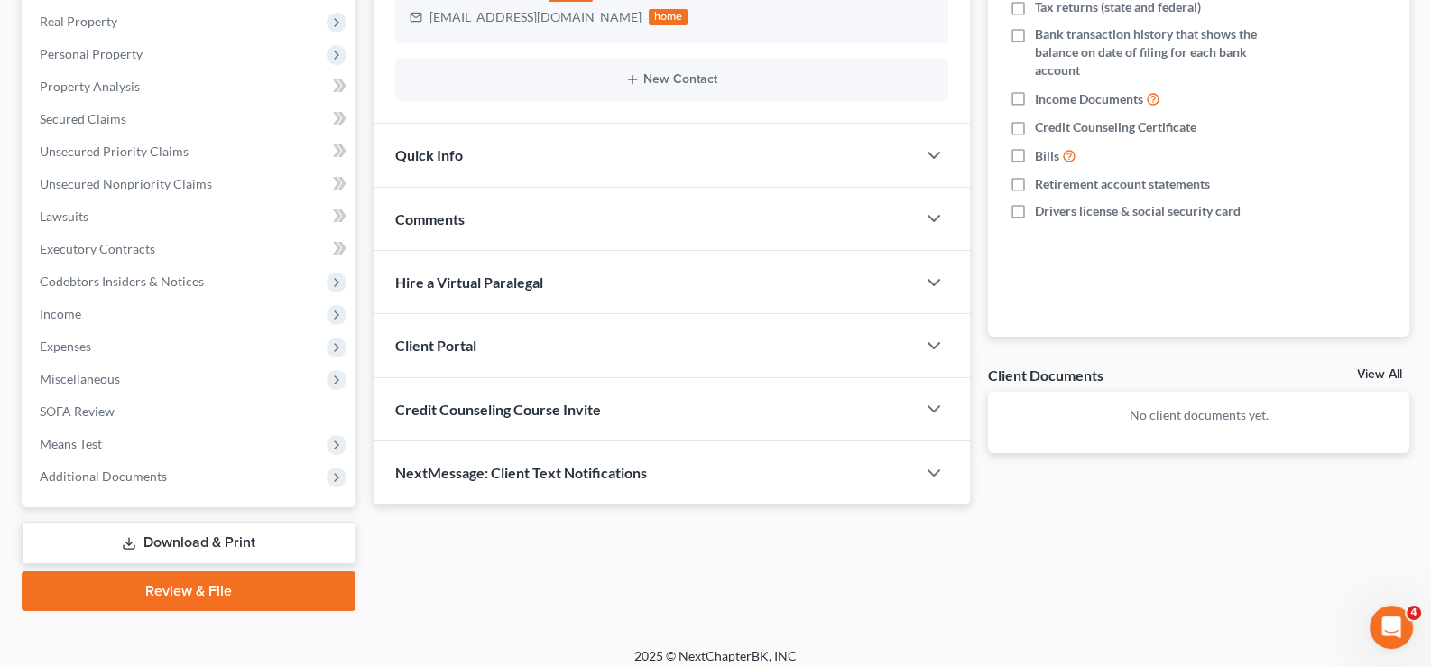
scroll to position [323, 0]
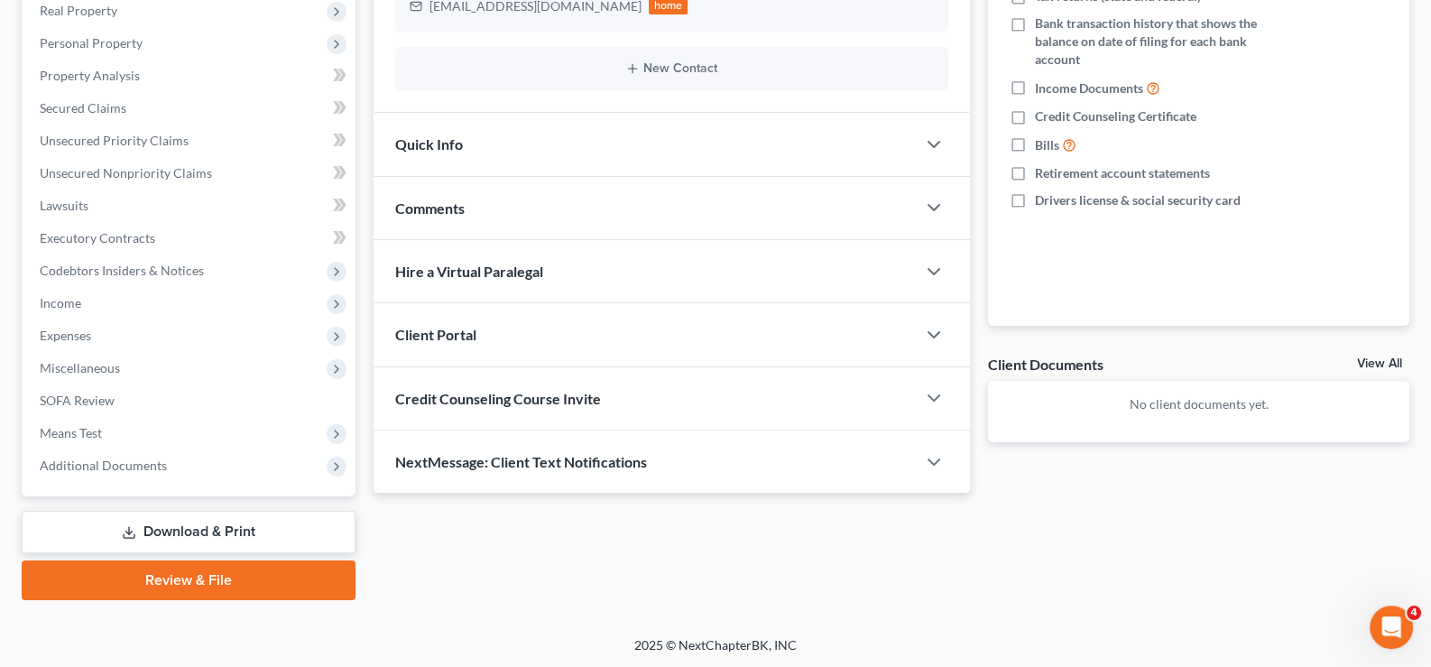
click at [473, 342] on div "Client Portal" at bounding box center [645, 334] width 543 height 62
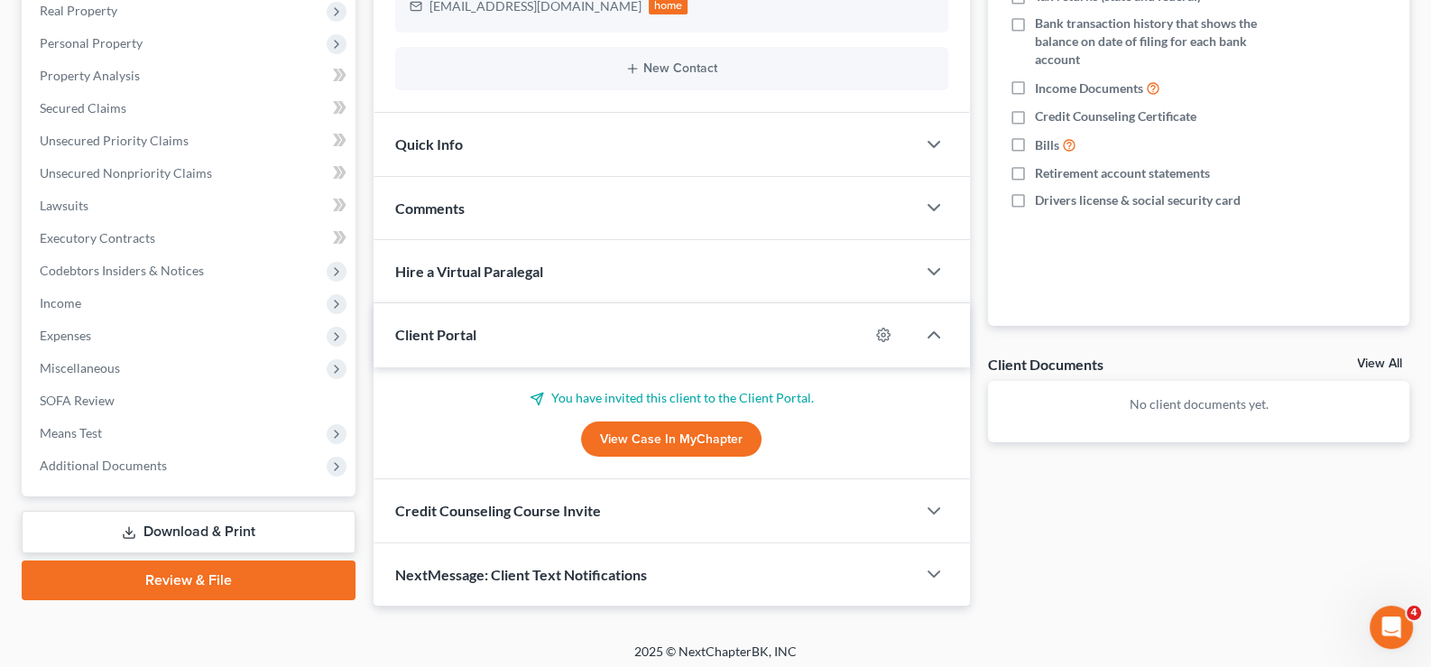
click at [679, 430] on link "View Case in MyChapter" at bounding box center [671, 439] width 180 height 36
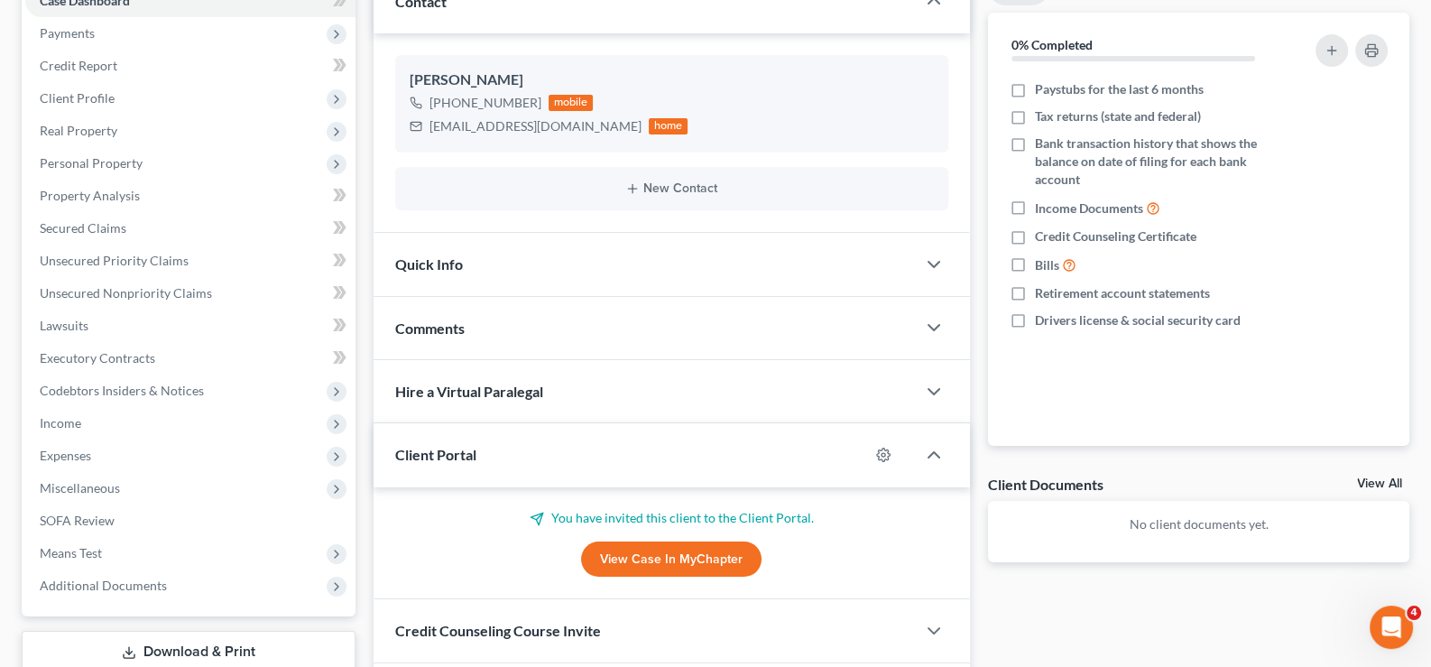
scroll to position [0, 0]
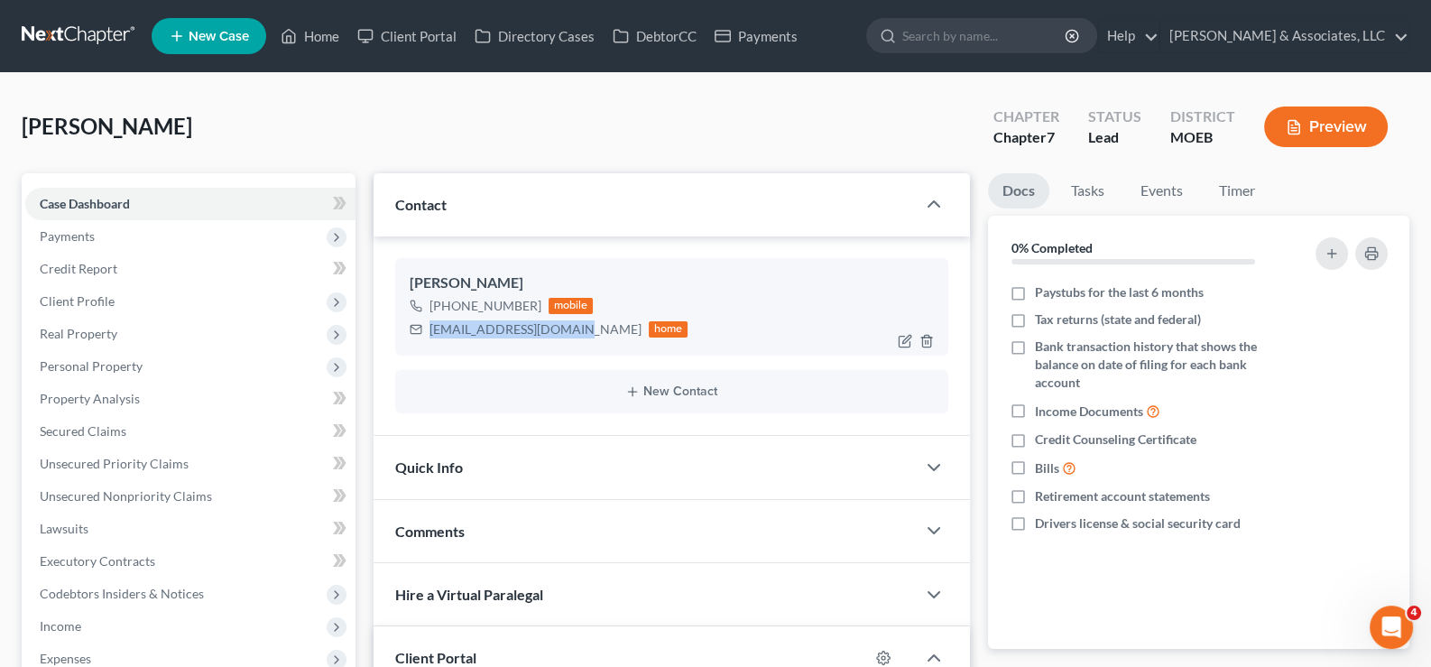
drag, startPoint x: 569, startPoint y: 327, endPoint x: 427, endPoint y: 326, distance: 142.6
click at [427, 326] on div "[EMAIL_ADDRESS][DOMAIN_NAME] home" at bounding box center [549, 329] width 279 height 23
copy div "[EMAIL_ADDRESS][DOMAIN_NAME]"
drag, startPoint x: 306, startPoint y: 39, endPoint x: 349, endPoint y: 115, distance: 87.3
click at [306, 39] on link "Home" at bounding box center [310, 36] width 77 height 32
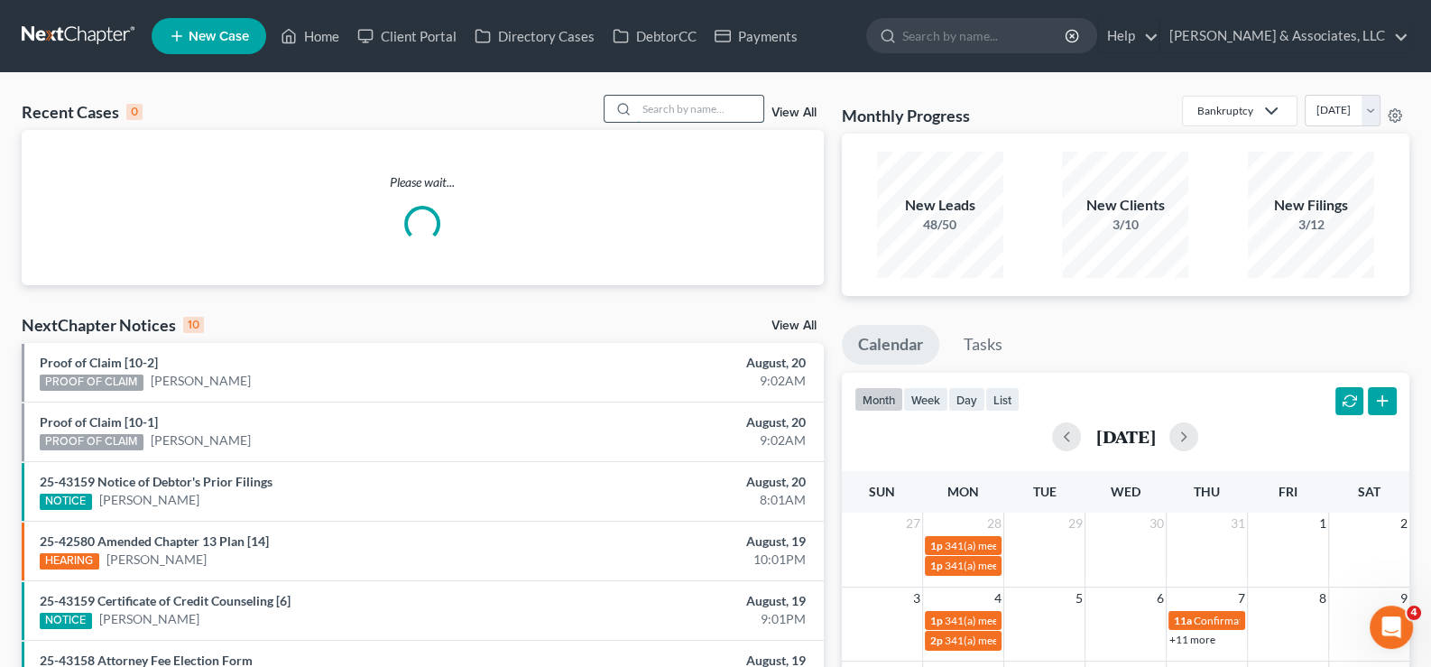
click at [681, 120] on input "search" at bounding box center [700, 109] width 126 height 26
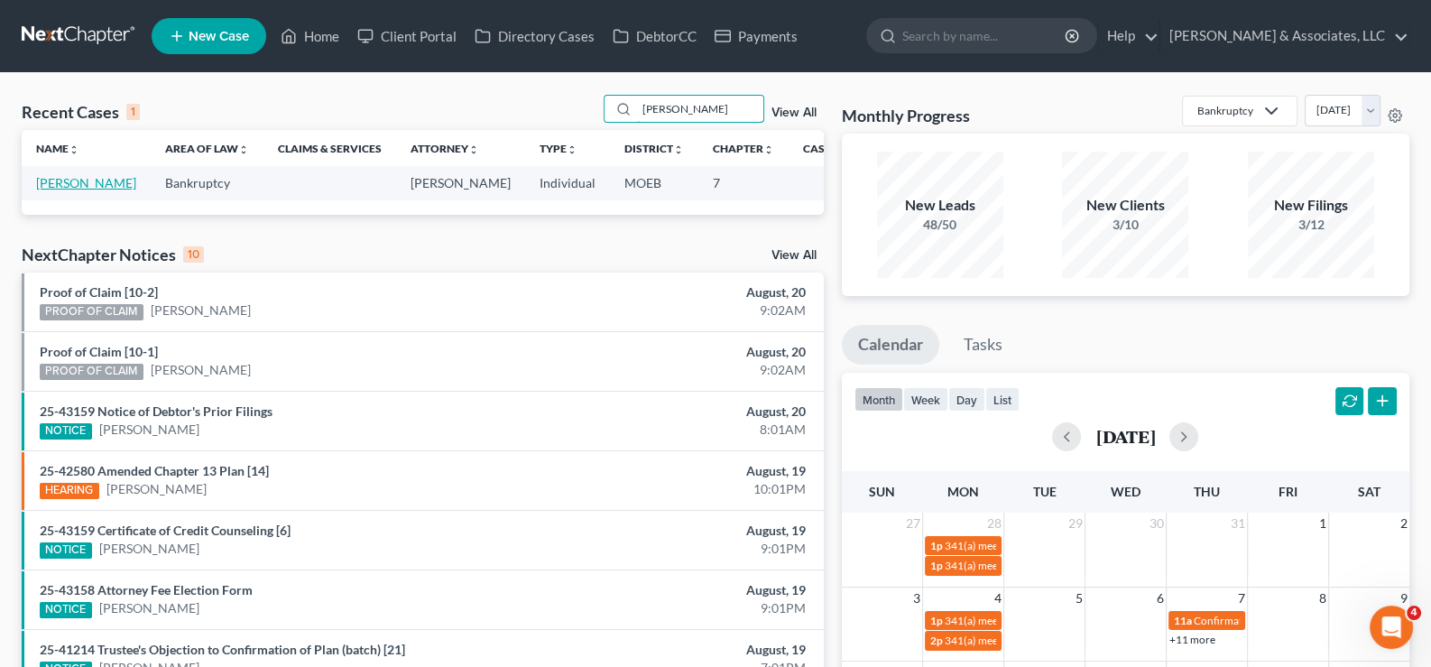
type input "[PERSON_NAME]"
click at [67, 190] on link "[PERSON_NAME]" at bounding box center [86, 182] width 100 height 15
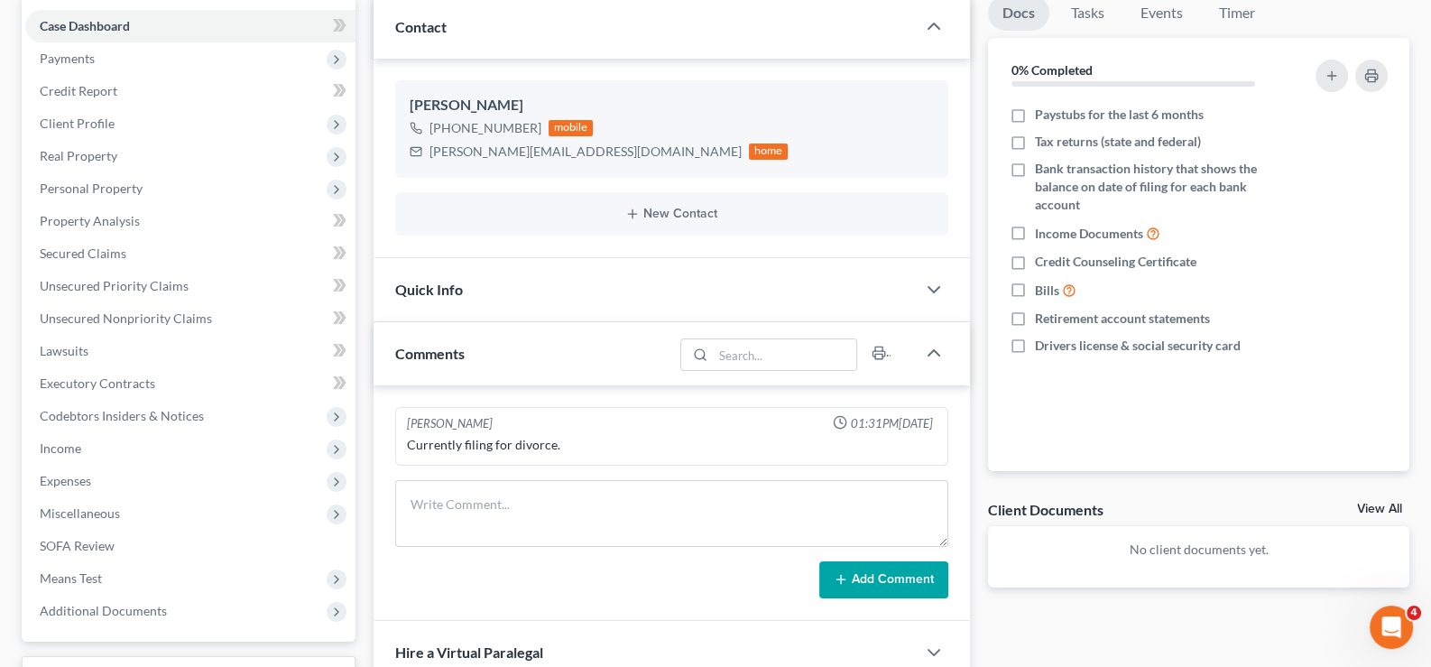
scroll to position [450, 0]
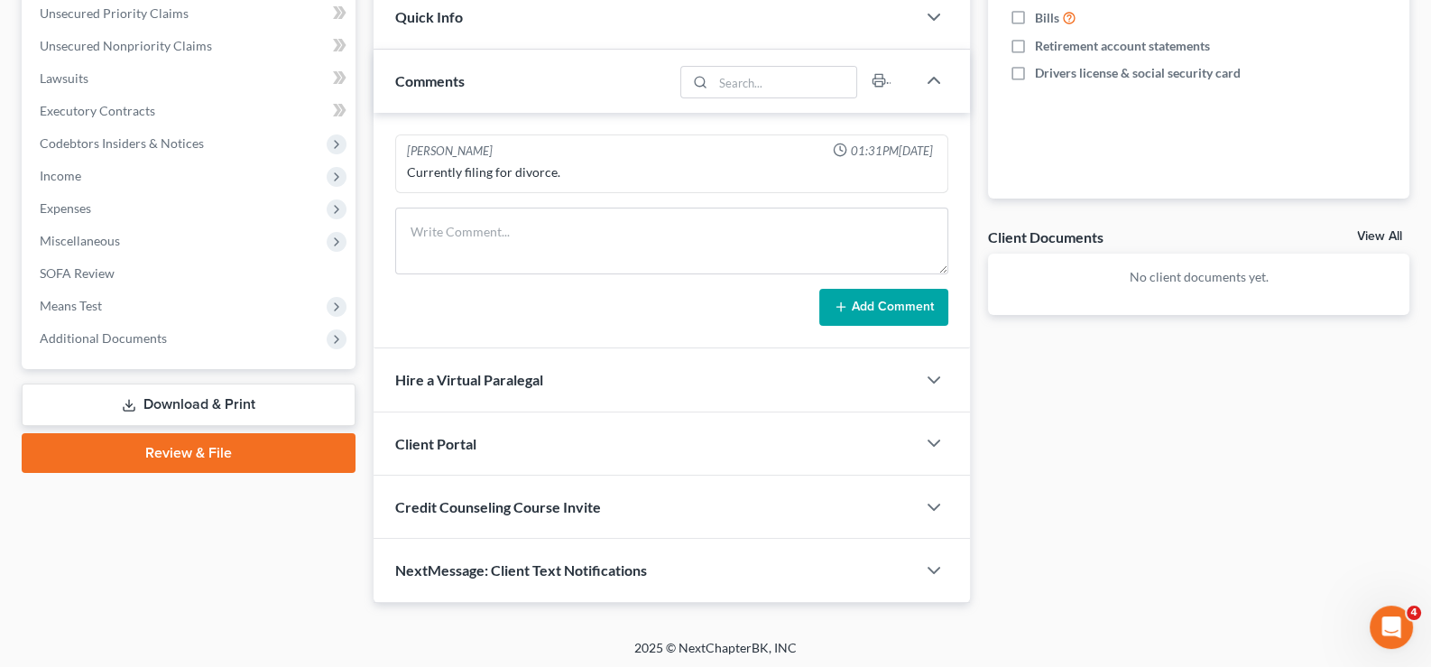
click at [442, 435] on span "Client Portal" at bounding box center [435, 443] width 81 height 17
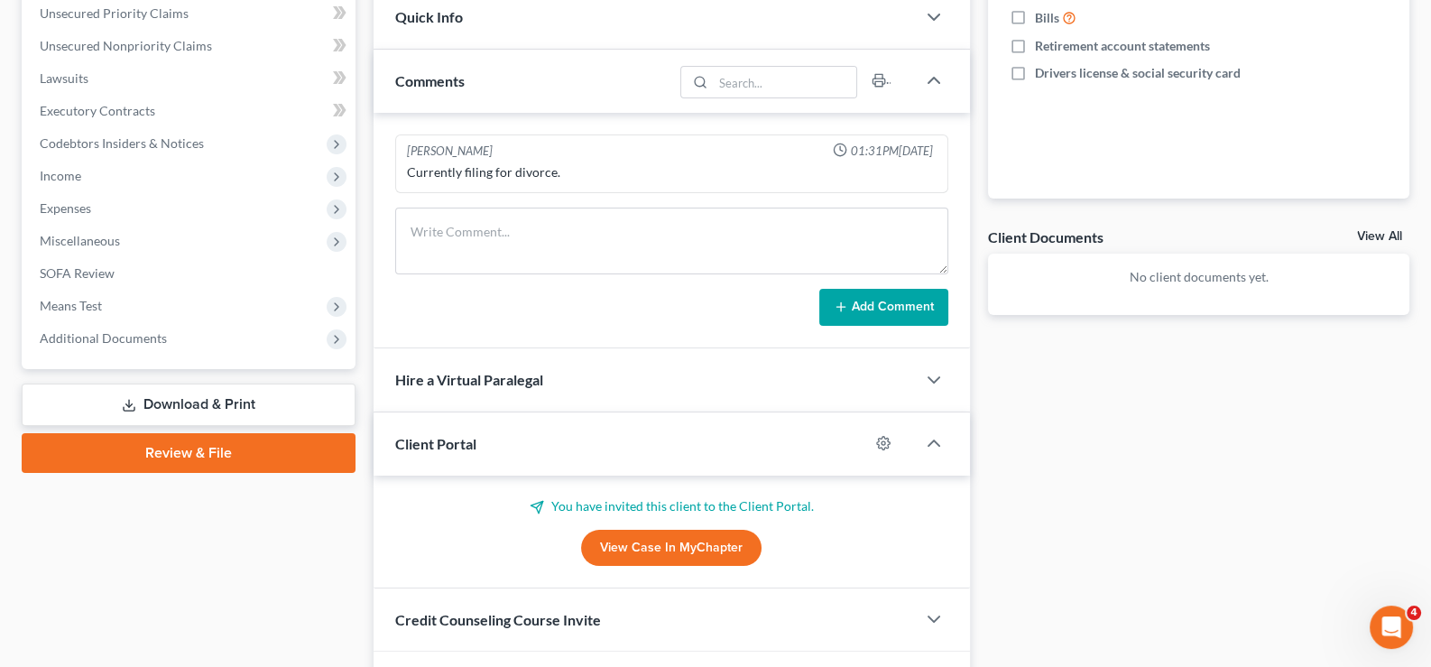
click at [442, 435] on span "Client Portal" at bounding box center [435, 443] width 81 height 17
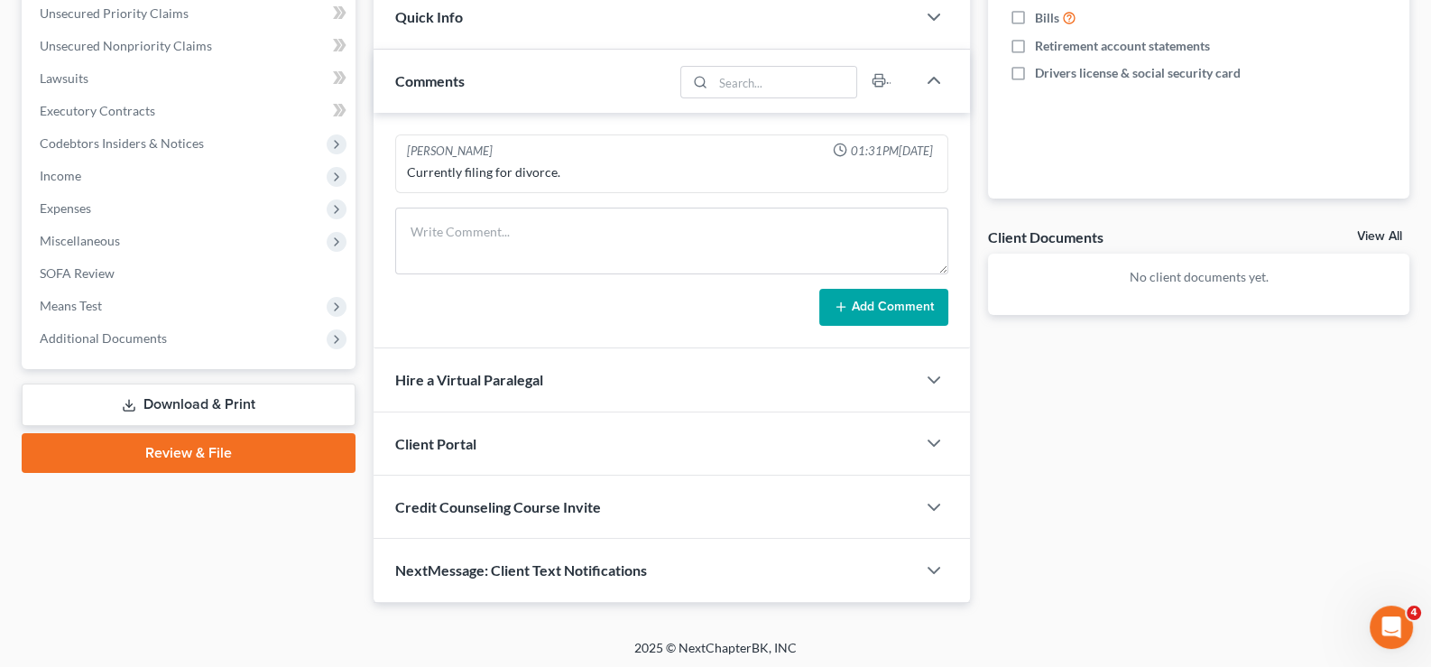
scroll to position [0, 0]
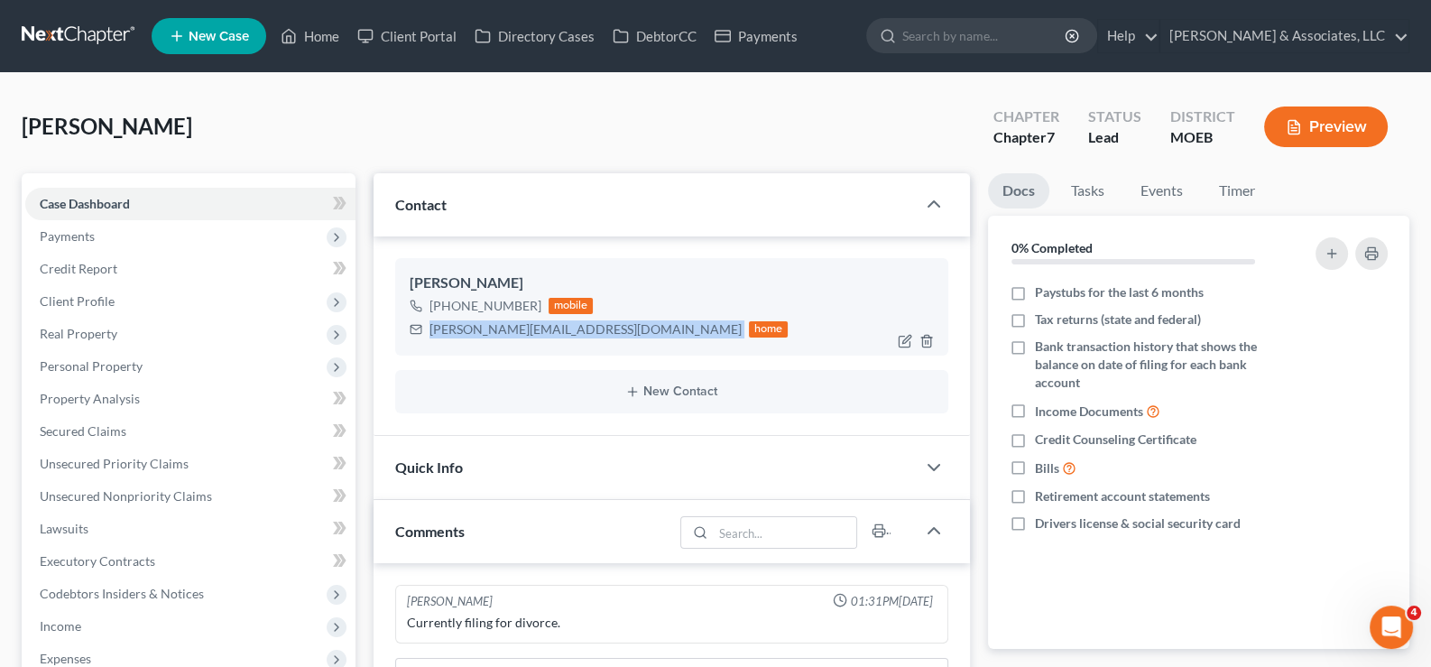
drag, startPoint x: 618, startPoint y: 329, endPoint x: 427, endPoint y: 344, distance: 191.8
click at [427, 344] on div "[PERSON_NAME] [PHONE_NUMBER] mobile [PERSON_NAME][EMAIL_ADDRESS][DOMAIN_NAME] h…" at bounding box center [672, 306] width 554 height 97
copy div "[PERSON_NAME][EMAIL_ADDRESS][DOMAIN_NAME]"
click at [302, 26] on link "Home" at bounding box center [310, 36] width 77 height 32
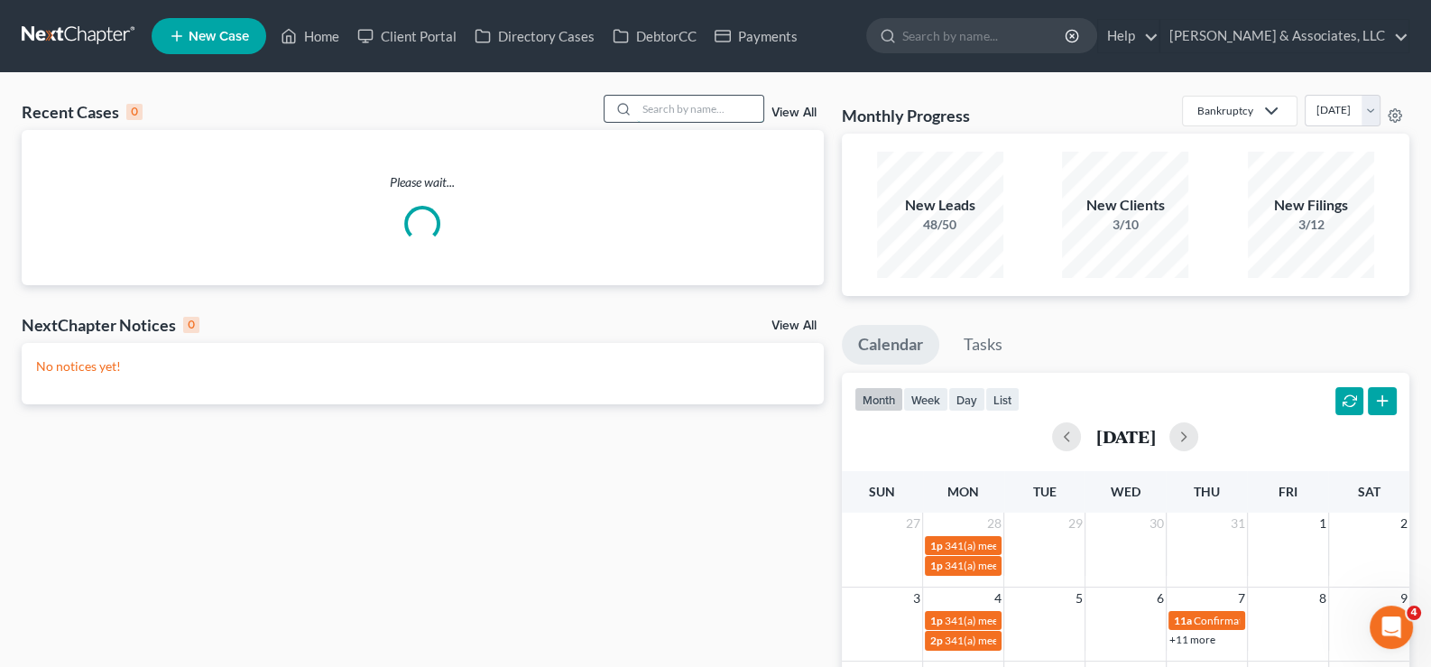
click at [716, 116] on input "search" at bounding box center [700, 109] width 126 height 26
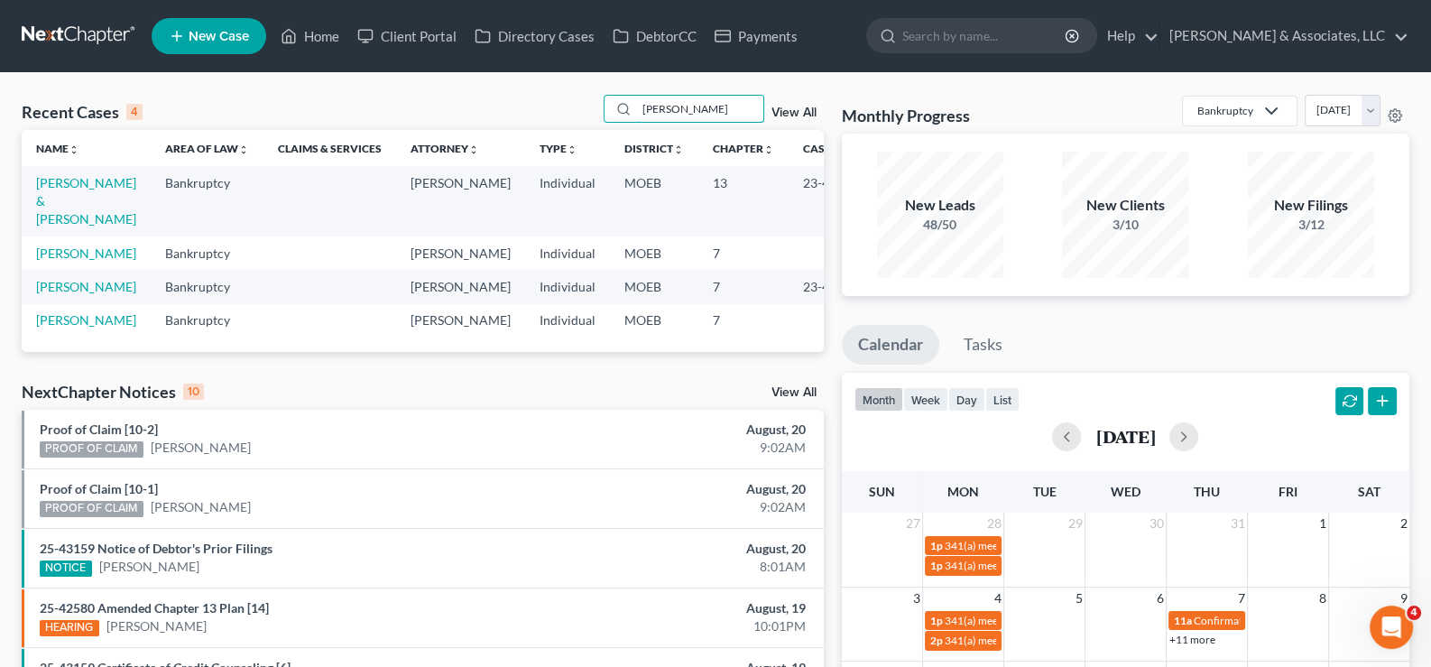
type input "[PERSON_NAME]"
click at [54, 261] on td "[PERSON_NAME]" at bounding box center [86, 252] width 129 height 33
click at [54, 250] on link "[PERSON_NAME]" at bounding box center [86, 252] width 100 height 15
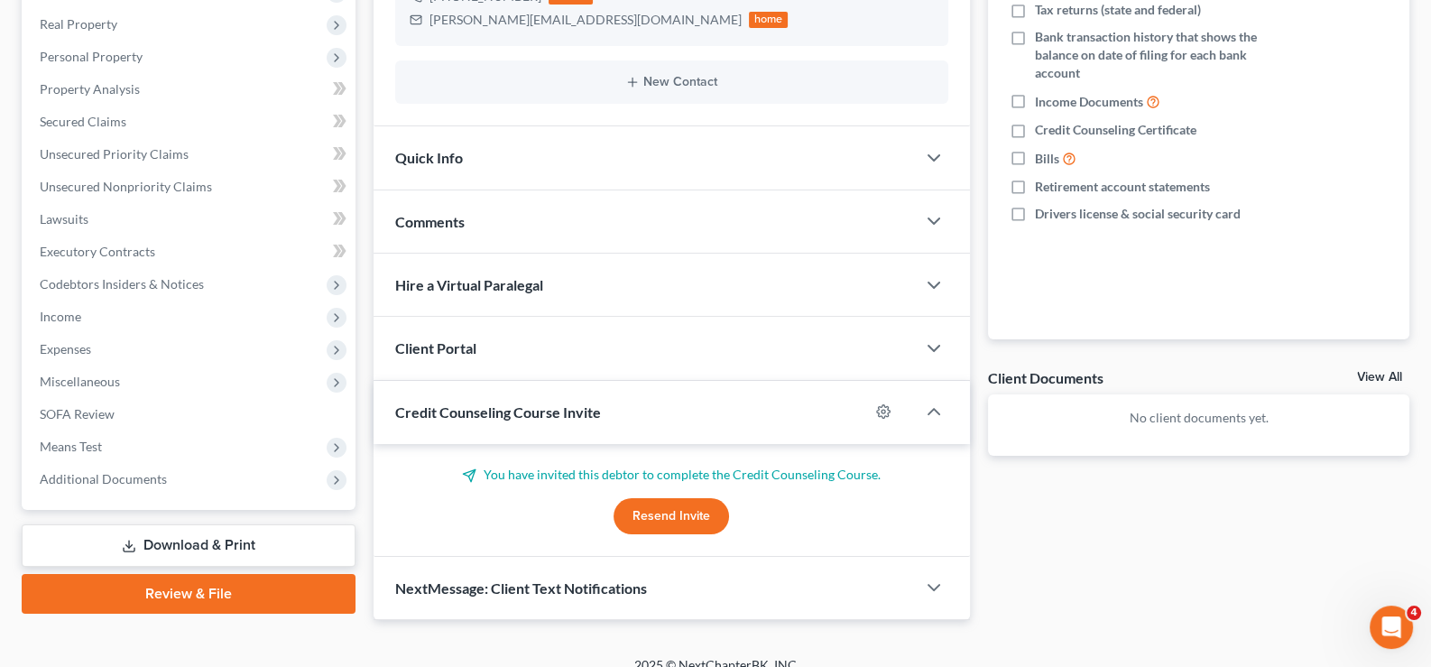
scroll to position [328, 0]
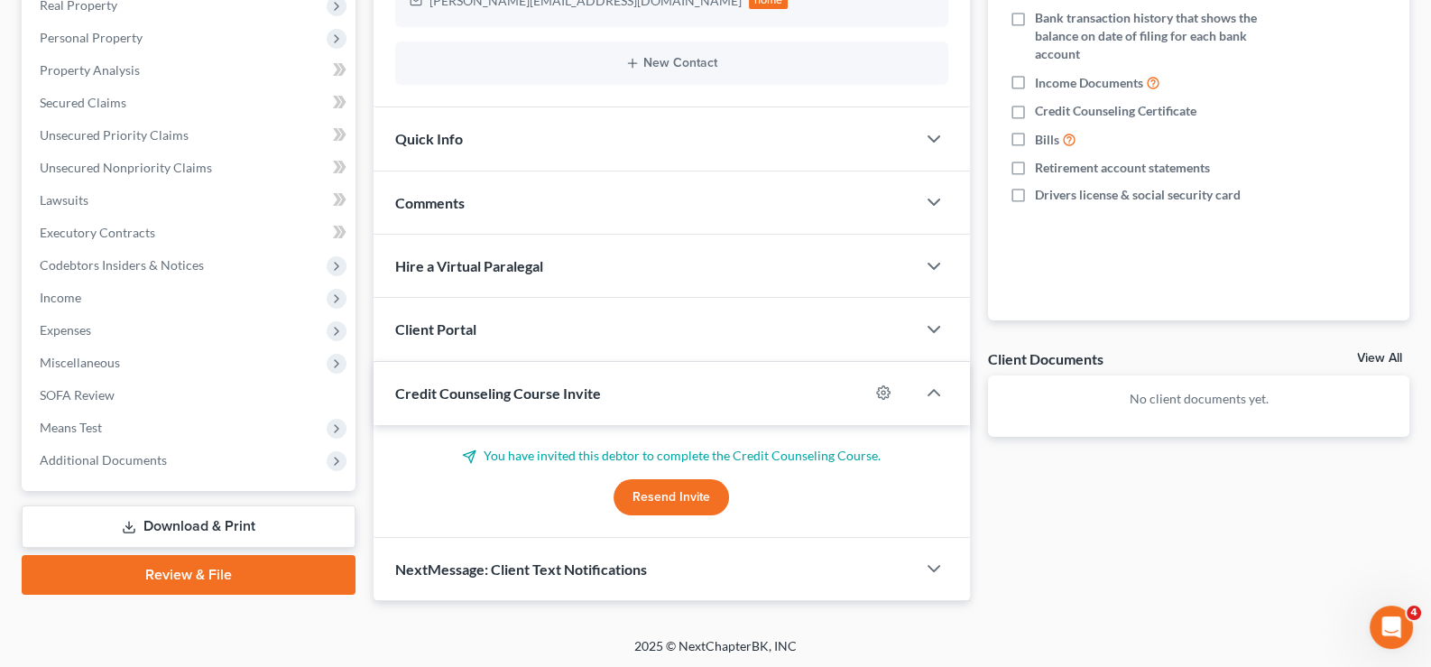
click at [513, 390] on span "Credit Counseling Course Invite" at bounding box center [498, 392] width 206 height 17
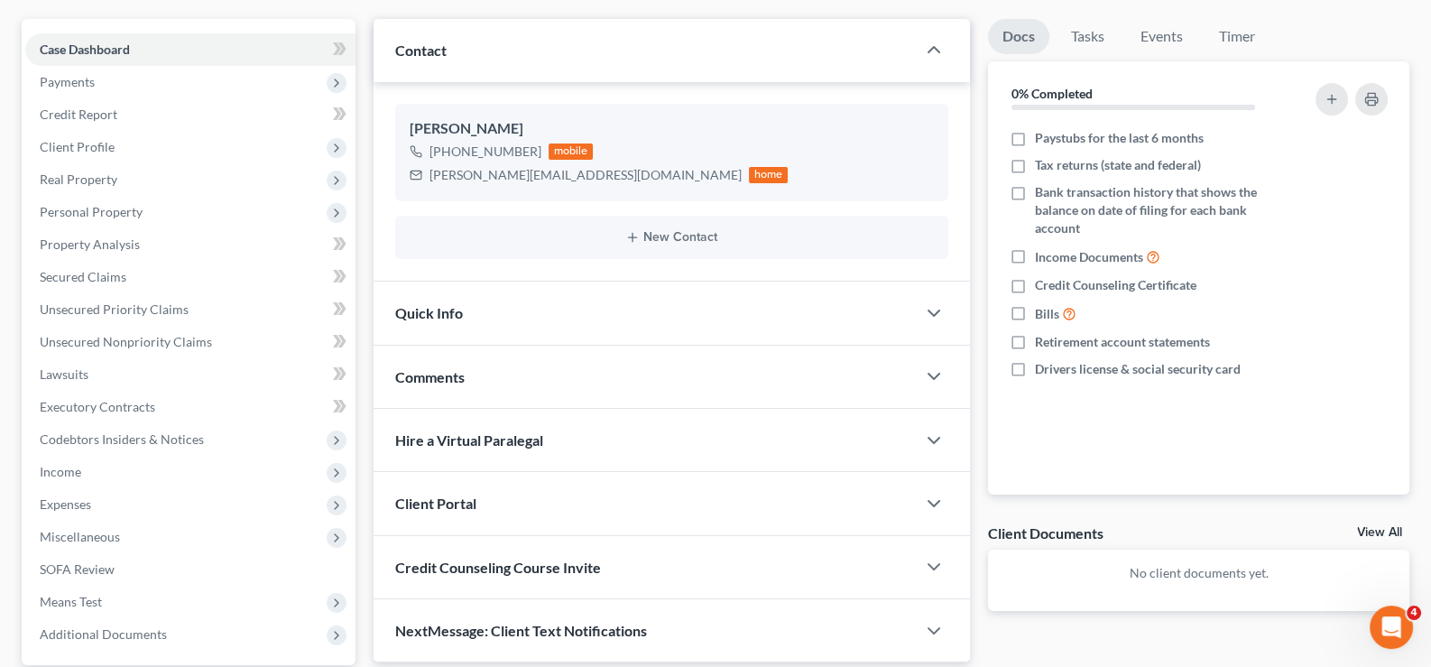
scroll to position [0, 0]
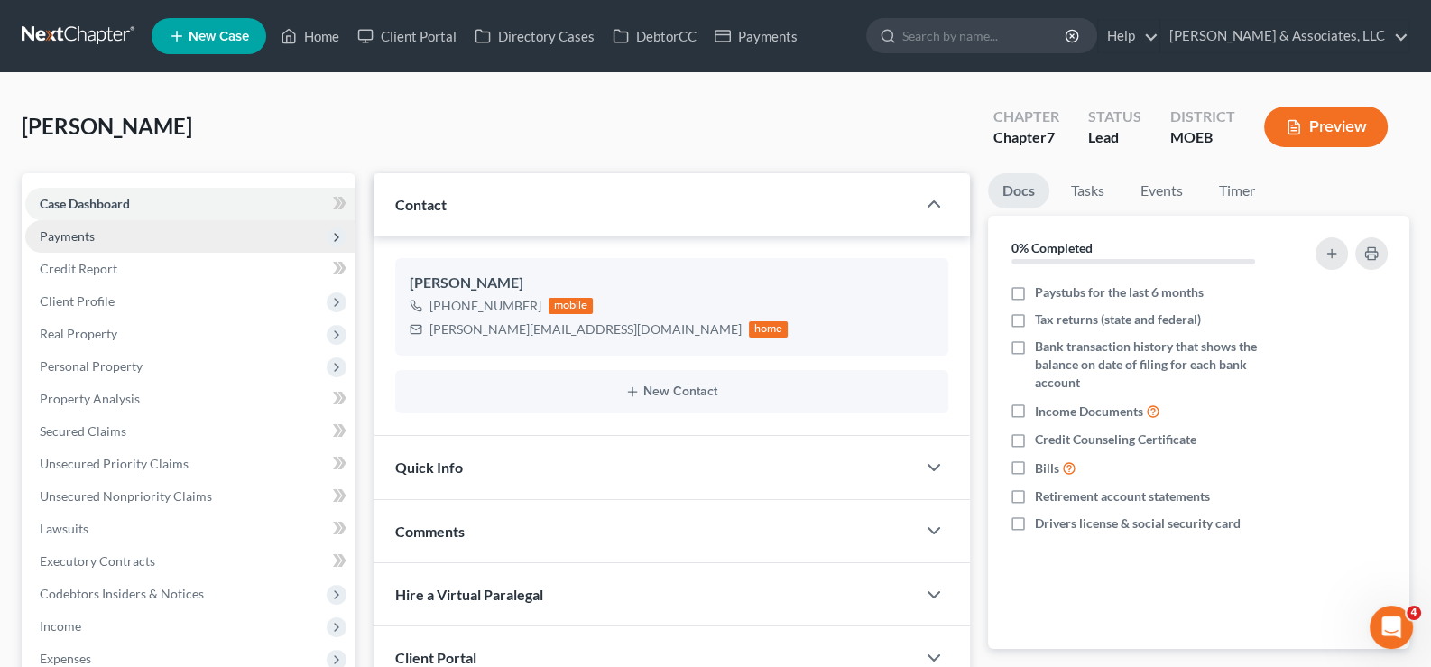
click at [60, 238] on span "Payments" at bounding box center [67, 235] width 55 height 15
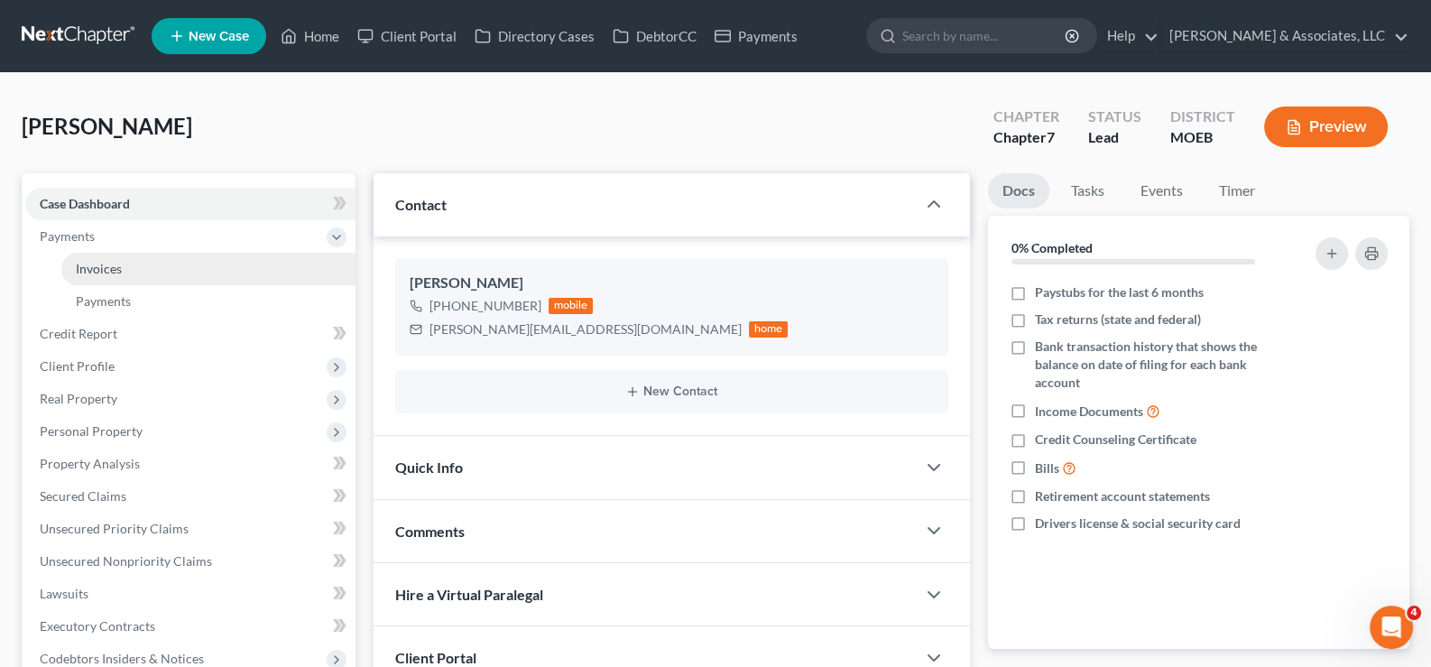
click at [86, 272] on span "Invoices" at bounding box center [99, 268] width 46 height 15
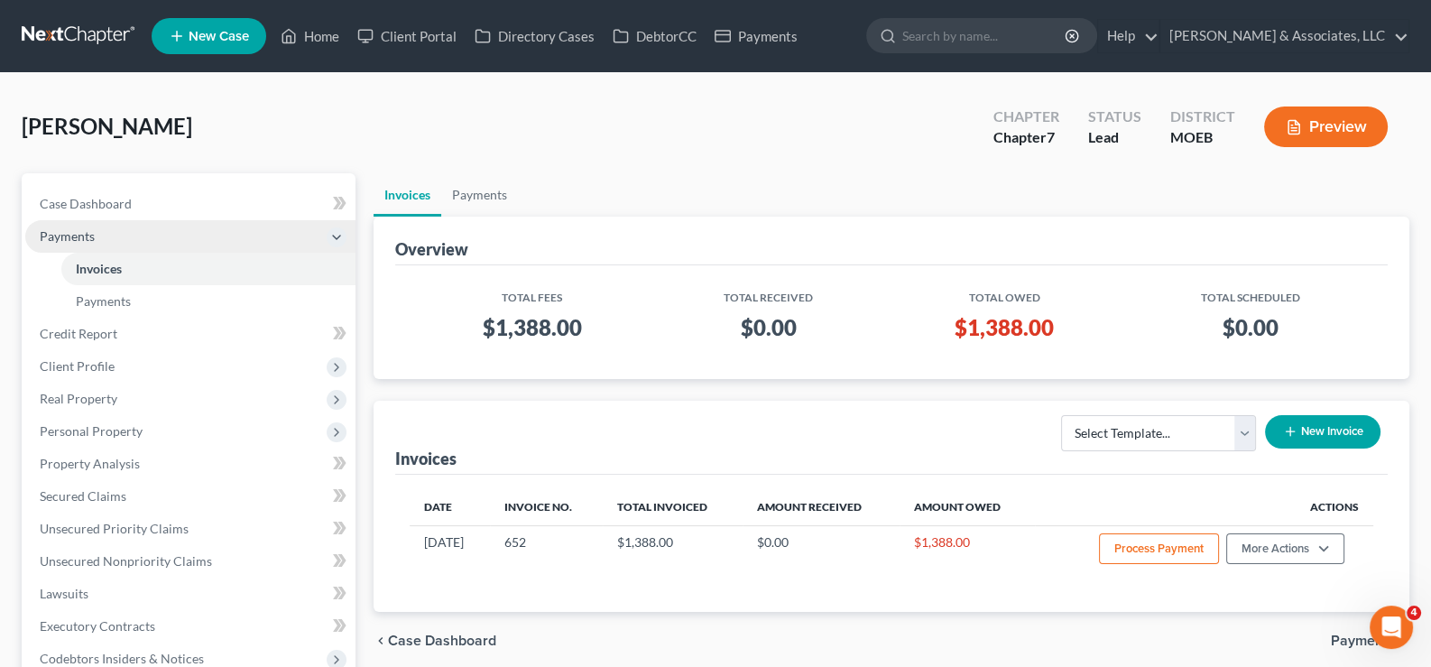
click at [77, 237] on span "Payments" at bounding box center [67, 235] width 55 height 15
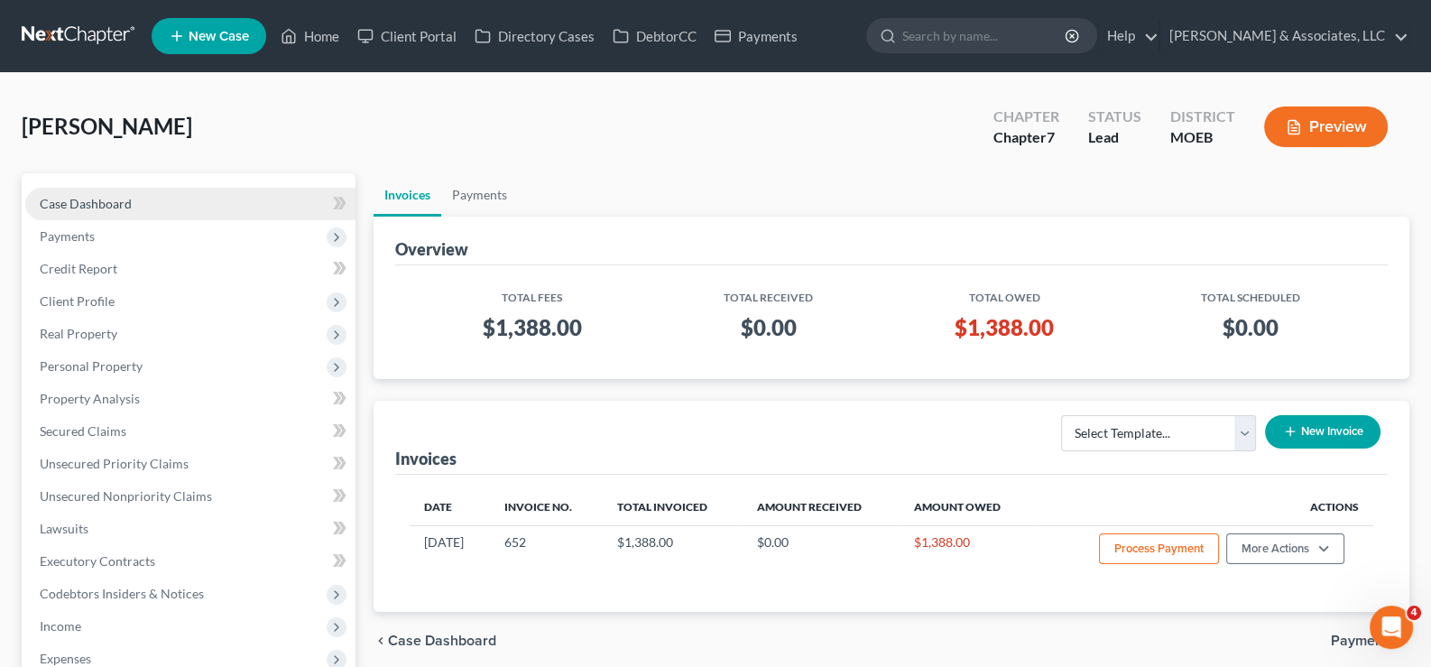
click at [92, 198] on span "Case Dashboard" at bounding box center [86, 203] width 92 height 15
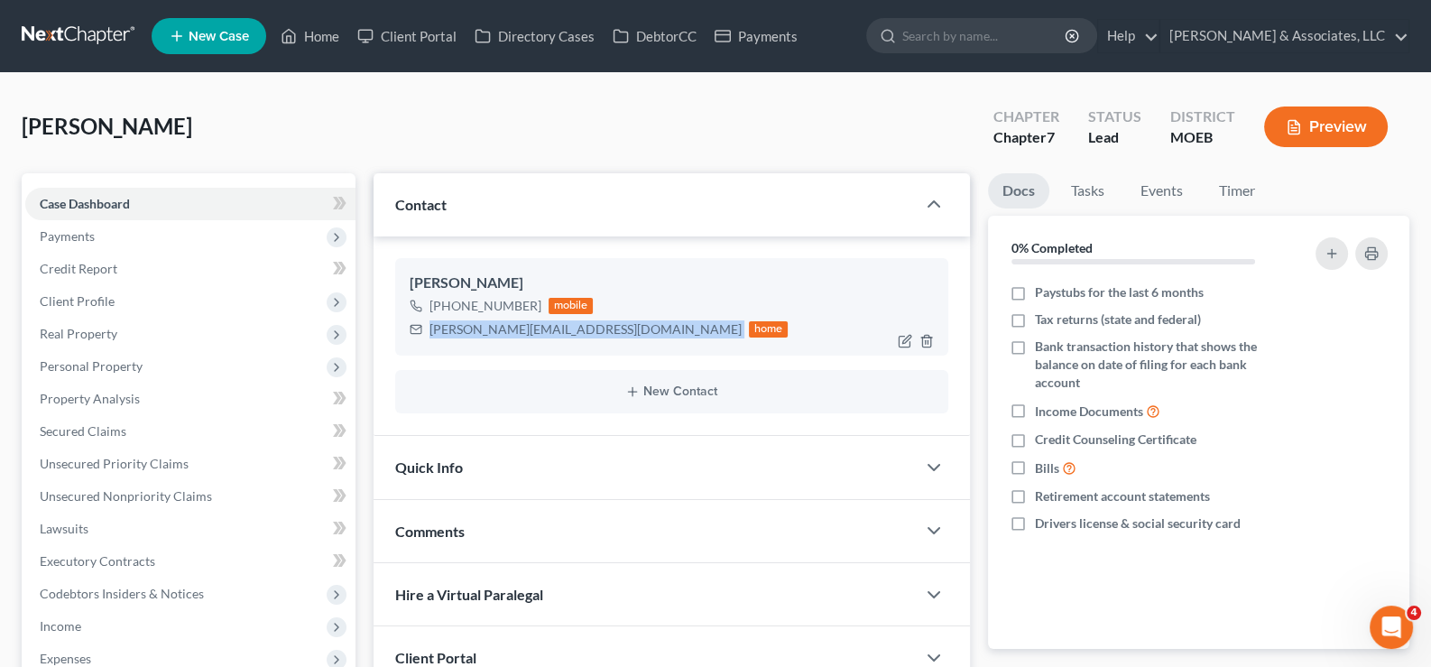
drag, startPoint x: 584, startPoint y: 330, endPoint x: 429, endPoint y: 337, distance: 155.4
click at [429, 337] on div "[PERSON_NAME][EMAIL_ADDRESS][DOMAIN_NAME] home" at bounding box center [599, 329] width 379 height 23
copy div "[PERSON_NAME][EMAIL_ADDRESS][DOMAIN_NAME]"
drag, startPoint x: 329, startPoint y: 40, endPoint x: 465, endPoint y: 154, distance: 177.4
click at [329, 40] on link "Home" at bounding box center [310, 36] width 77 height 32
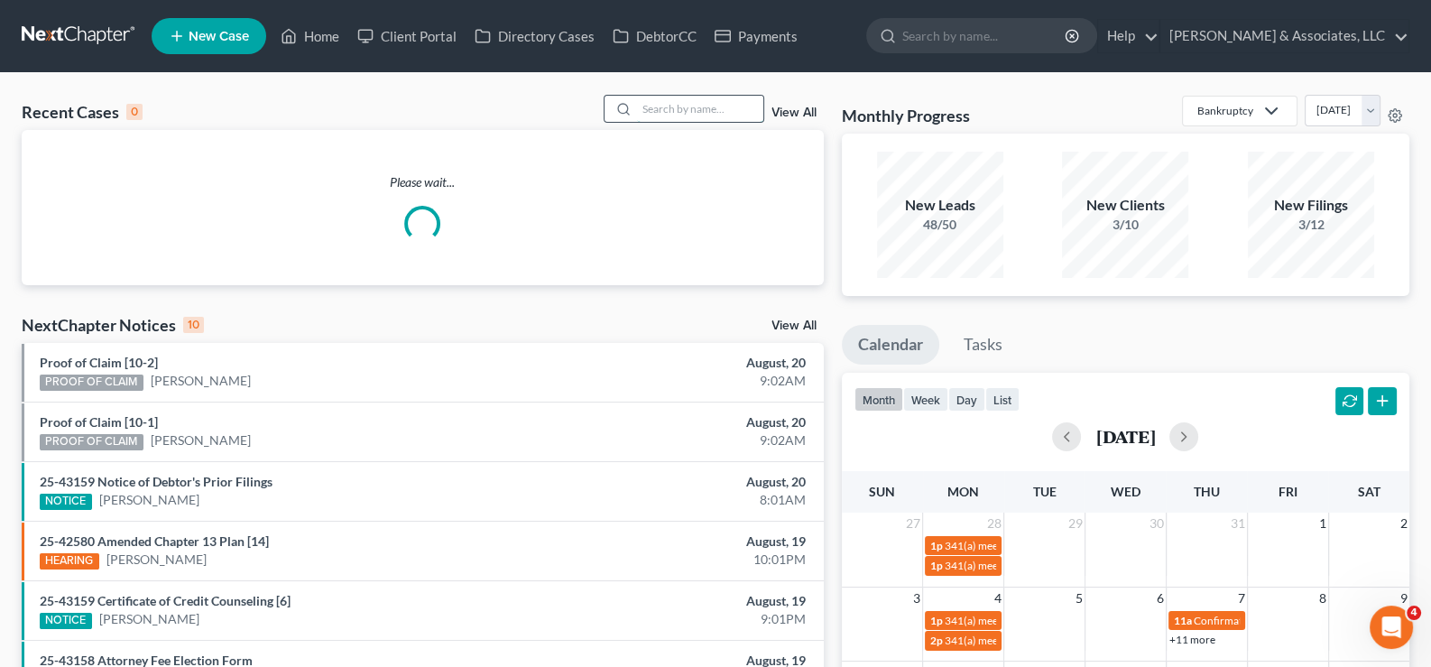
click at [689, 106] on input "search" at bounding box center [700, 109] width 126 height 26
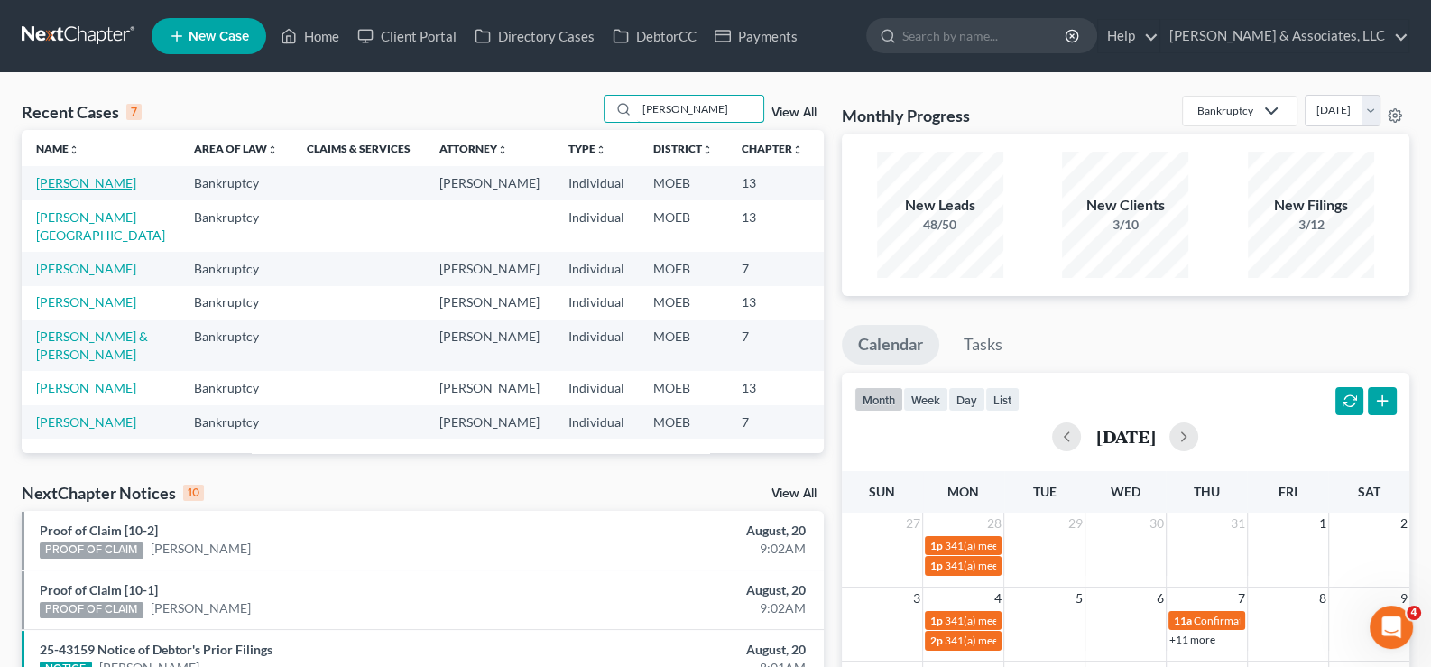
type input "[PERSON_NAME]"
click at [51, 184] on link "[PERSON_NAME]" at bounding box center [86, 182] width 100 height 15
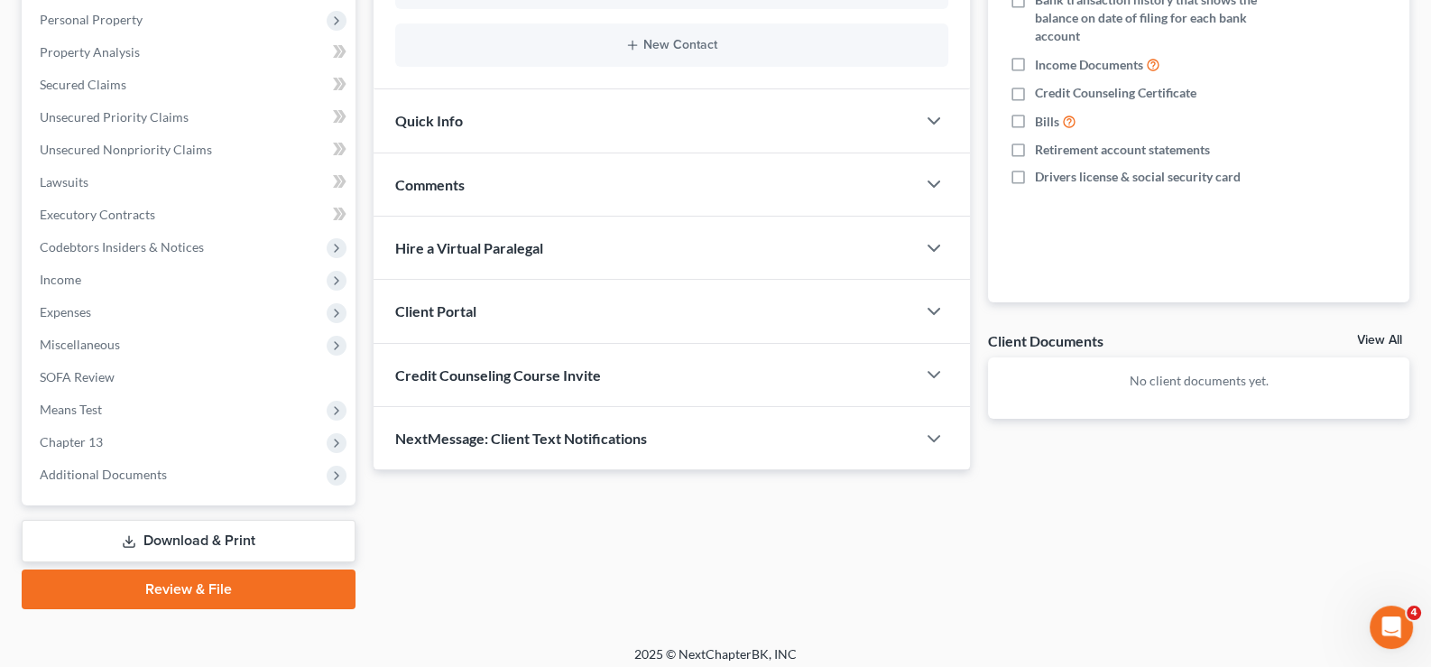
scroll to position [356, 0]
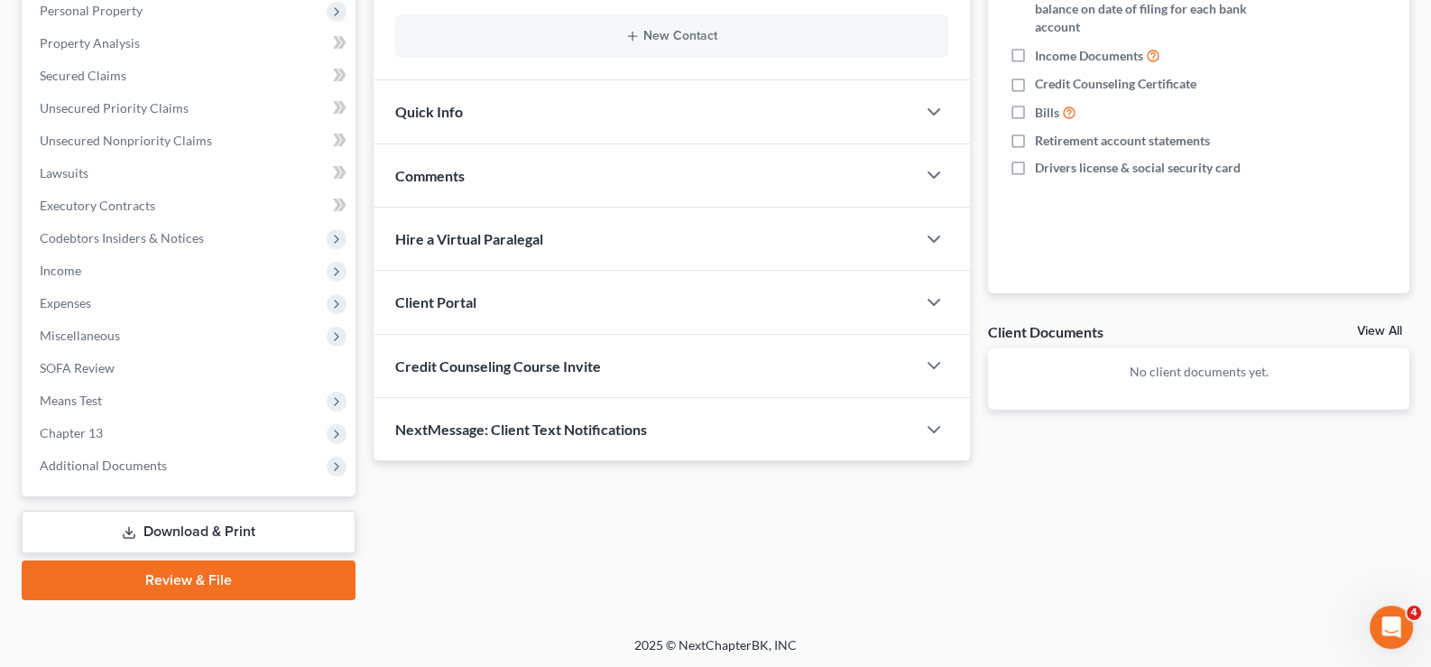
click at [458, 300] on span "Client Portal" at bounding box center [435, 301] width 81 height 17
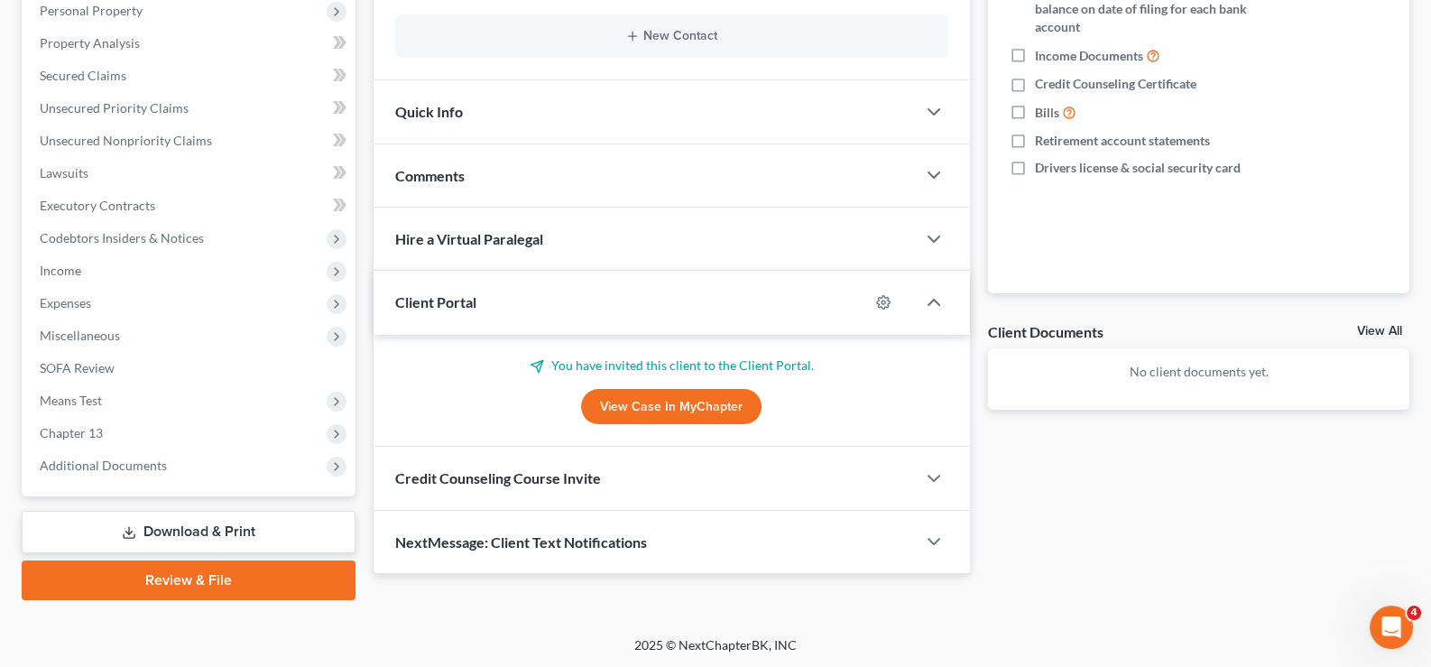
click at [458, 300] on span "Client Portal" at bounding box center [435, 301] width 81 height 17
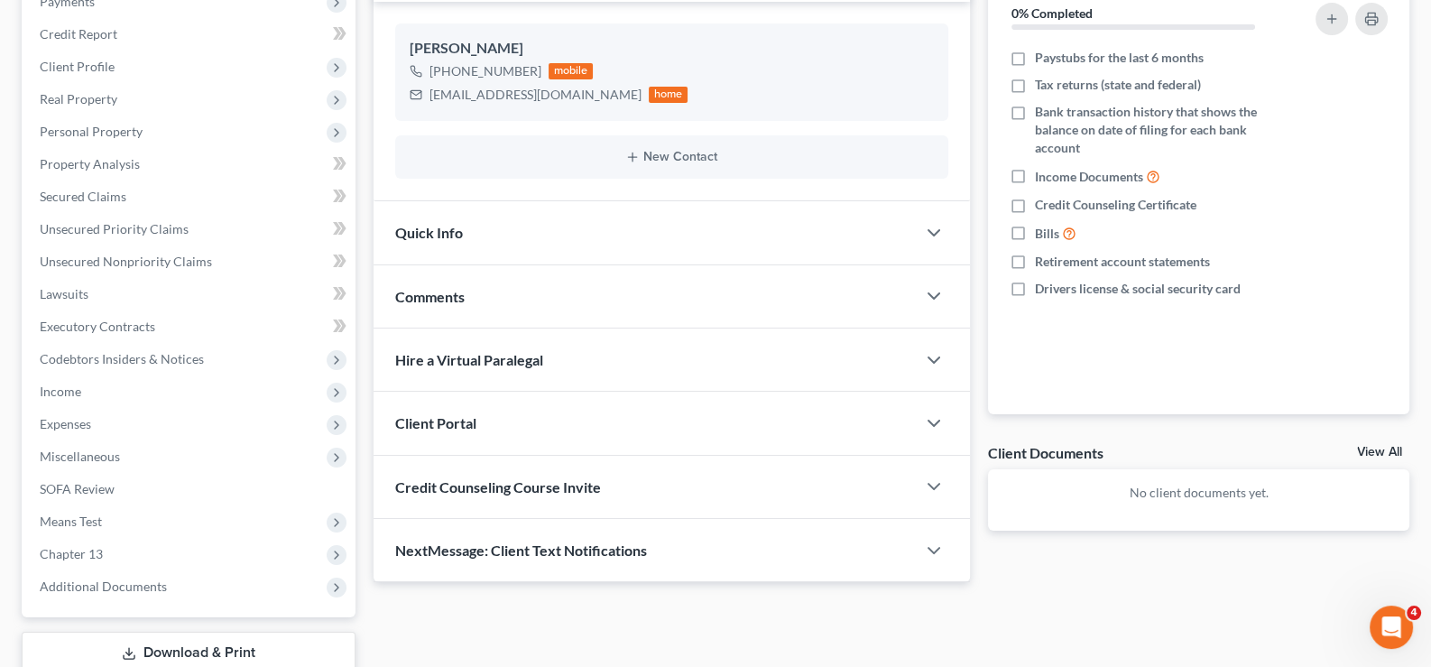
scroll to position [0, 0]
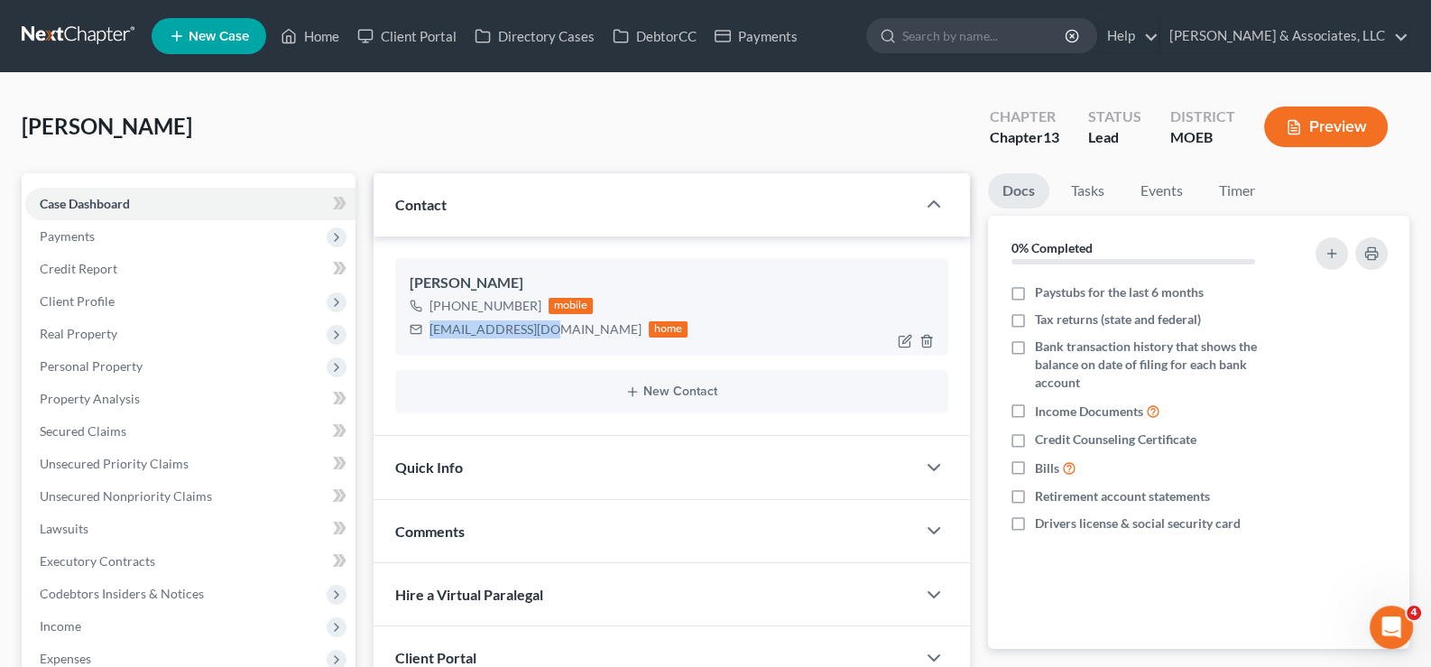
drag, startPoint x: 559, startPoint y: 328, endPoint x: 428, endPoint y: 331, distance: 131.8
click at [428, 331] on div "[EMAIL_ADDRESS][DOMAIN_NAME] home" at bounding box center [549, 329] width 279 height 23
copy div "[EMAIL_ADDRESS][DOMAIN_NAME]"
drag, startPoint x: 299, startPoint y: 27, endPoint x: 531, endPoint y: 171, distance: 273.2
click at [299, 27] on link "Home" at bounding box center [310, 36] width 77 height 32
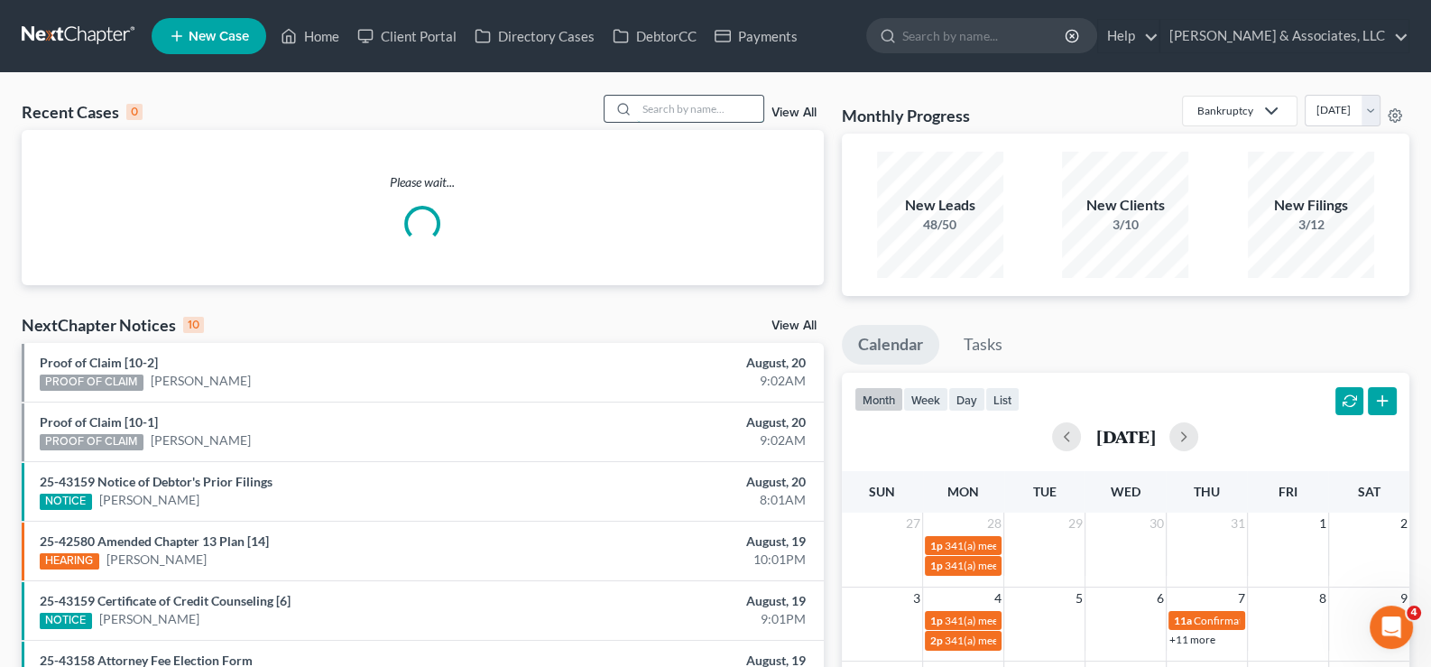
click at [689, 113] on input "search" at bounding box center [700, 109] width 126 height 26
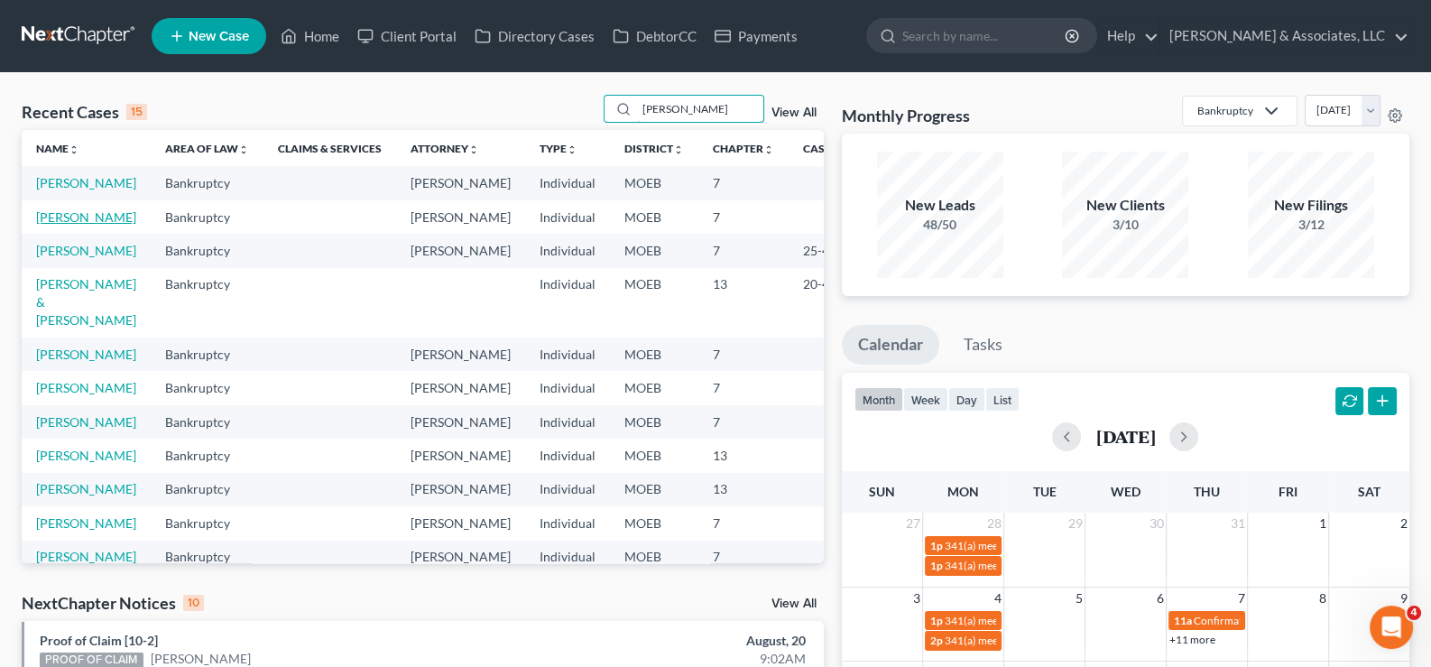
type input "[PERSON_NAME]"
click at [61, 225] on link "[PERSON_NAME]" at bounding box center [86, 216] width 100 height 15
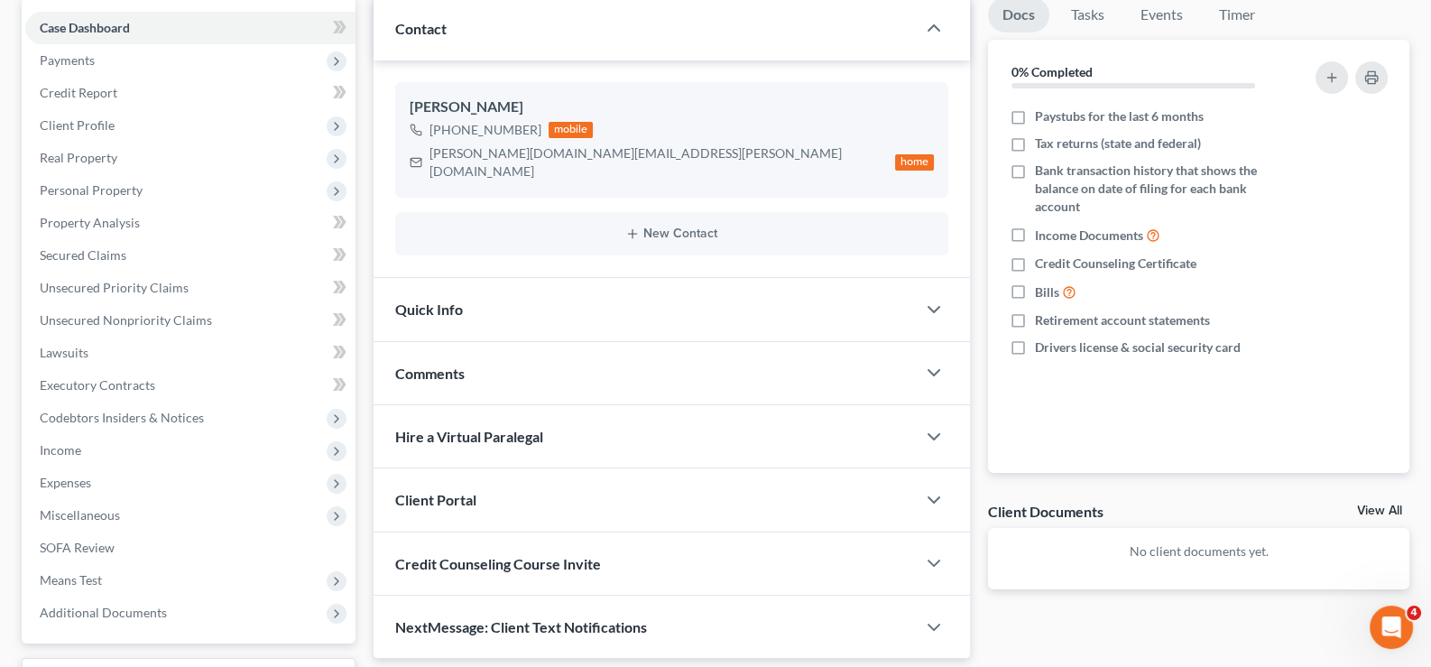
scroll to position [180, 0]
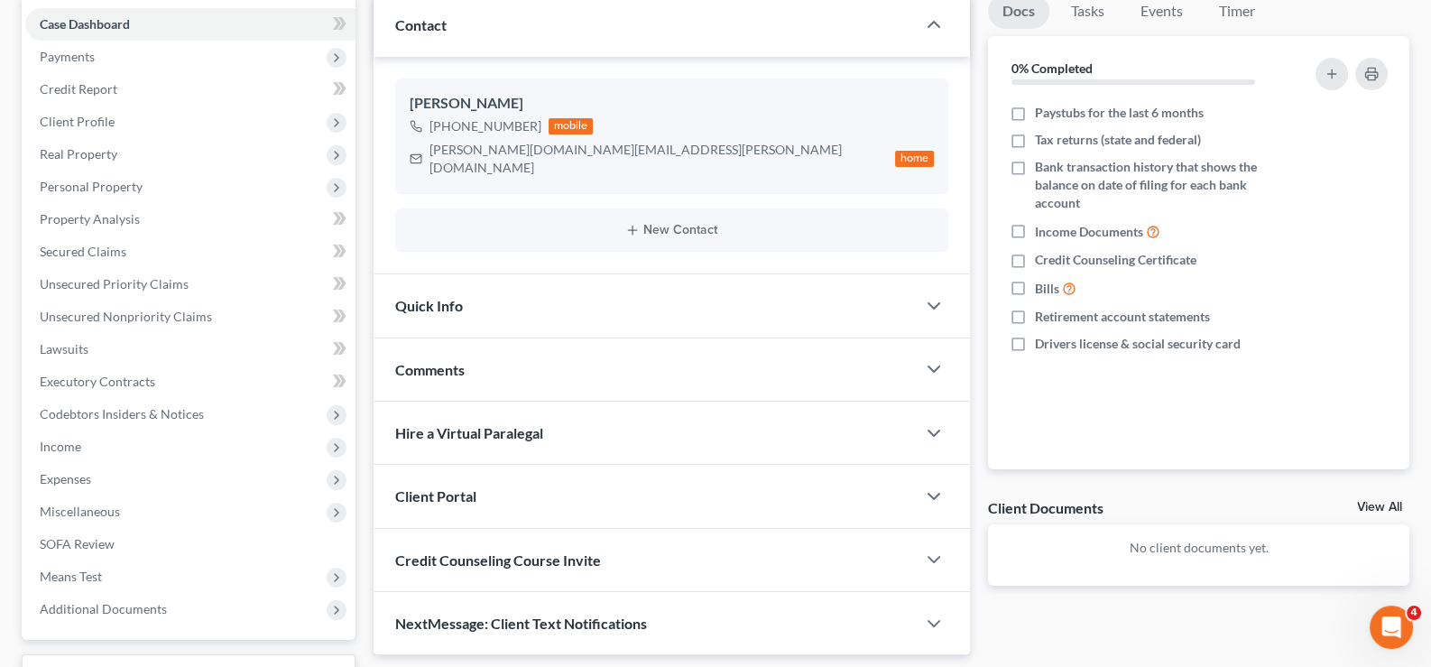
click at [473, 487] on span "Client Portal" at bounding box center [435, 495] width 81 height 17
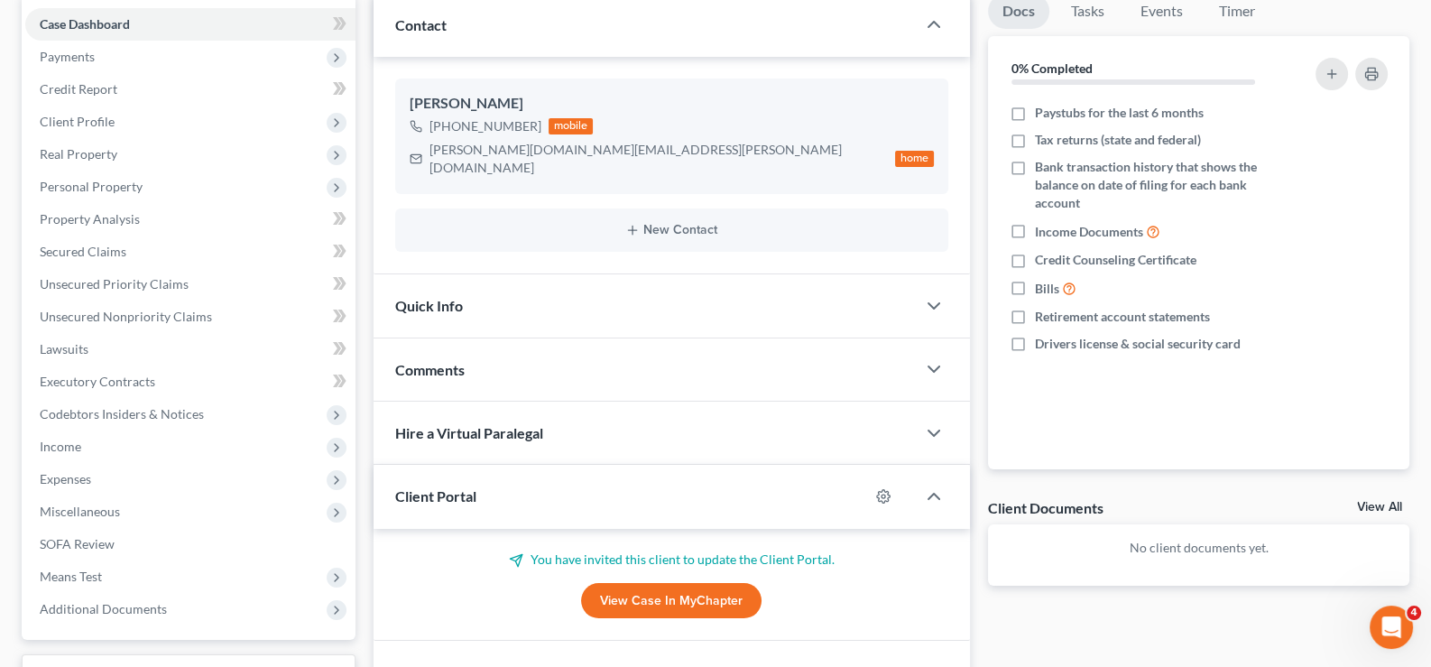
click at [473, 487] on span "Client Portal" at bounding box center [435, 495] width 81 height 17
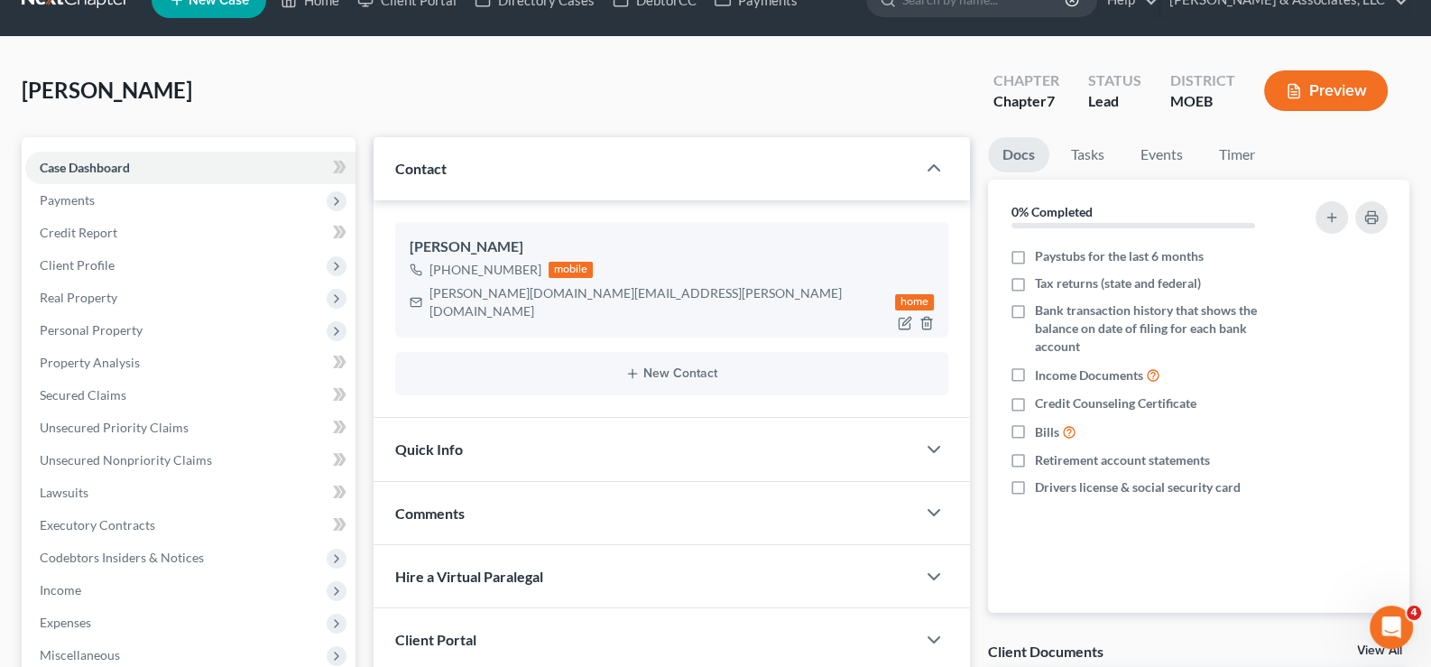
scroll to position [0, 0]
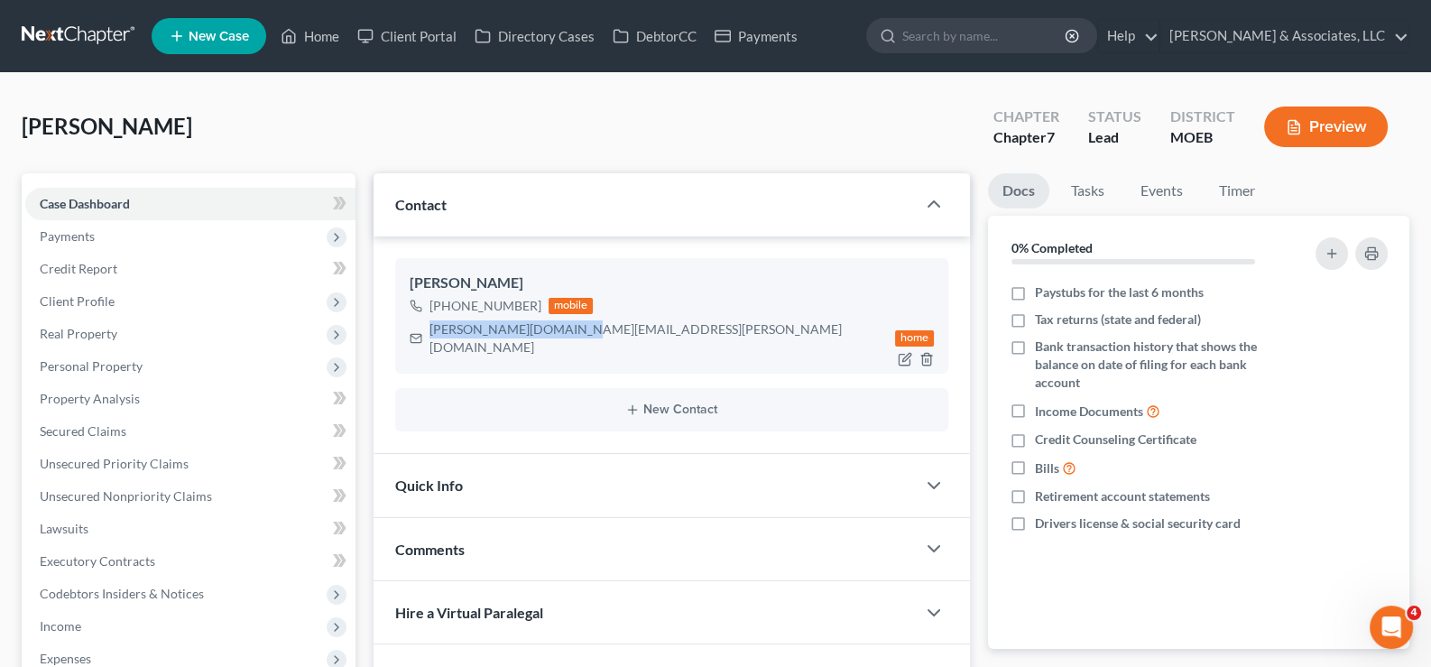
drag, startPoint x: 566, startPoint y: 329, endPoint x: 436, endPoint y: 334, distance: 130.0
click at [430, 334] on div "[PERSON_NAME][DOMAIN_NAME][EMAIL_ADDRESS][PERSON_NAME][DOMAIN_NAME] home" at bounding box center [672, 339] width 525 height 42
copy div "[PERSON_NAME][DOMAIN_NAME][EMAIL_ADDRESS][PERSON_NAME][DOMAIN_NAME]"
